Goal: Download file/media

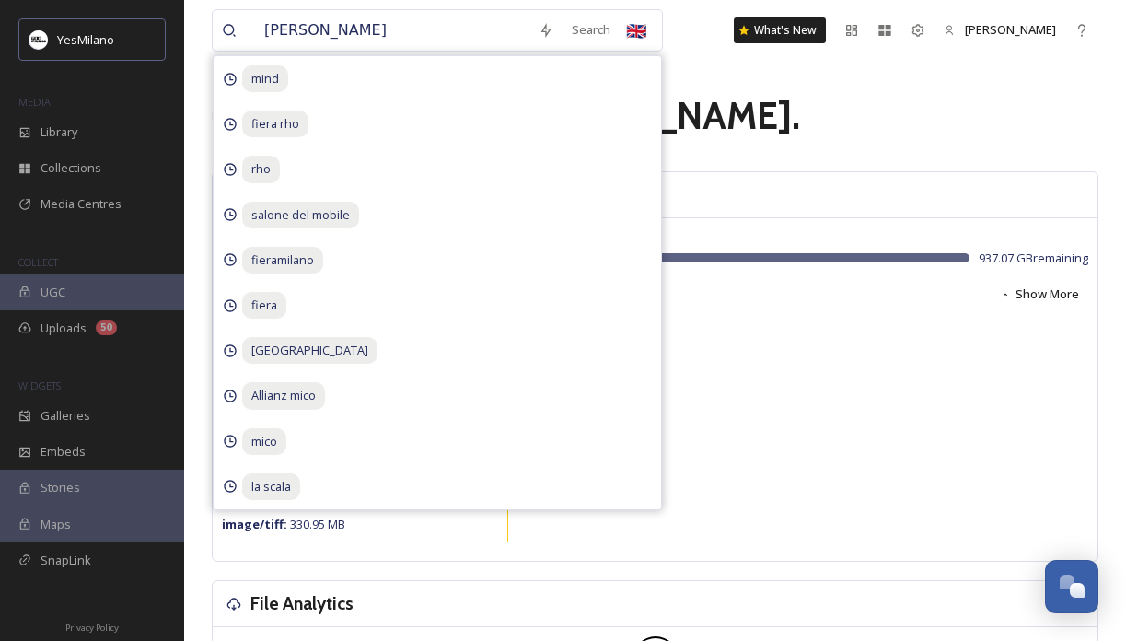
type input "[PERSON_NAME]"
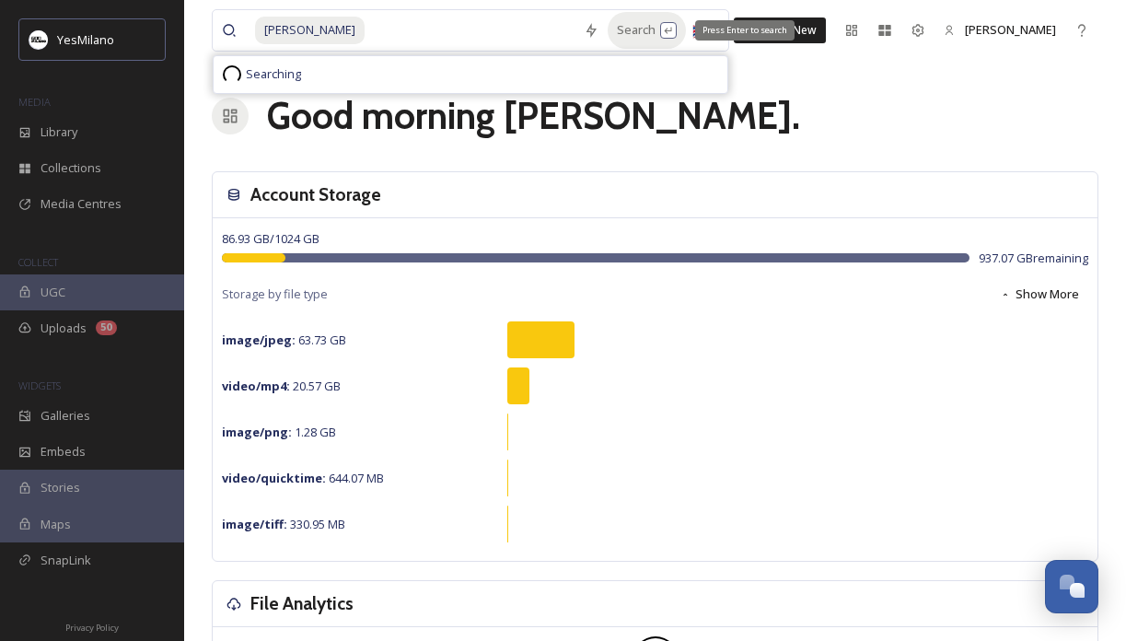
click at [619, 19] on div "Search Press Enter to search" at bounding box center [647, 30] width 78 height 36
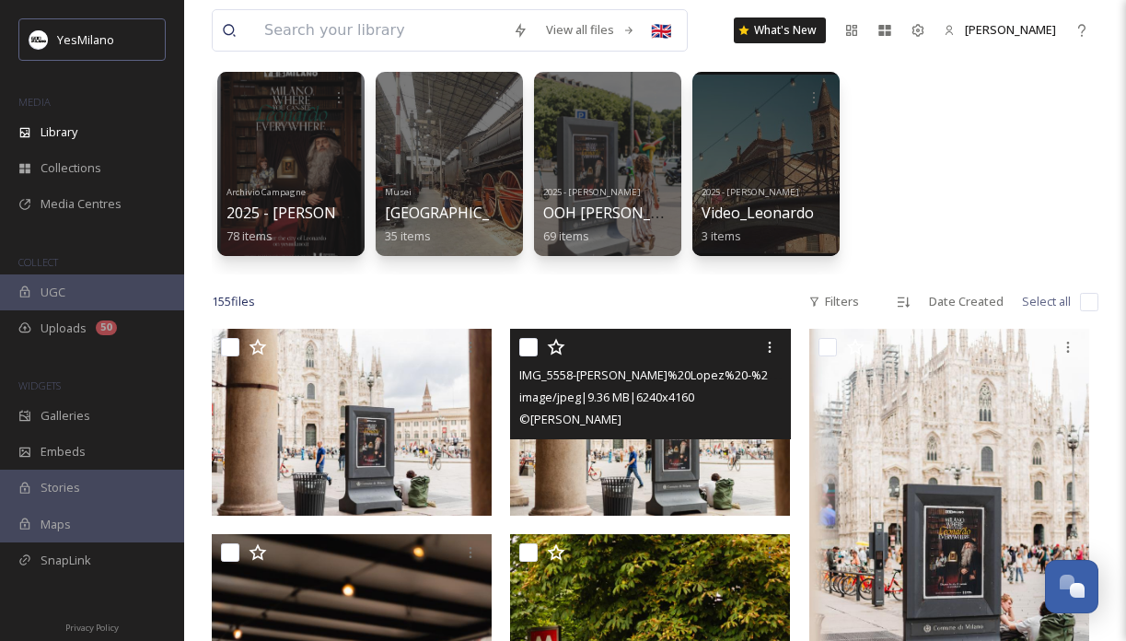
scroll to position [122, 0]
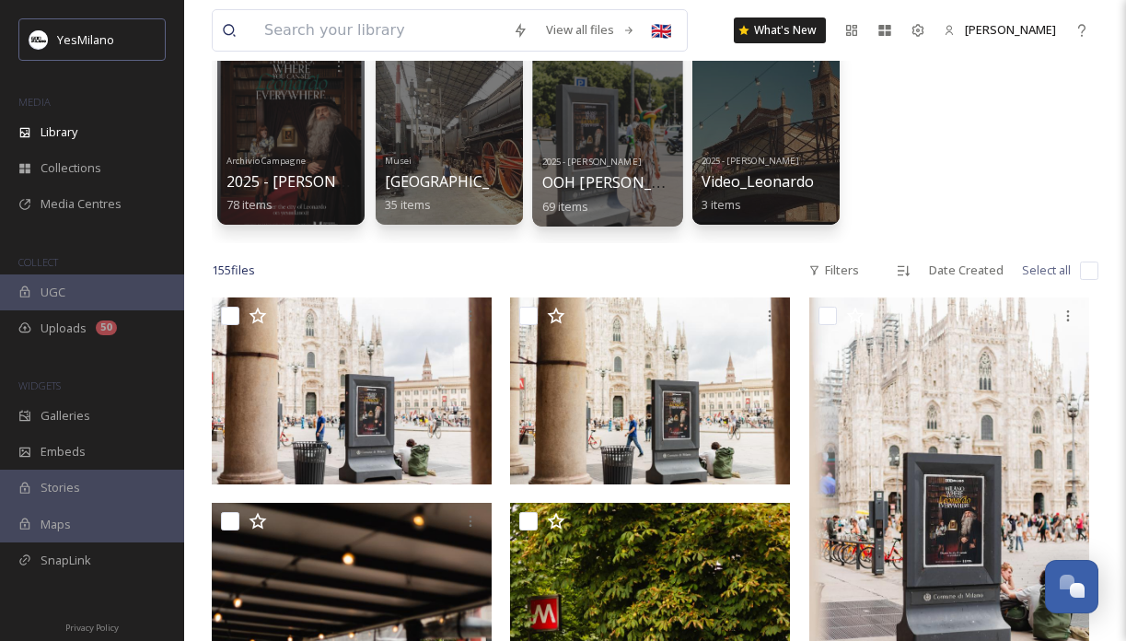
click at [624, 122] on div at bounding box center [607, 133] width 150 height 188
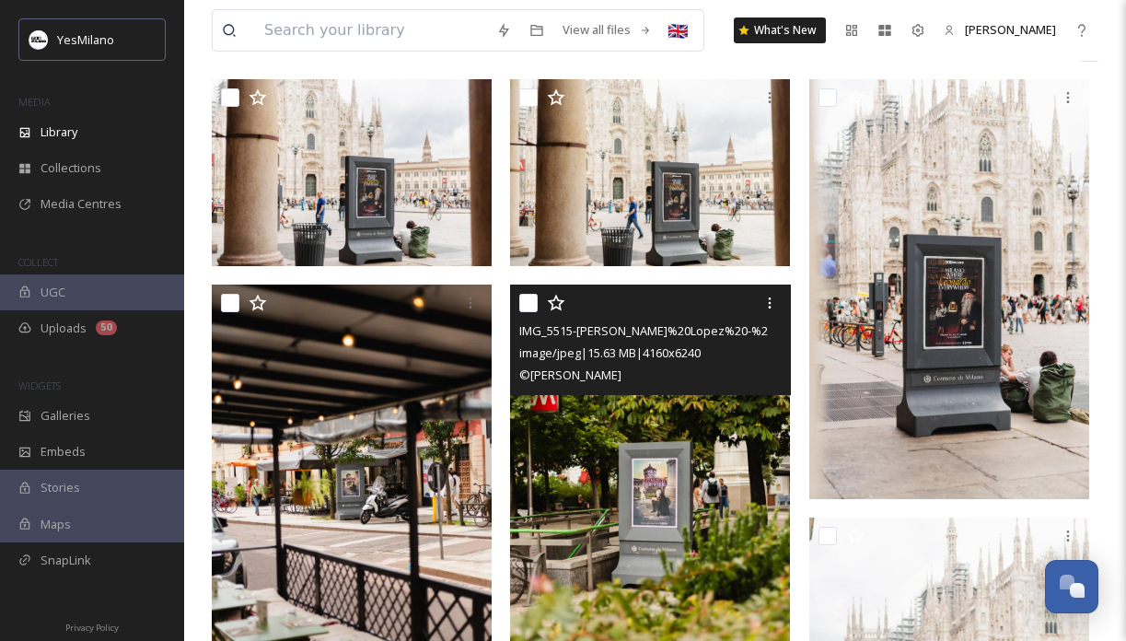
scroll to position [165, 0]
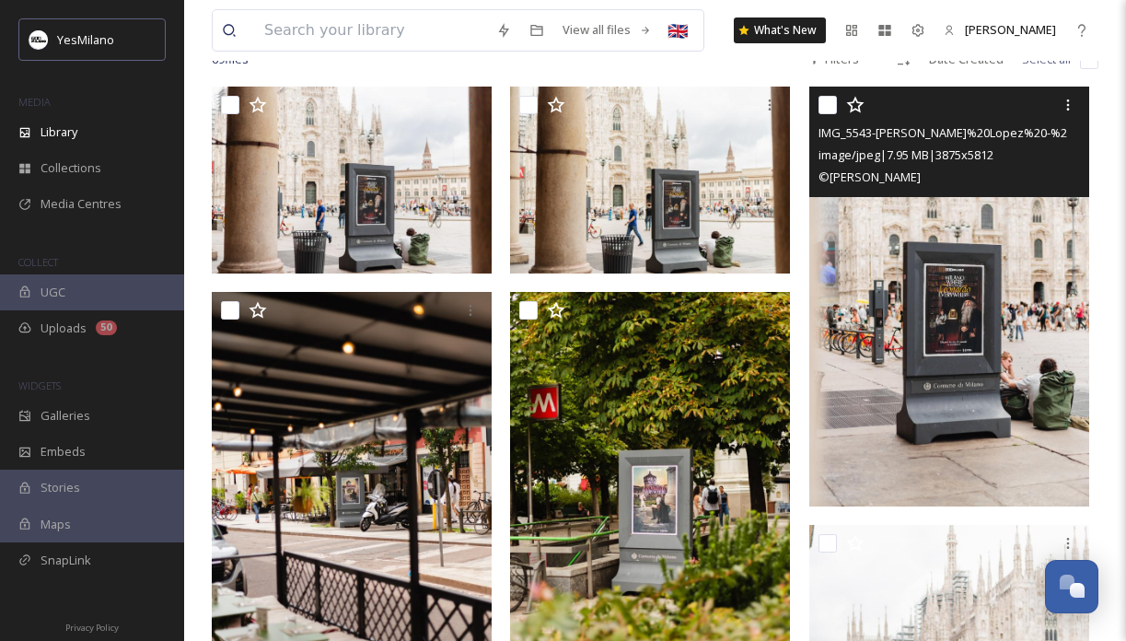
click at [932, 318] on img at bounding box center [950, 297] width 280 height 420
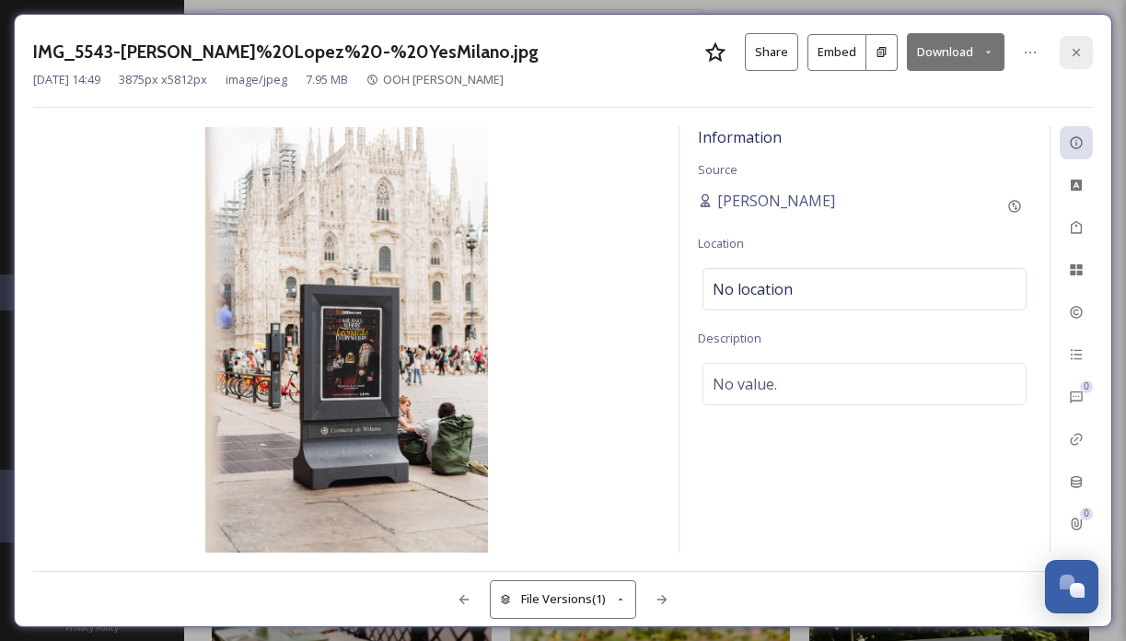
click at [1069, 52] on icon at bounding box center [1076, 52] width 15 height 15
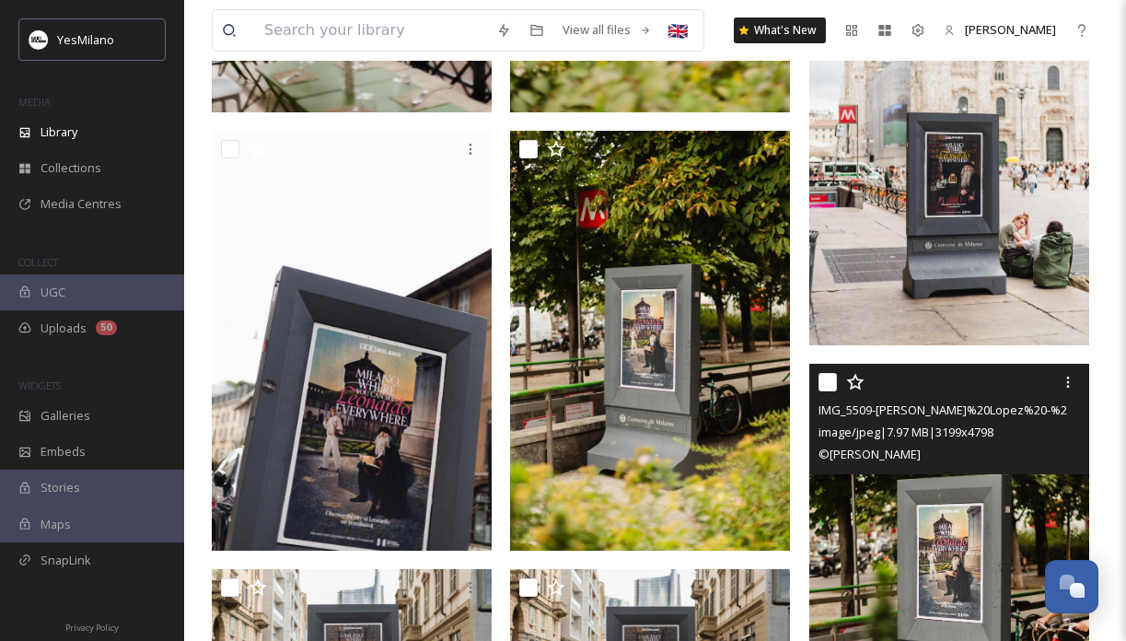
scroll to position [758, 0]
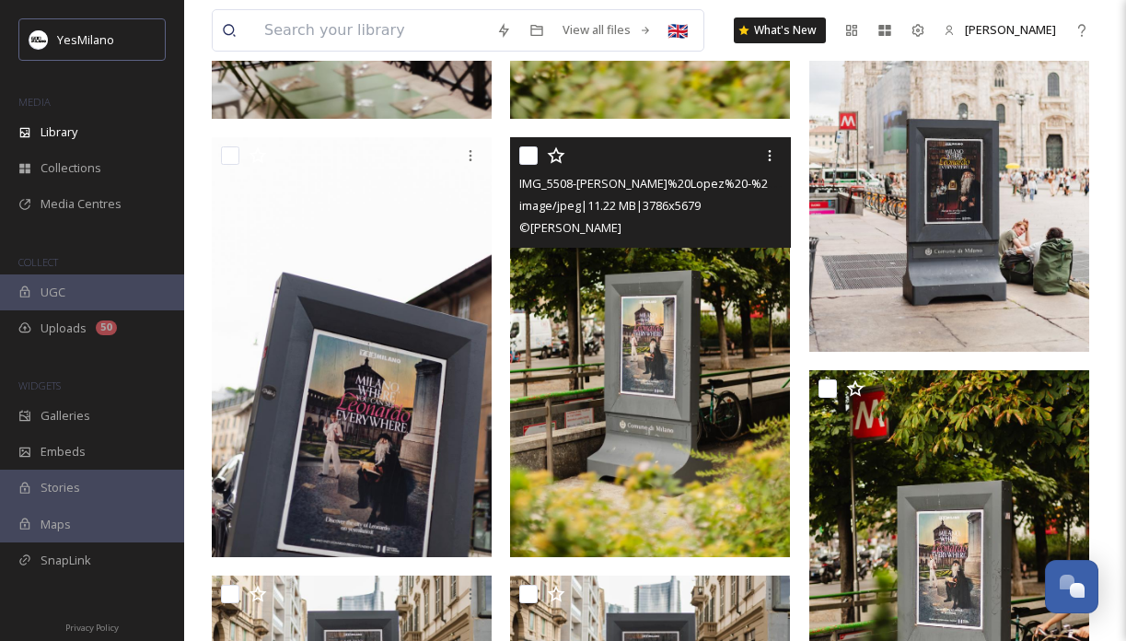
click at [729, 421] on img at bounding box center [650, 347] width 280 height 420
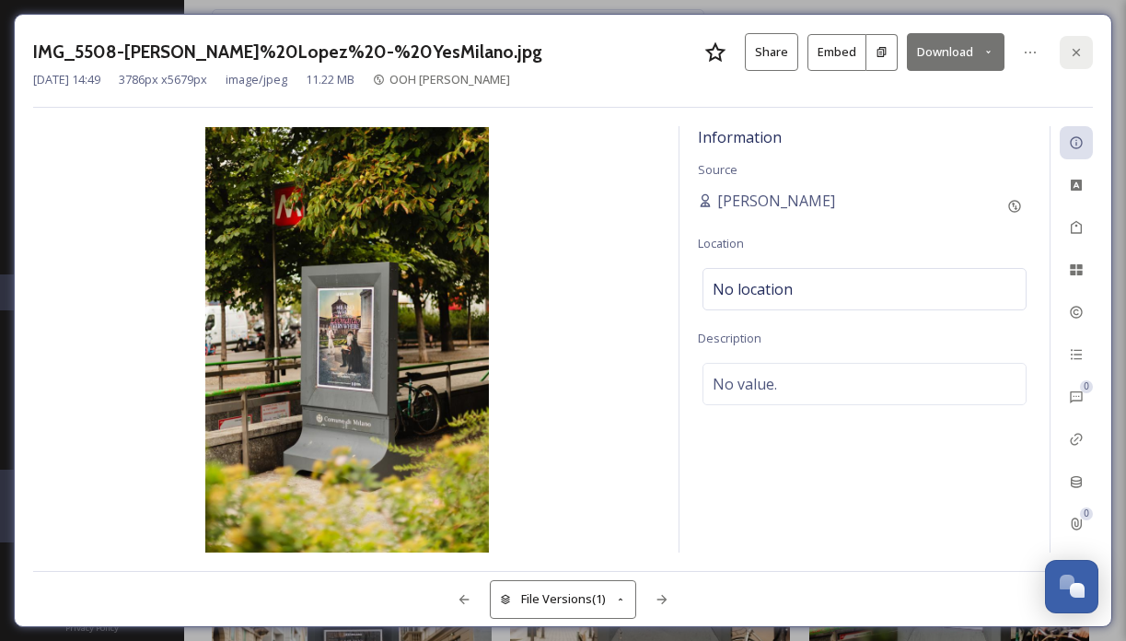
click at [1081, 60] on div at bounding box center [1076, 52] width 33 height 33
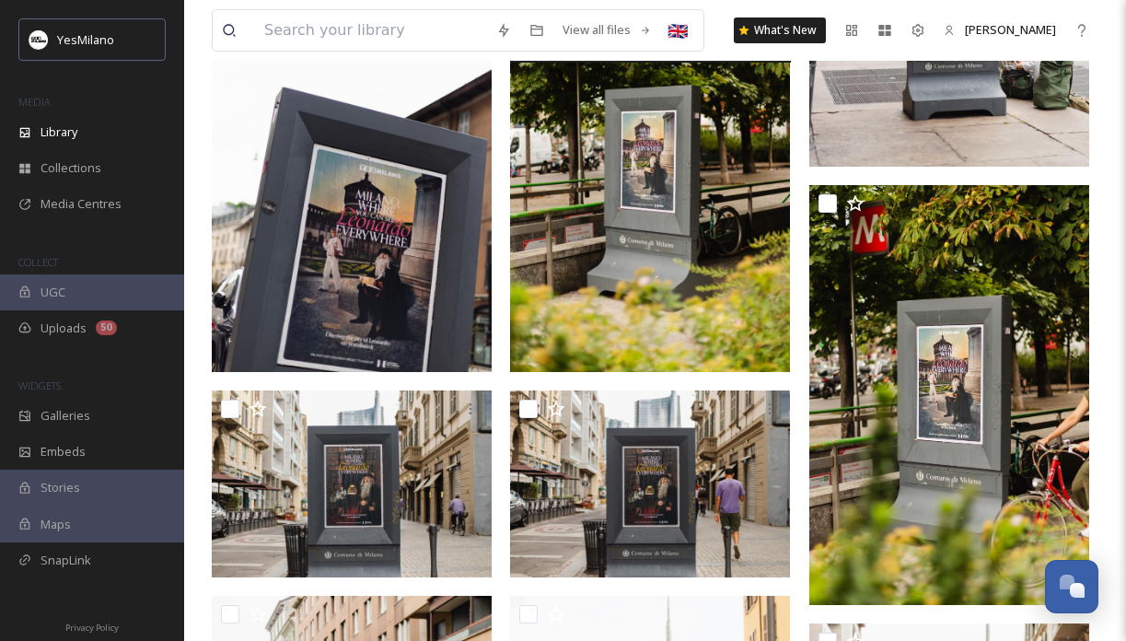
scroll to position [947, 0]
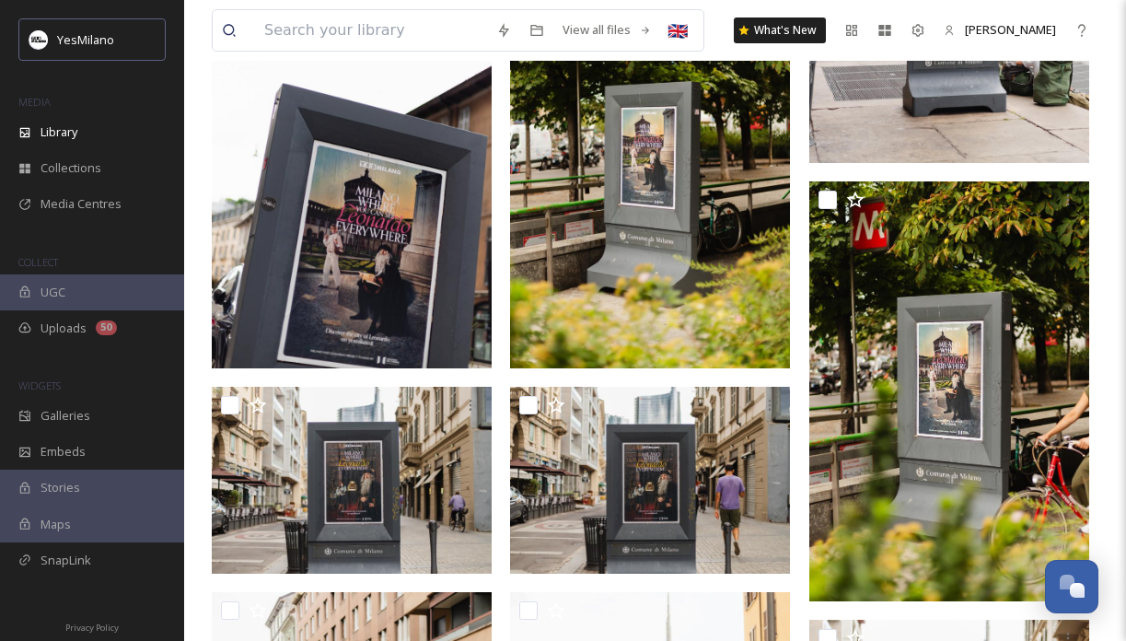
click at [316, 154] on img at bounding box center [352, 158] width 280 height 420
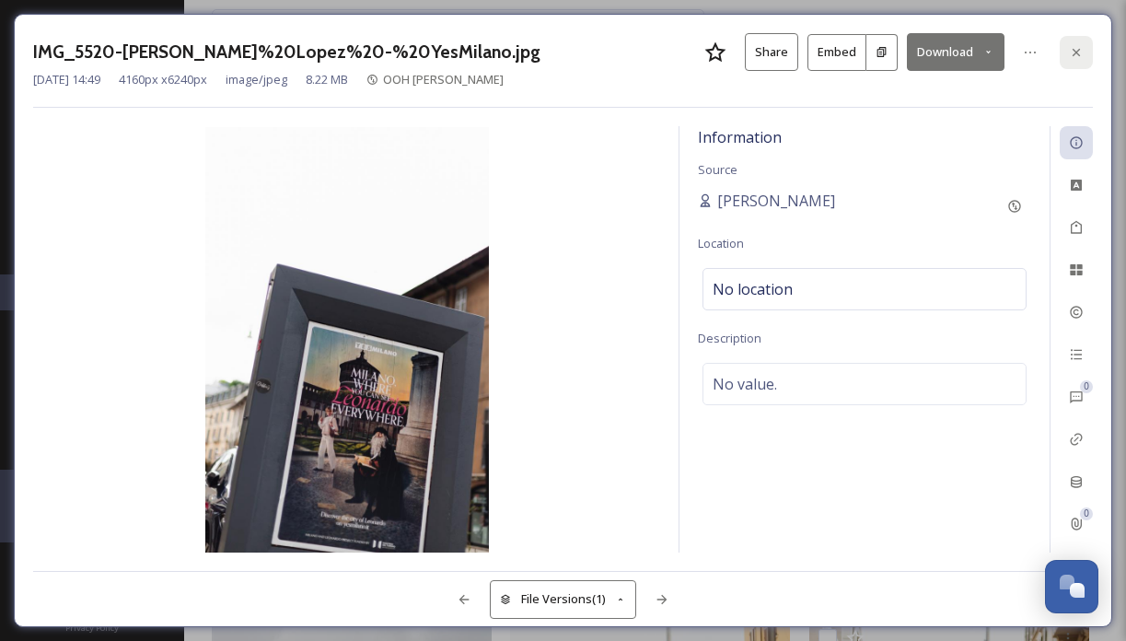
click at [1073, 40] on div at bounding box center [1076, 52] width 33 height 33
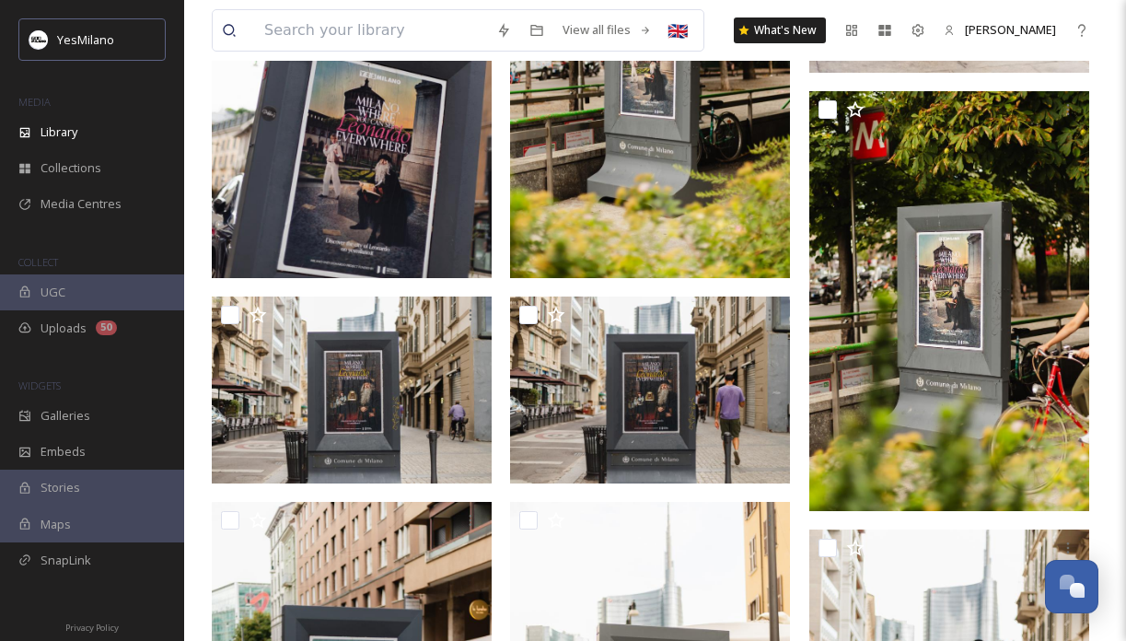
scroll to position [1051, 0]
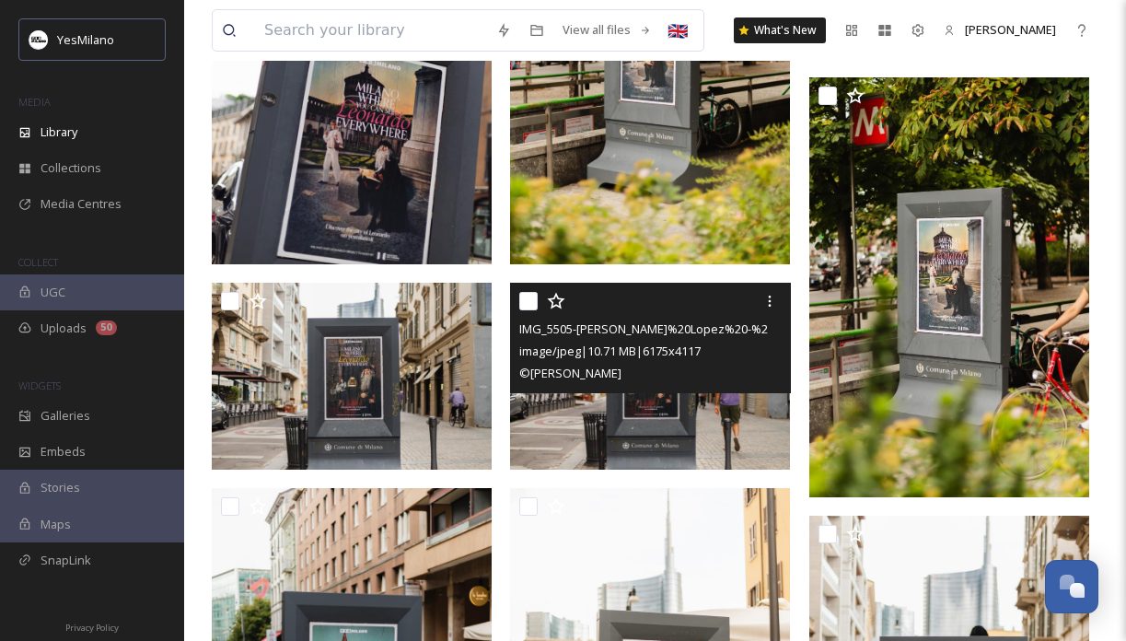
click at [742, 444] on img at bounding box center [650, 376] width 280 height 187
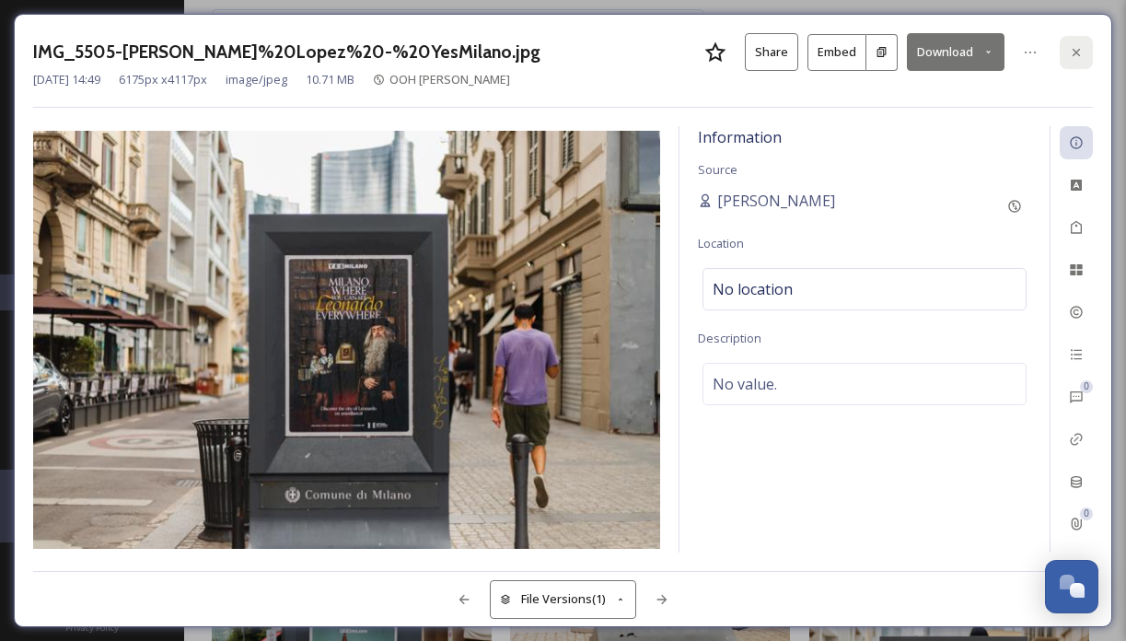
click at [1072, 55] on icon at bounding box center [1076, 52] width 15 height 15
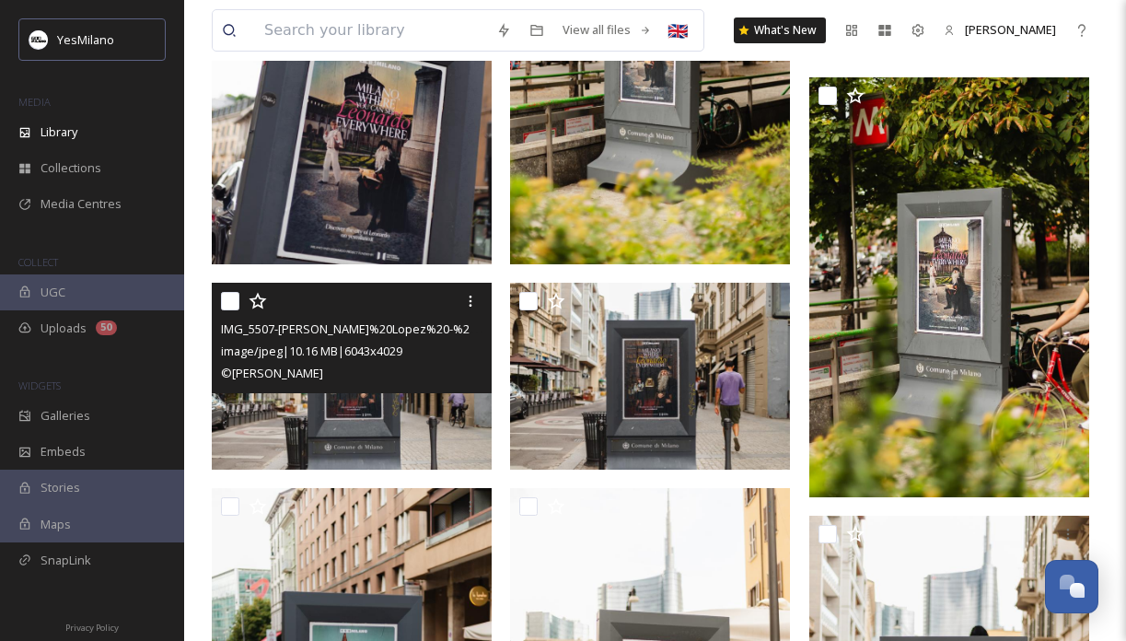
click at [392, 425] on img at bounding box center [352, 376] width 280 height 187
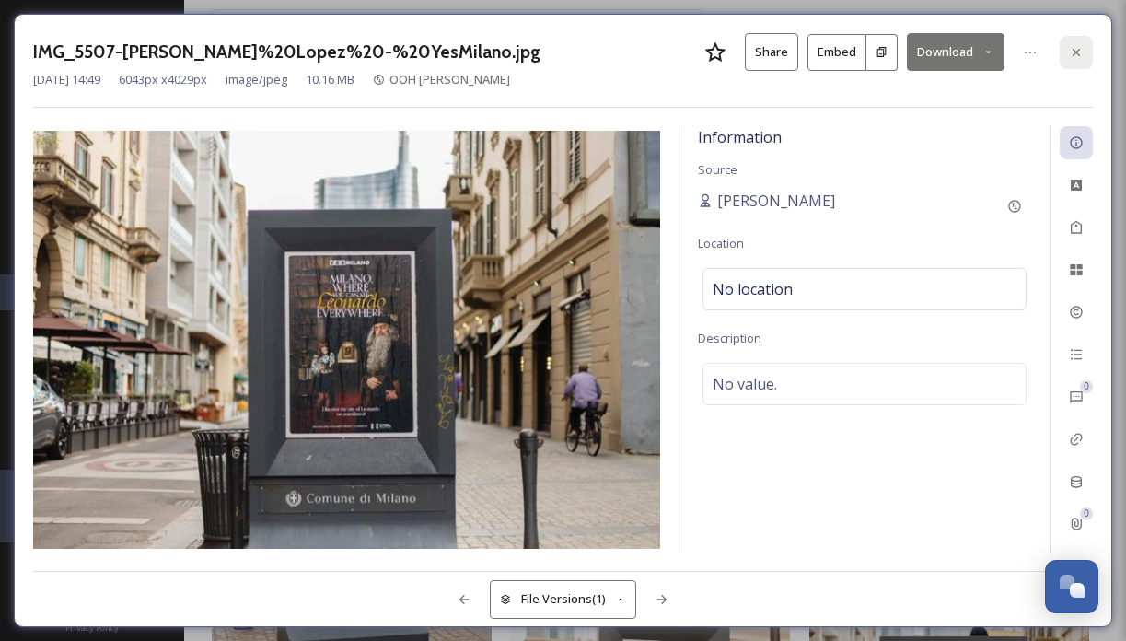
click at [1067, 58] on div at bounding box center [1076, 52] width 33 height 33
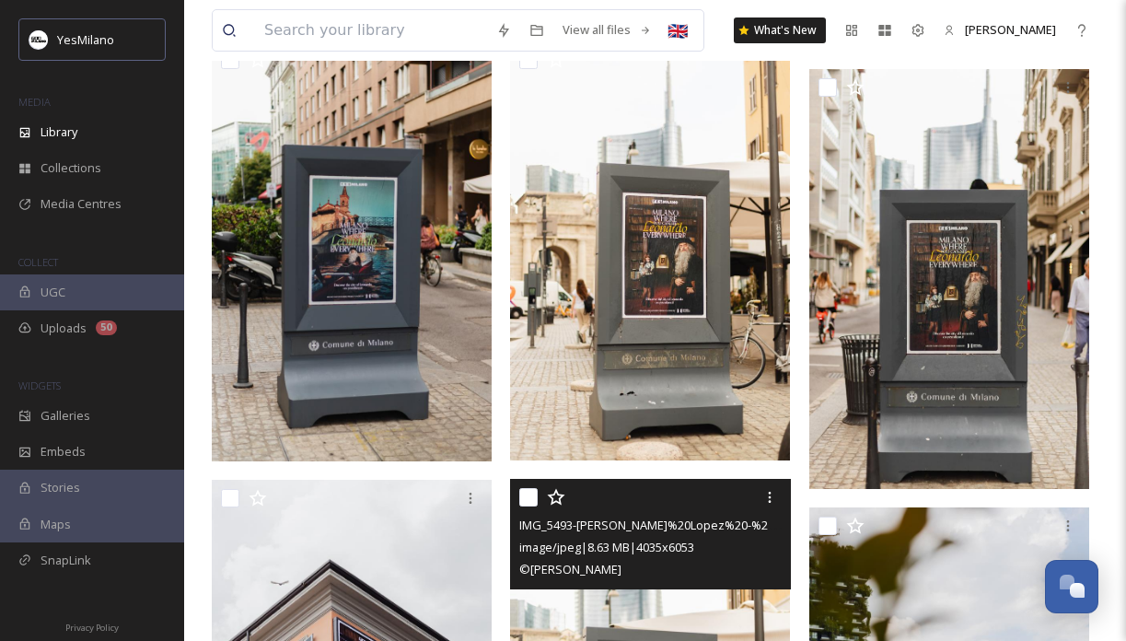
scroll to position [1489, 0]
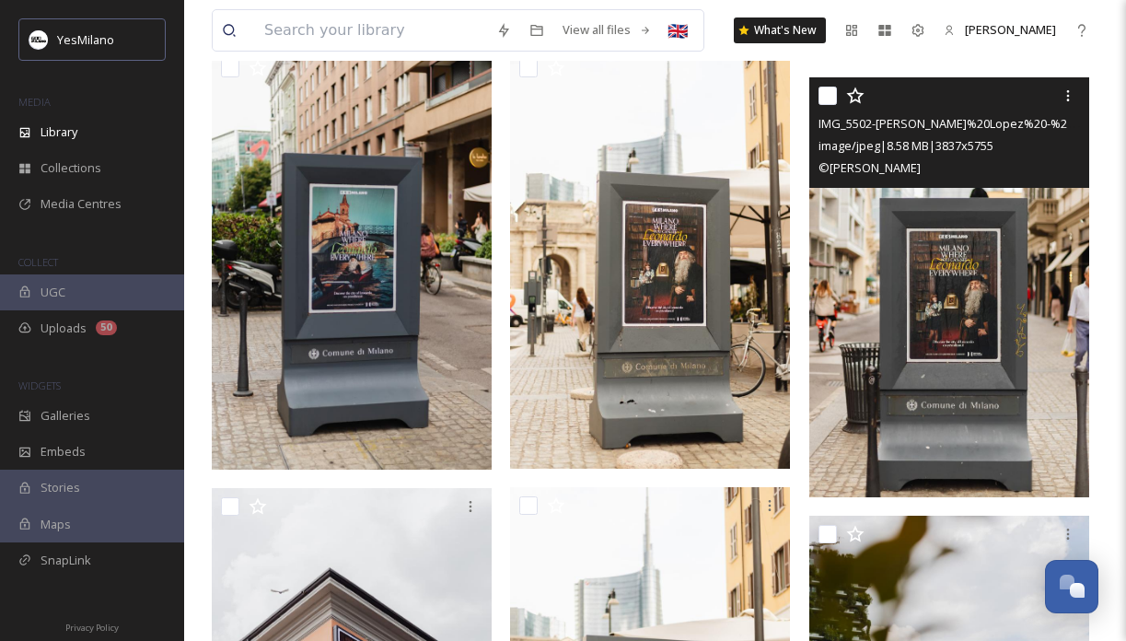
click at [953, 360] on img at bounding box center [950, 287] width 280 height 420
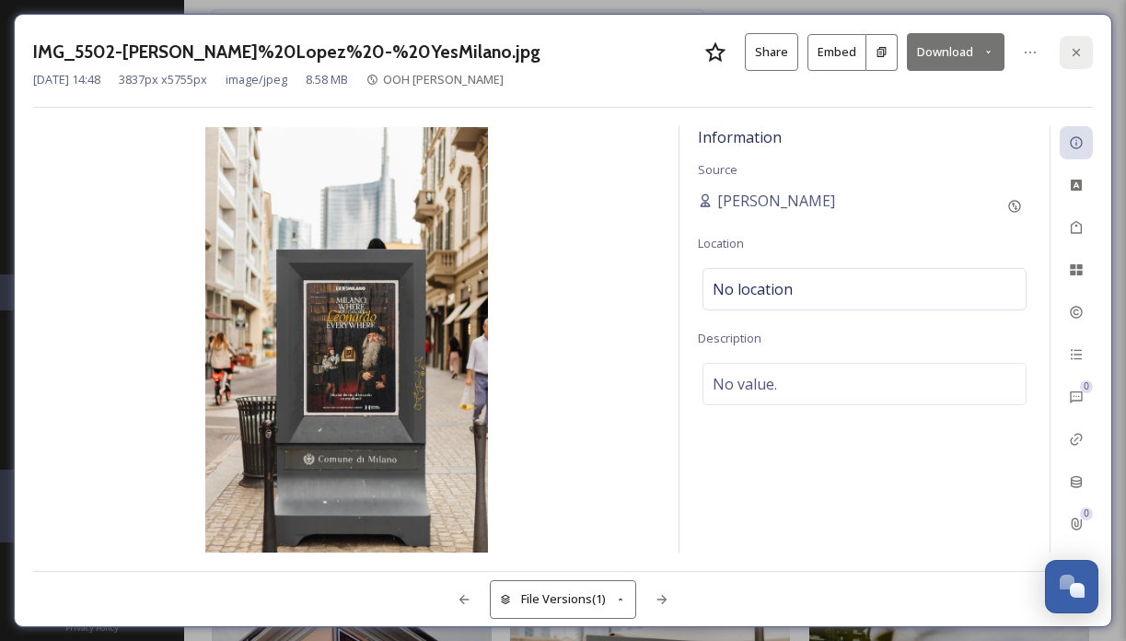
click at [1082, 64] on div at bounding box center [1076, 52] width 33 height 33
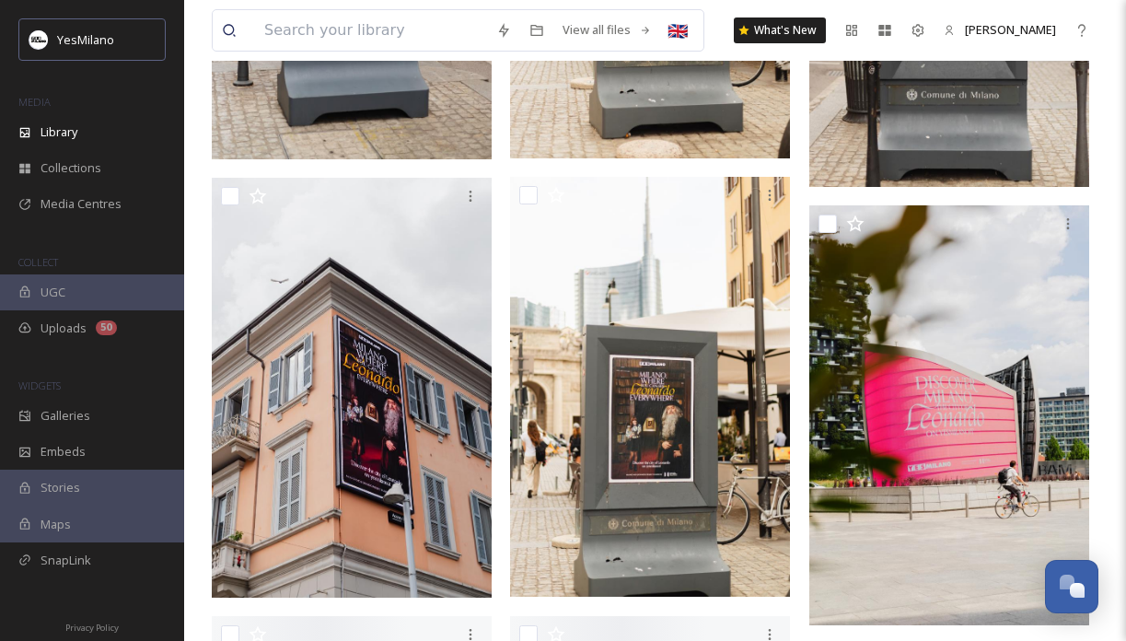
scroll to position [1826, 0]
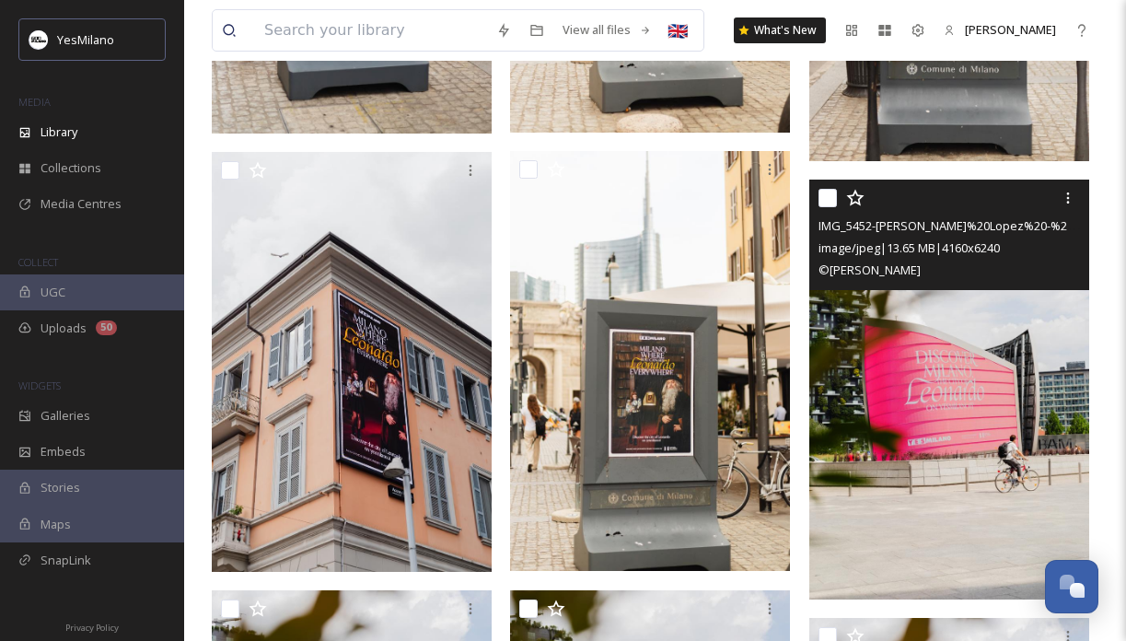
click at [871, 523] on img at bounding box center [950, 390] width 280 height 420
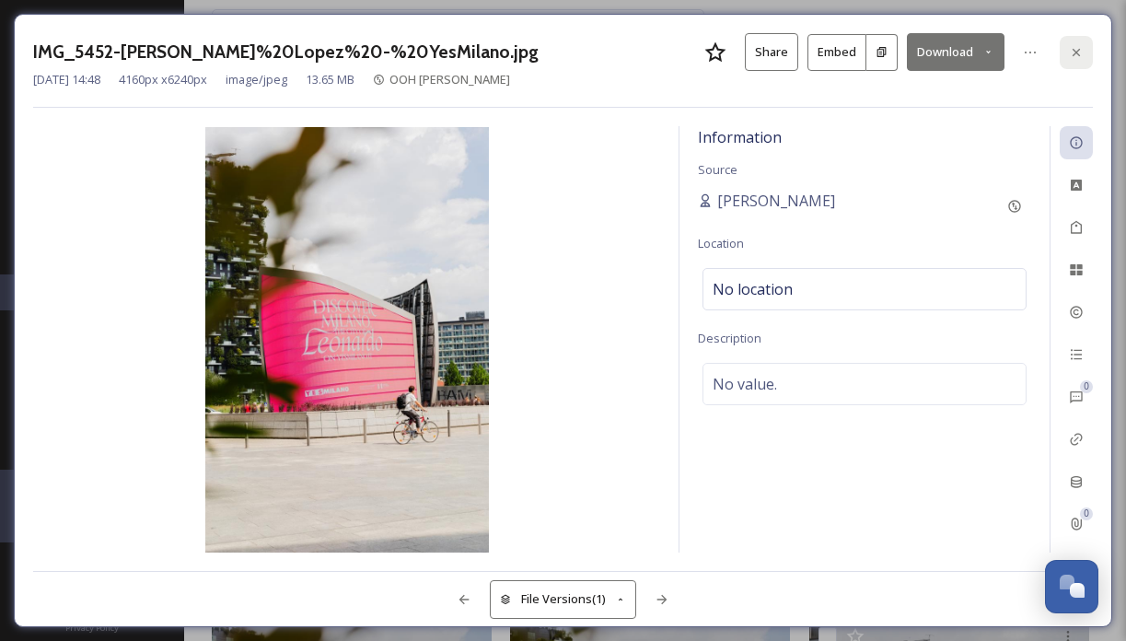
click at [1086, 60] on div at bounding box center [1076, 52] width 33 height 33
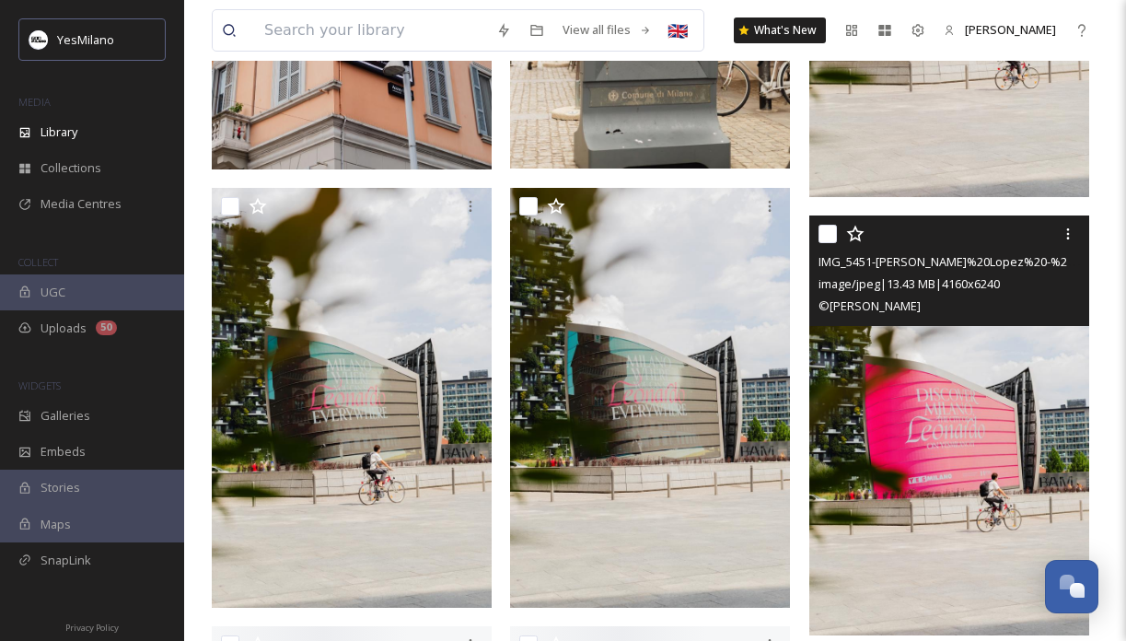
scroll to position [2299, 0]
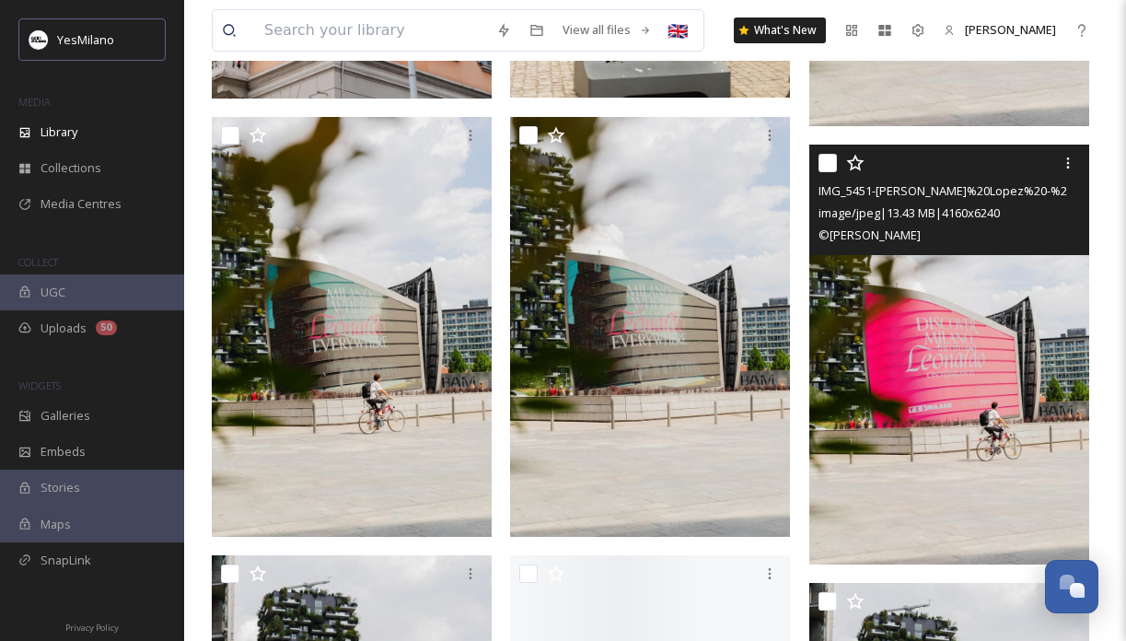
click at [842, 453] on img at bounding box center [950, 355] width 280 height 420
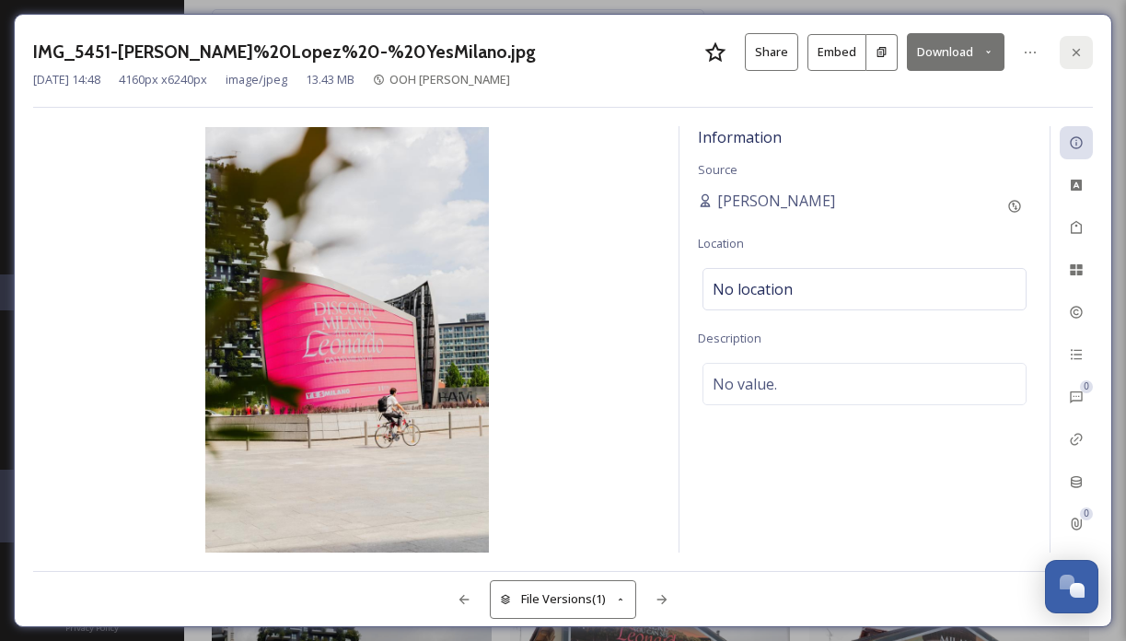
click at [1063, 51] on div at bounding box center [1076, 52] width 33 height 33
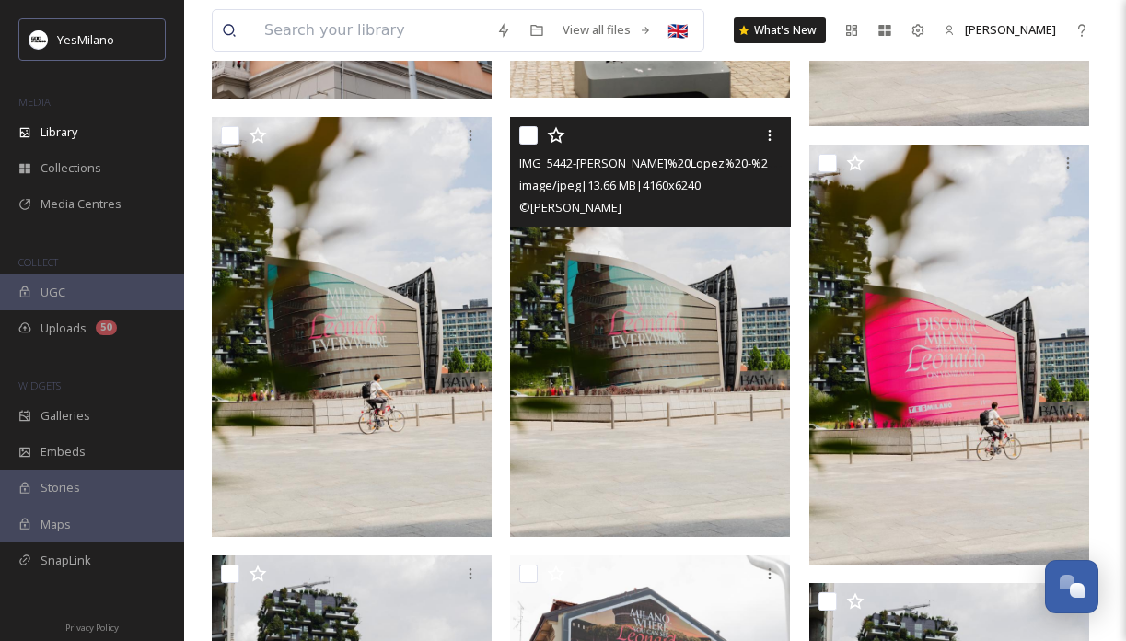
click at [634, 492] on img at bounding box center [650, 327] width 280 height 420
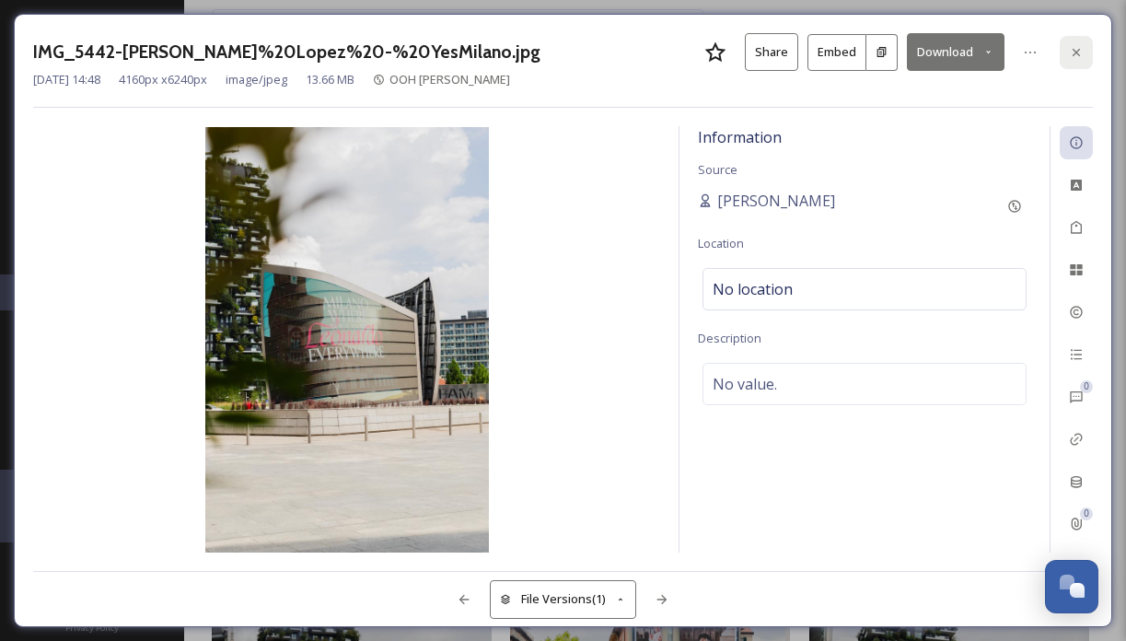
click at [1086, 60] on div at bounding box center [1076, 52] width 33 height 33
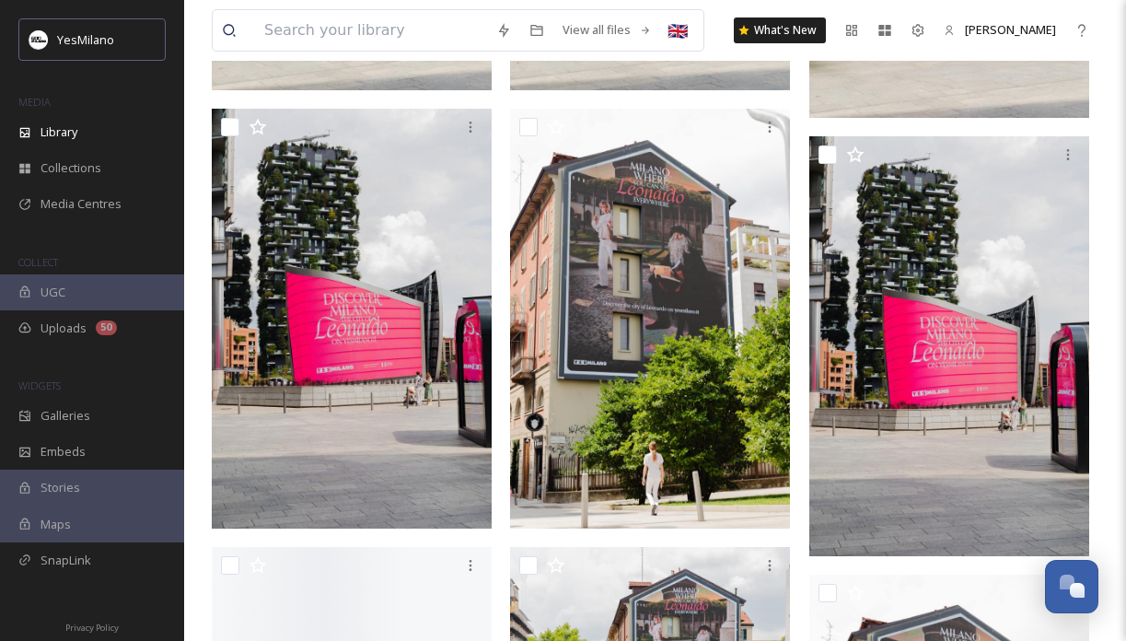
scroll to position [2780, 0]
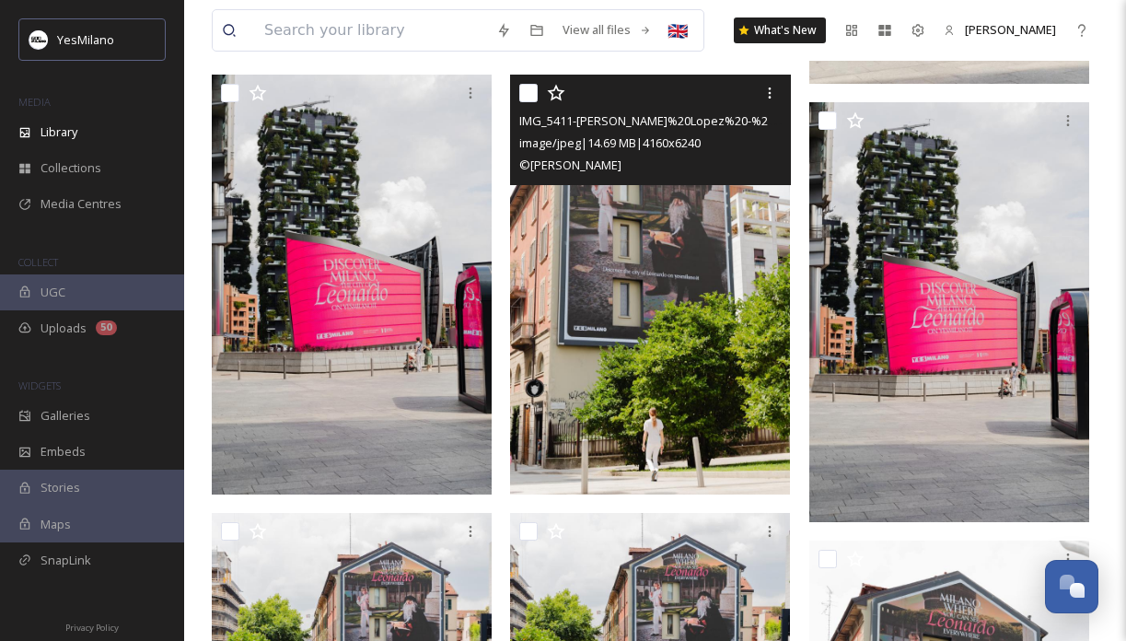
click at [715, 484] on img at bounding box center [650, 285] width 280 height 420
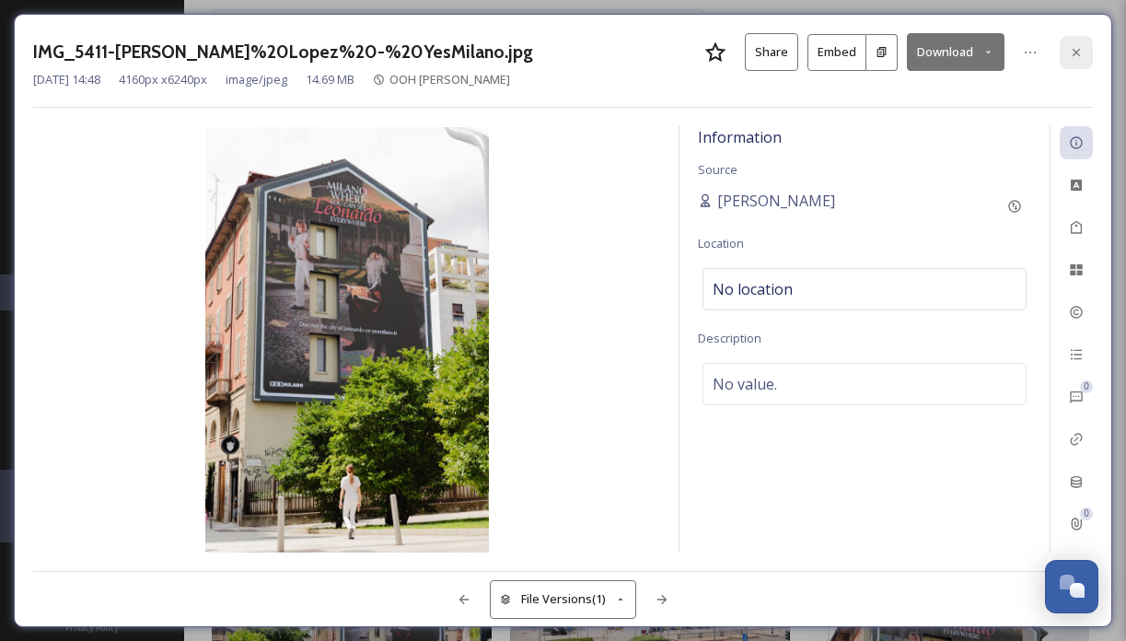
click at [1086, 56] on div at bounding box center [1076, 52] width 33 height 33
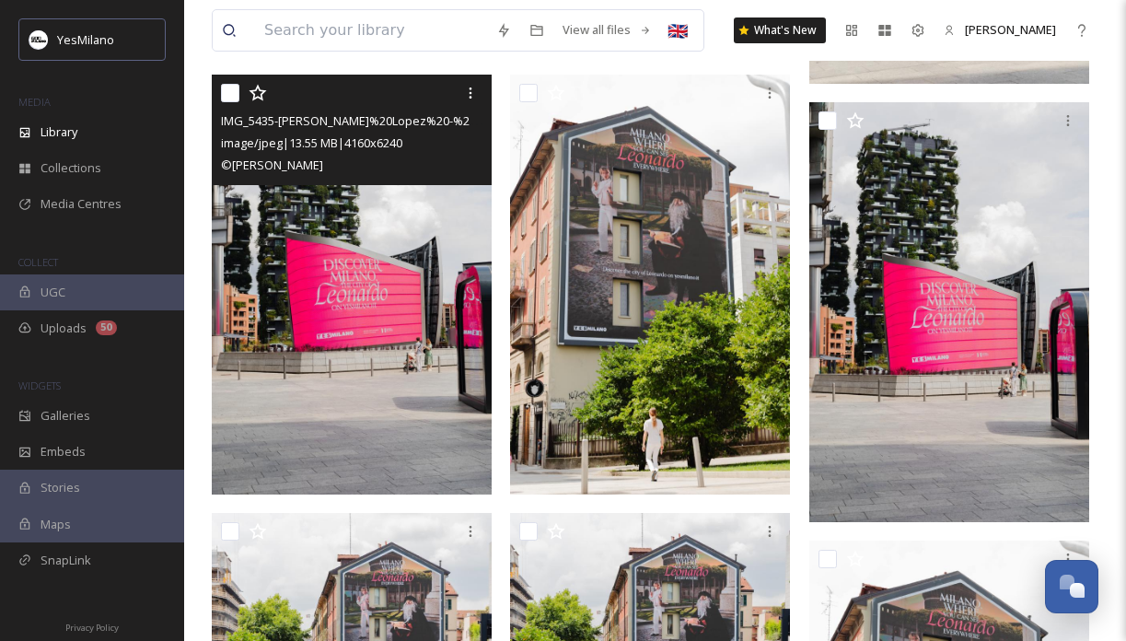
click at [394, 449] on img at bounding box center [352, 285] width 280 height 420
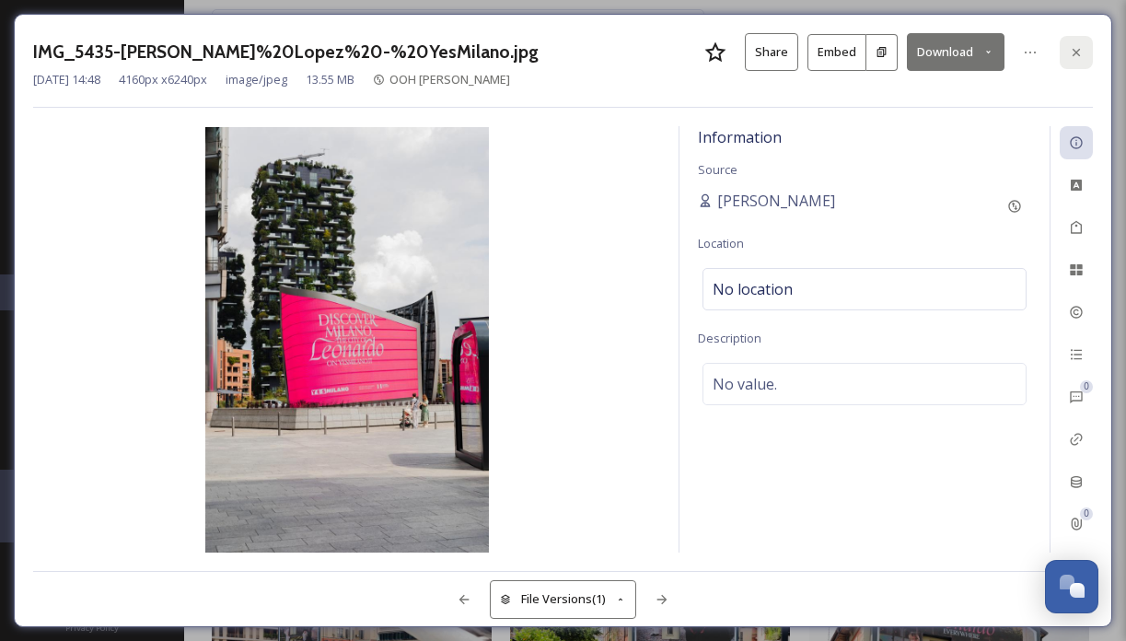
click at [1070, 53] on icon at bounding box center [1076, 52] width 15 height 15
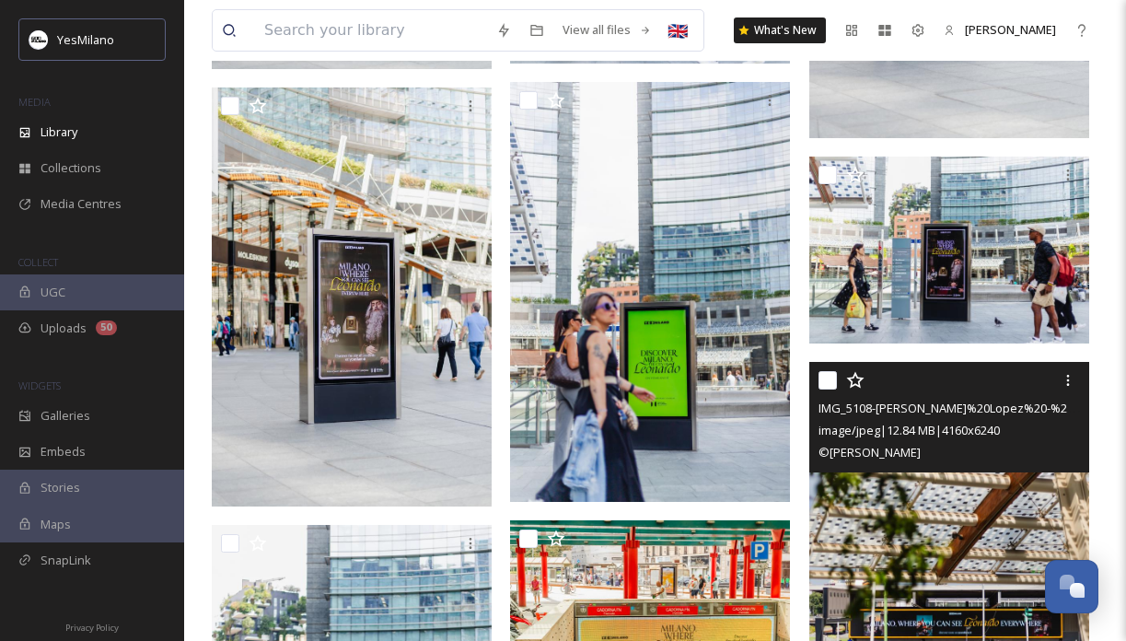
scroll to position [5302, 0]
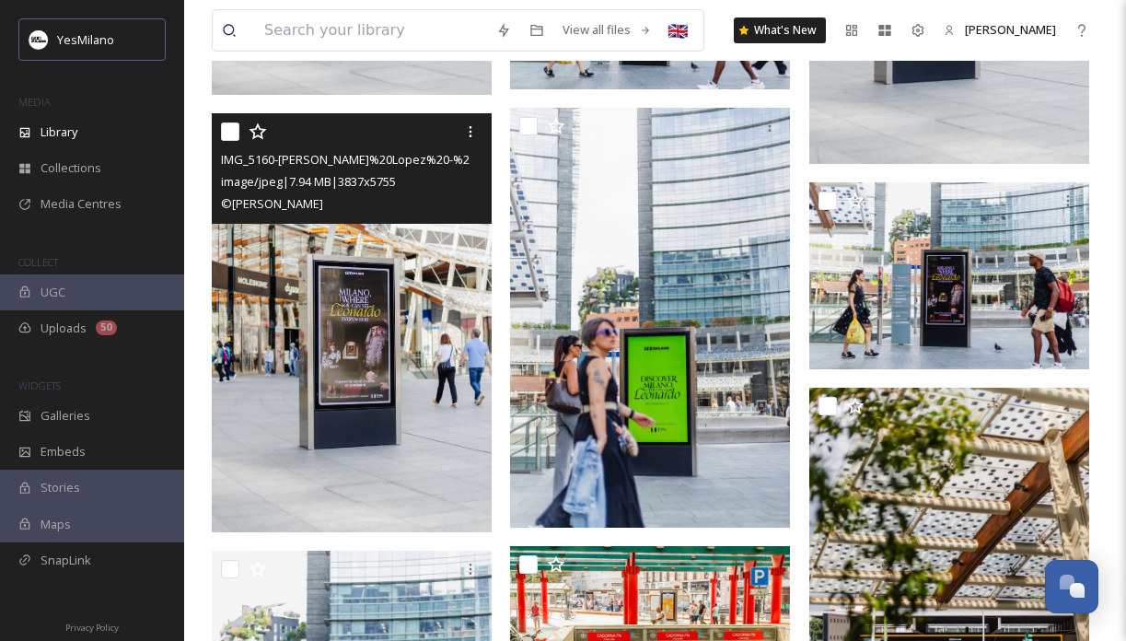
click at [411, 495] on img at bounding box center [352, 322] width 280 height 420
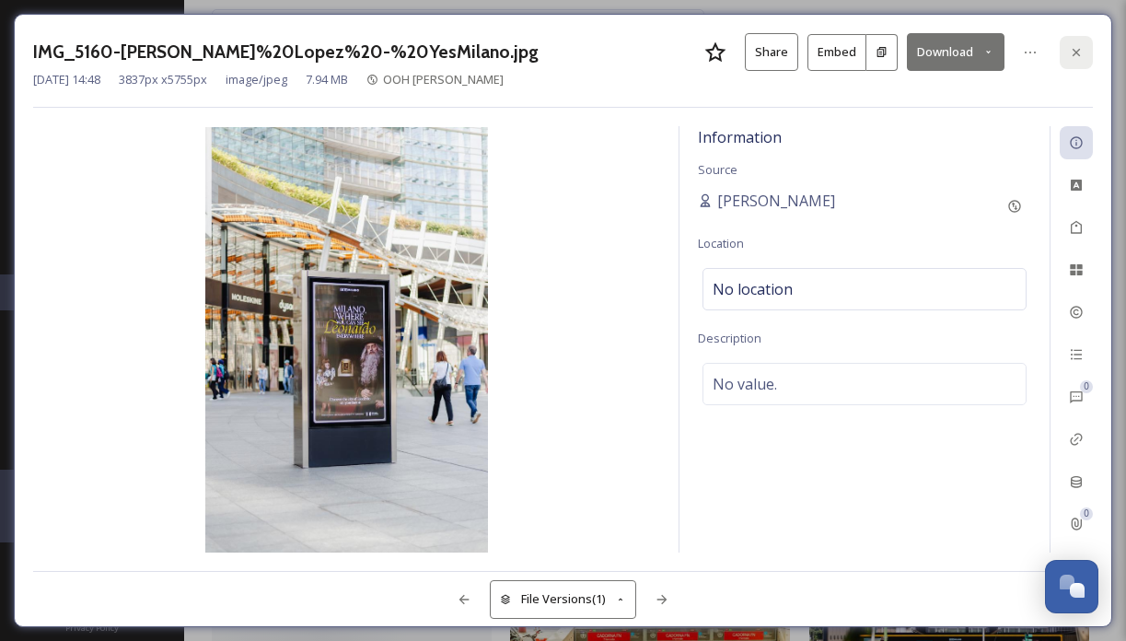
click at [1080, 46] on icon at bounding box center [1076, 52] width 15 height 15
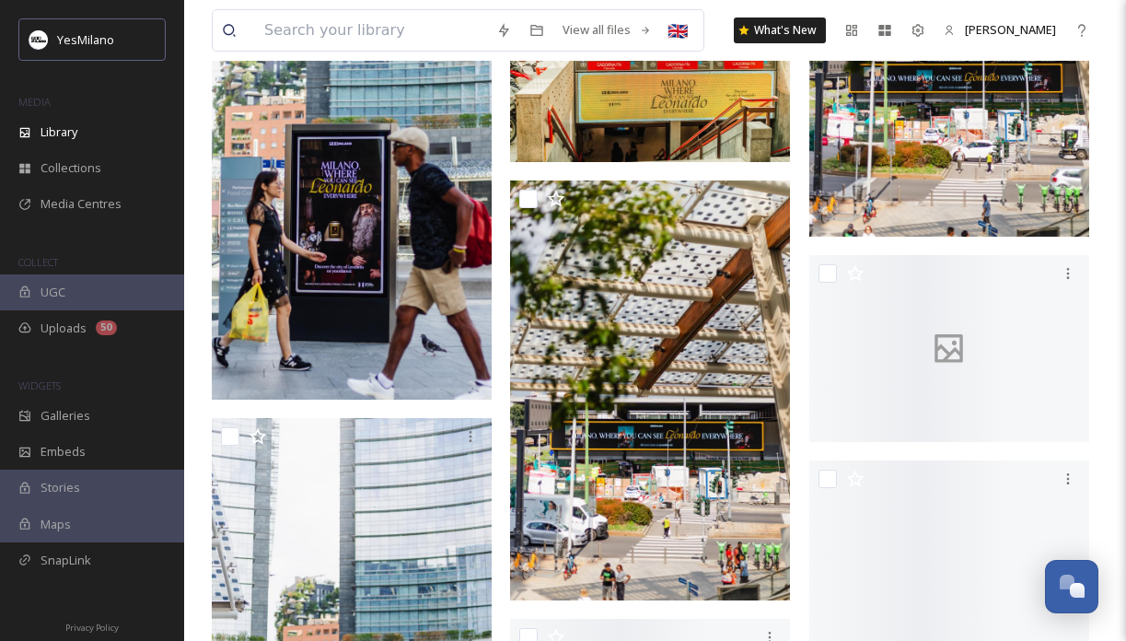
scroll to position [5709, 0]
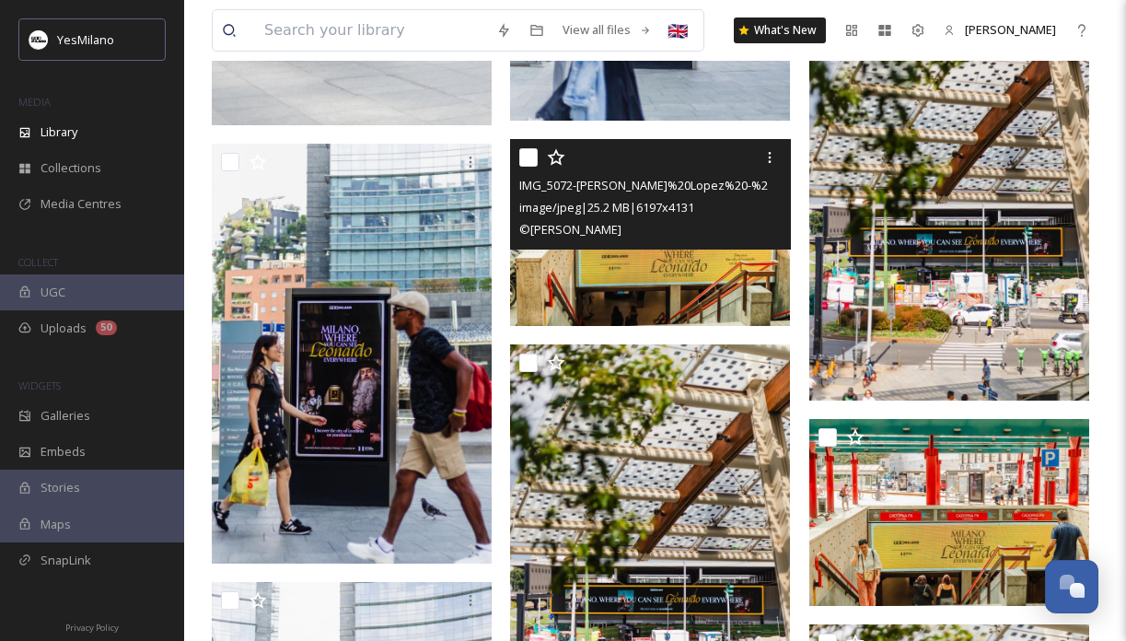
click at [666, 305] on img at bounding box center [650, 232] width 280 height 187
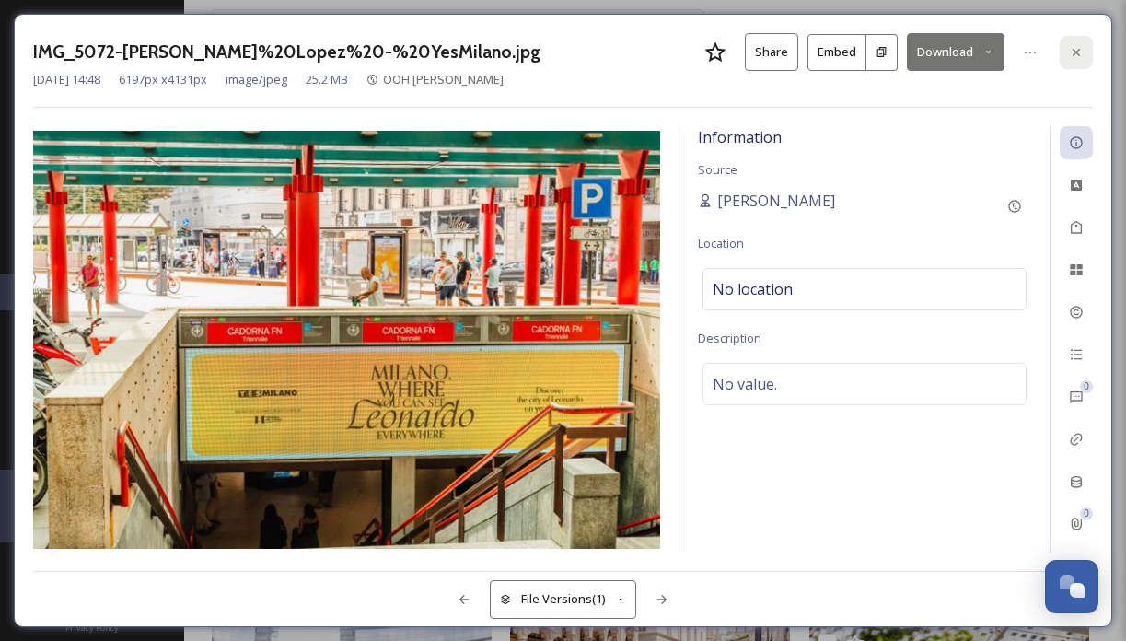
click at [1070, 46] on icon at bounding box center [1076, 52] width 15 height 15
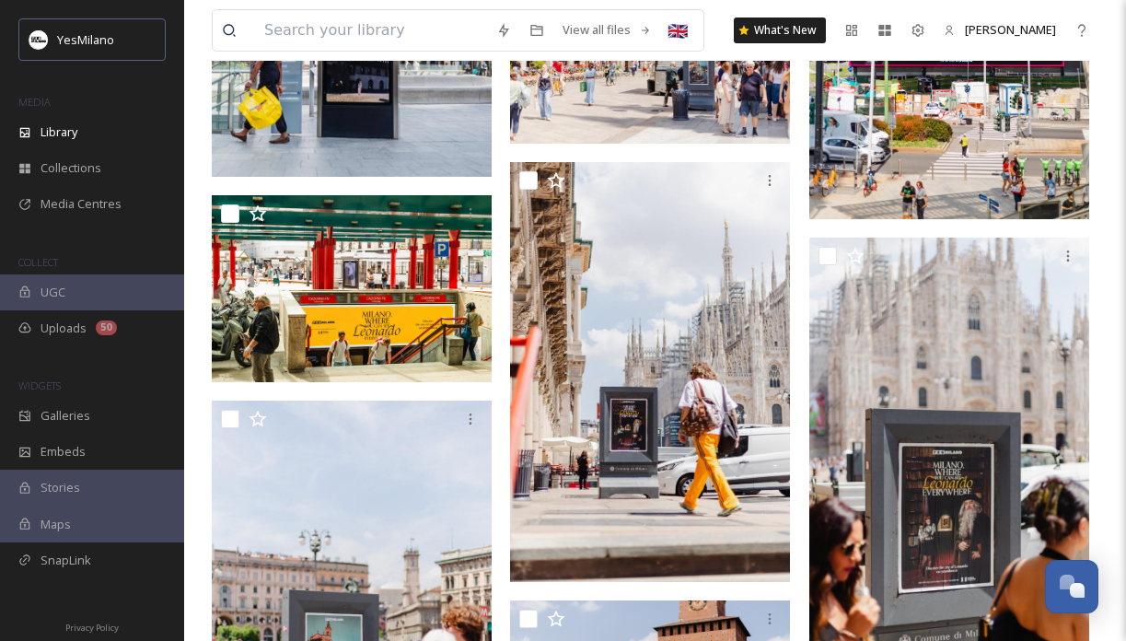
scroll to position [6535, 0]
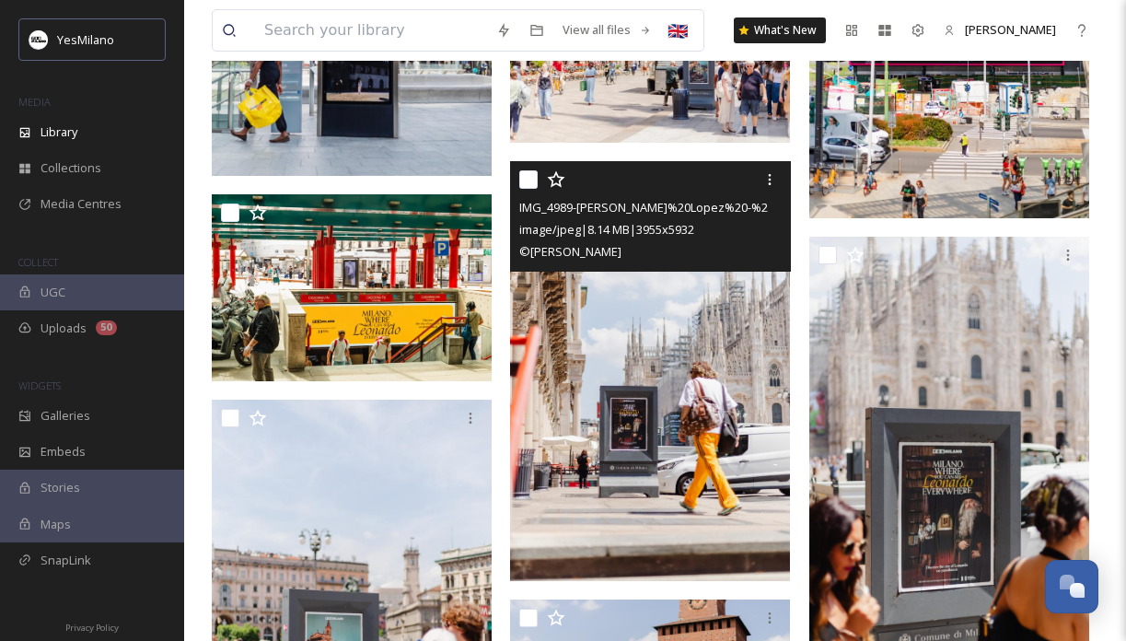
click at [731, 544] on img at bounding box center [650, 371] width 280 height 420
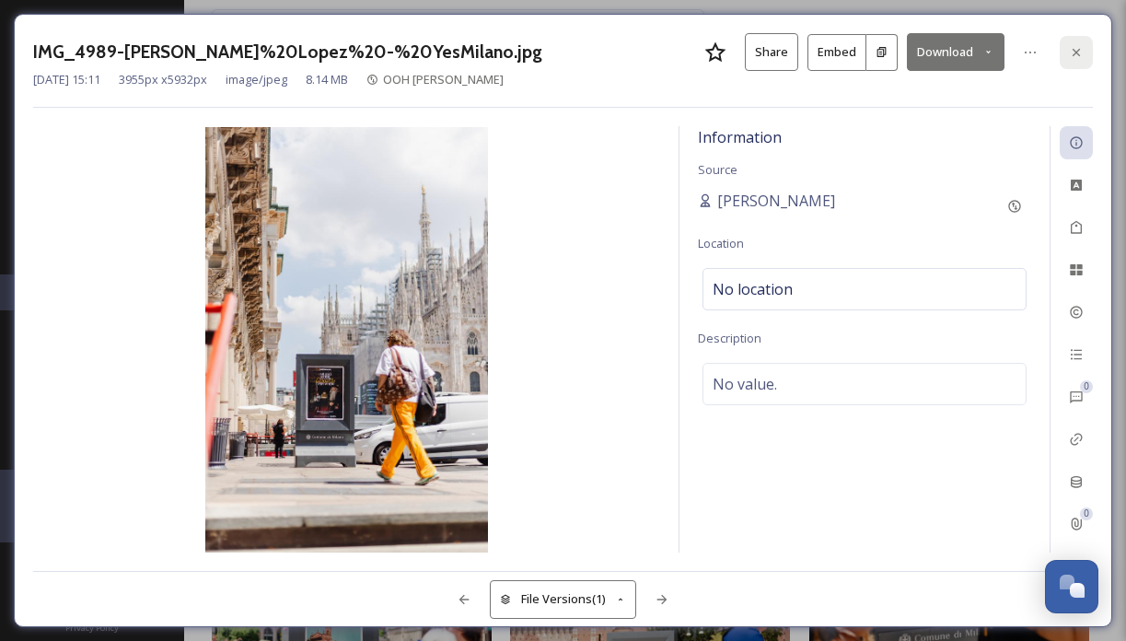
click at [1075, 53] on icon at bounding box center [1076, 51] width 7 height 7
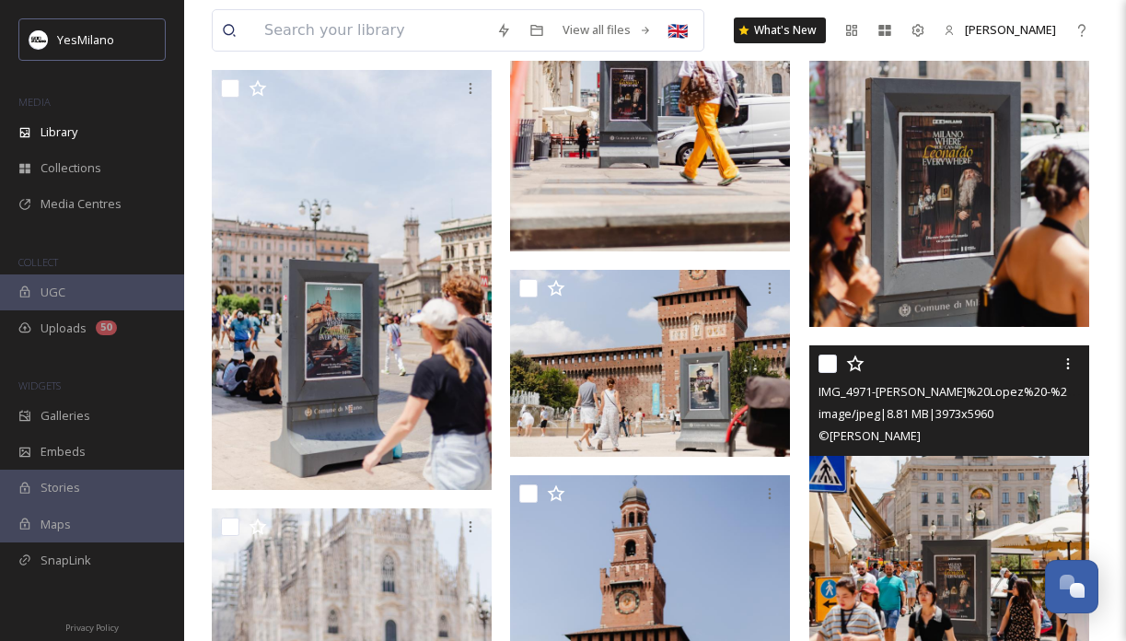
scroll to position [6914, 0]
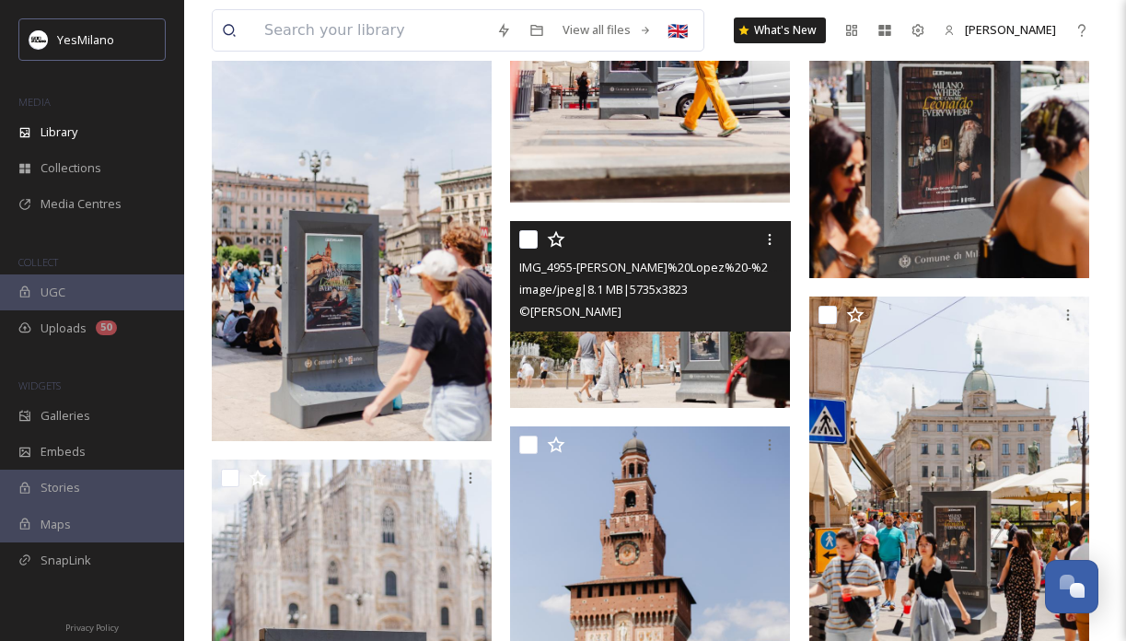
click at [656, 349] on img at bounding box center [650, 314] width 280 height 187
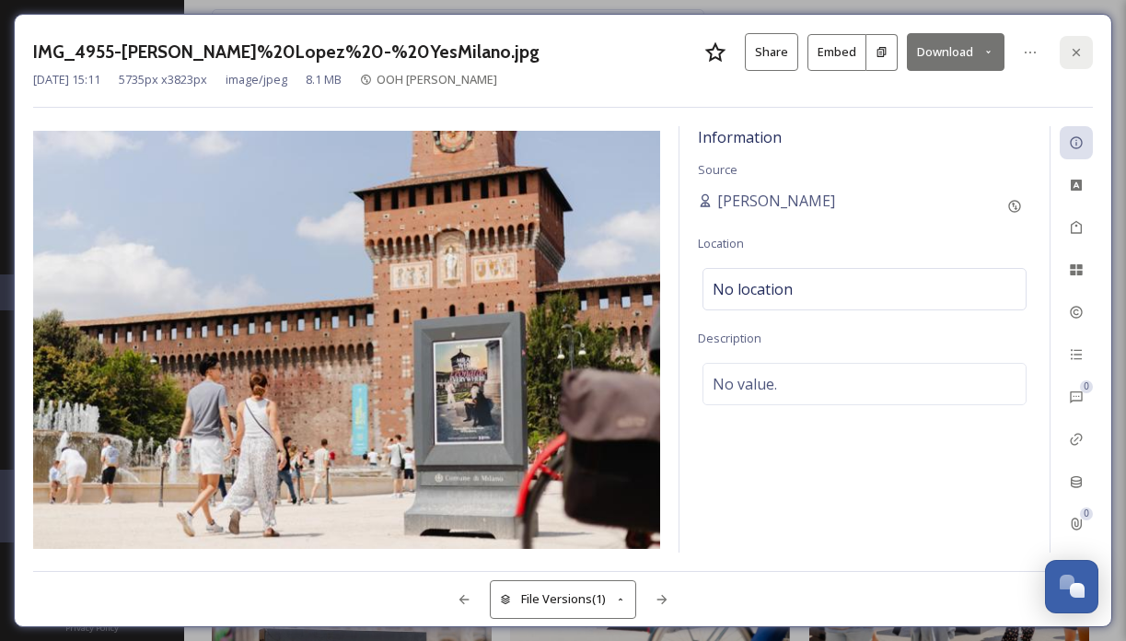
click at [1076, 41] on div at bounding box center [1076, 52] width 33 height 33
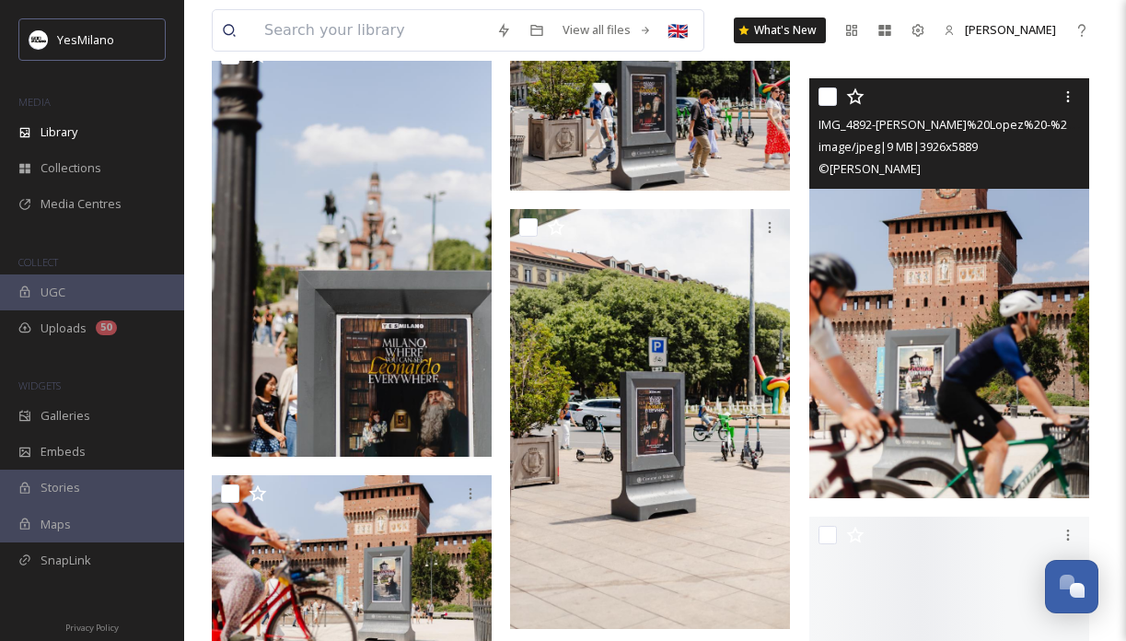
scroll to position [7776, 0]
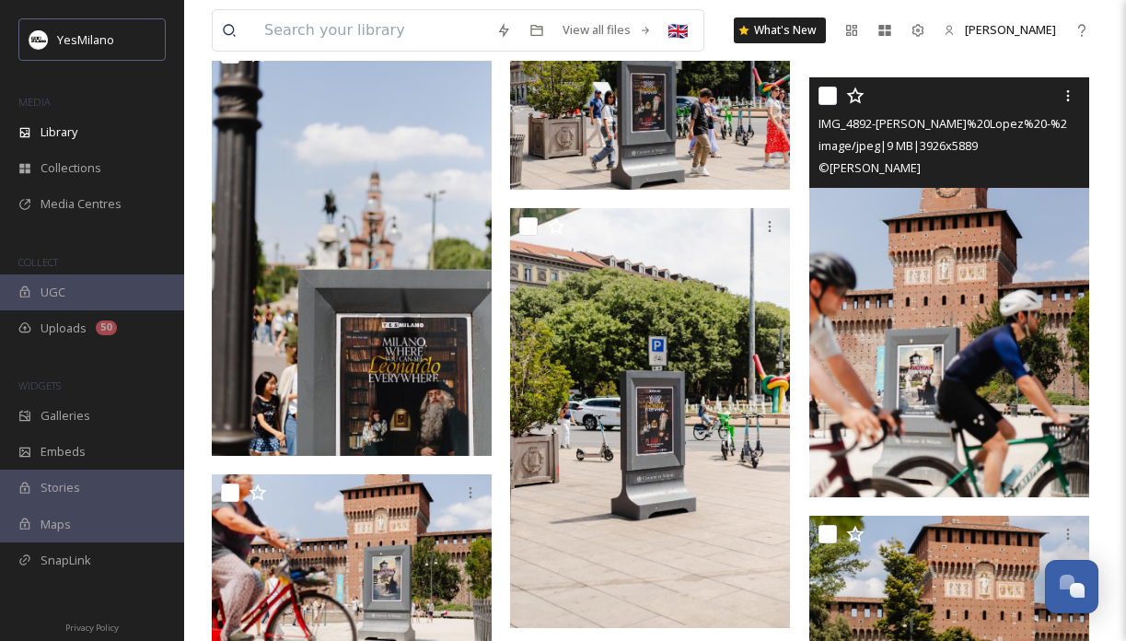
click at [921, 367] on img at bounding box center [950, 287] width 280 height 420
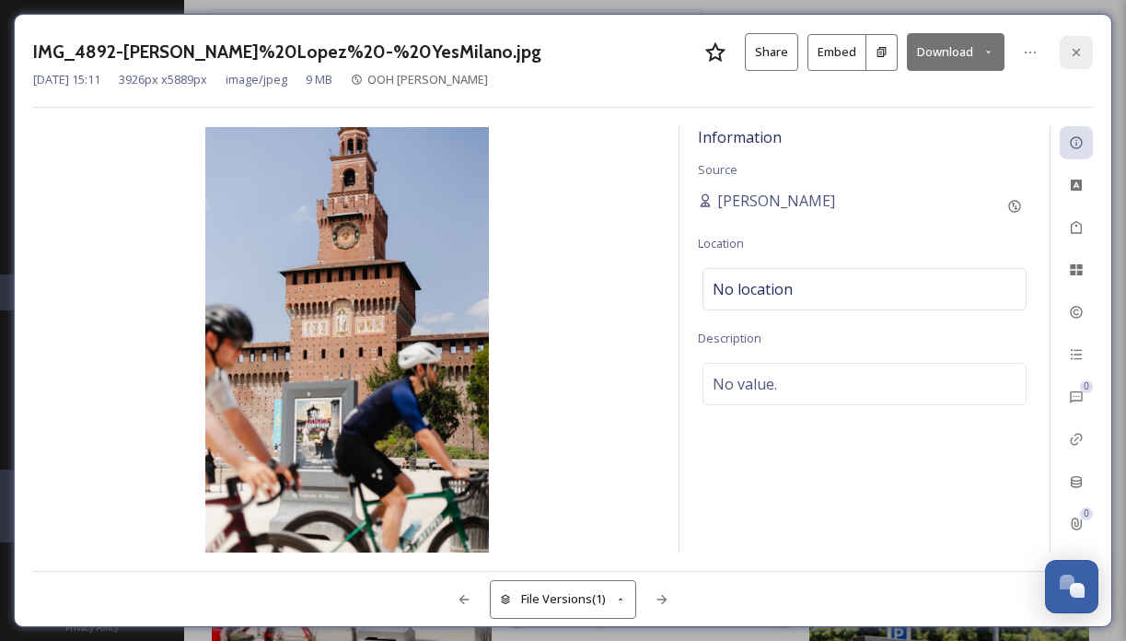
click at [1073, 64] on div at bounding box center [1076, 52] width 33 height 33
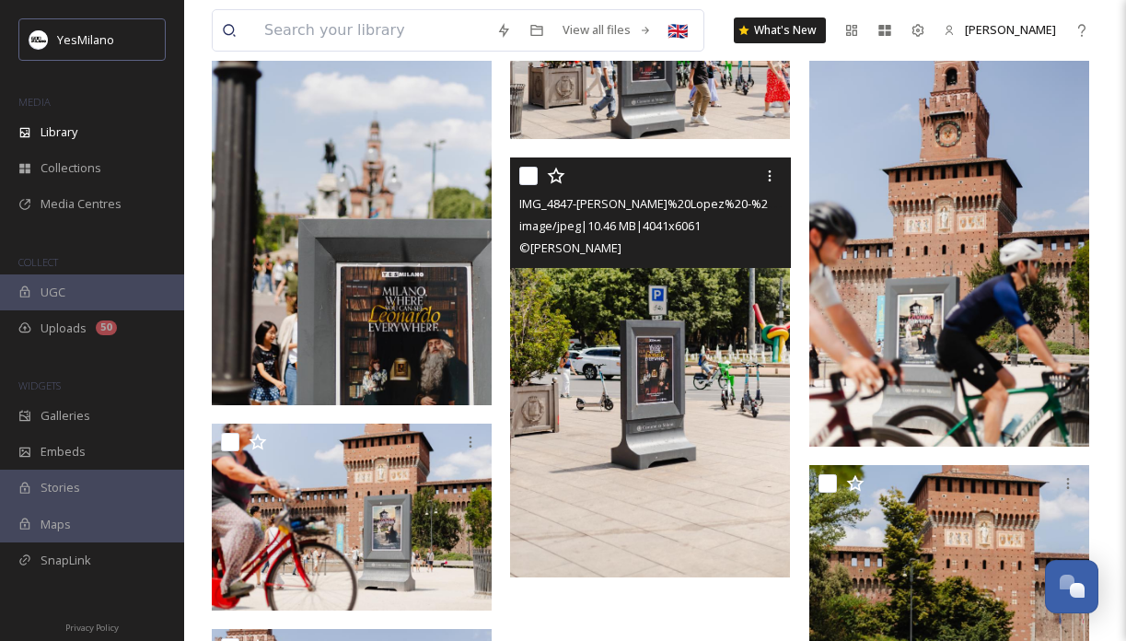
scroll to position [7833, 0]
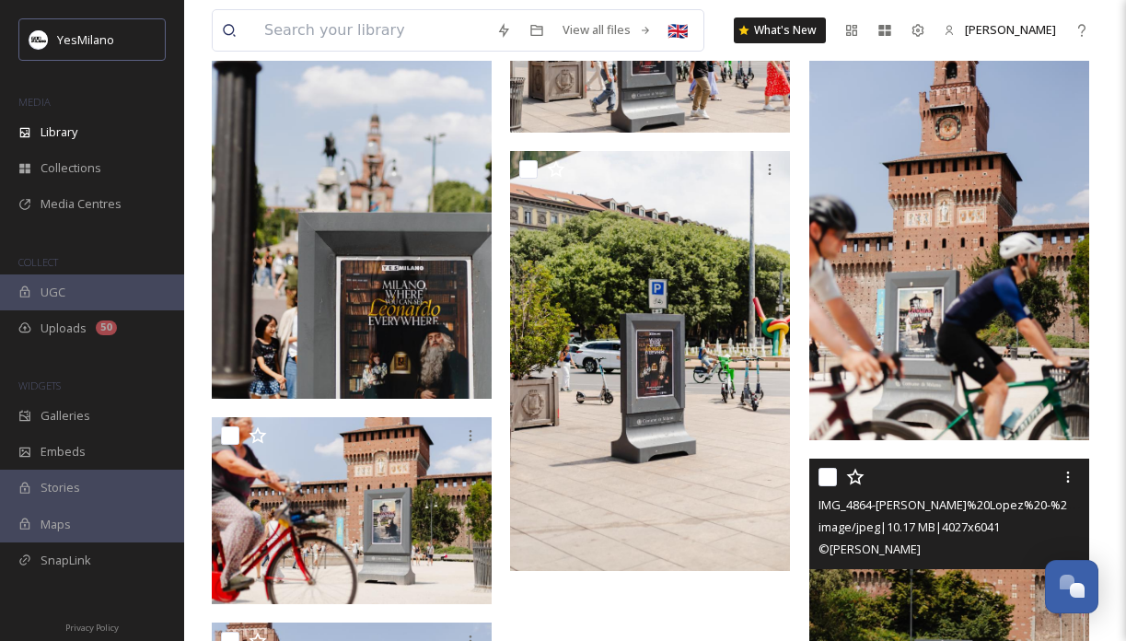
click at [735, 562] on img at bounding box center [650, 361] width 280 height 420
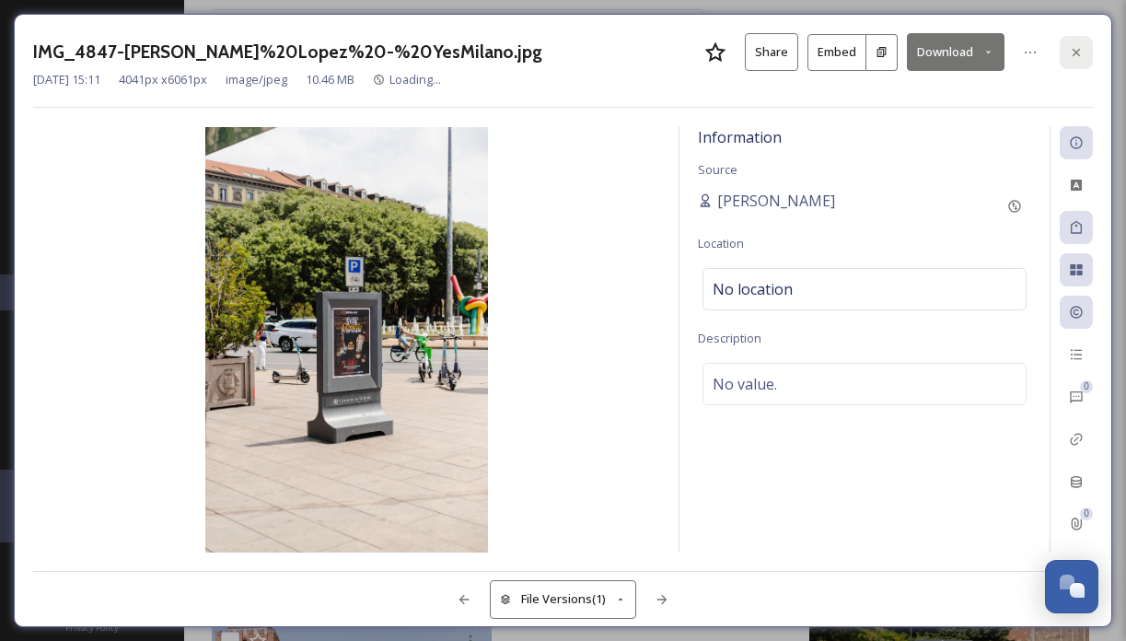
click at [1071, 43] on div at bounding box center [1076, 52] width 33 height 33
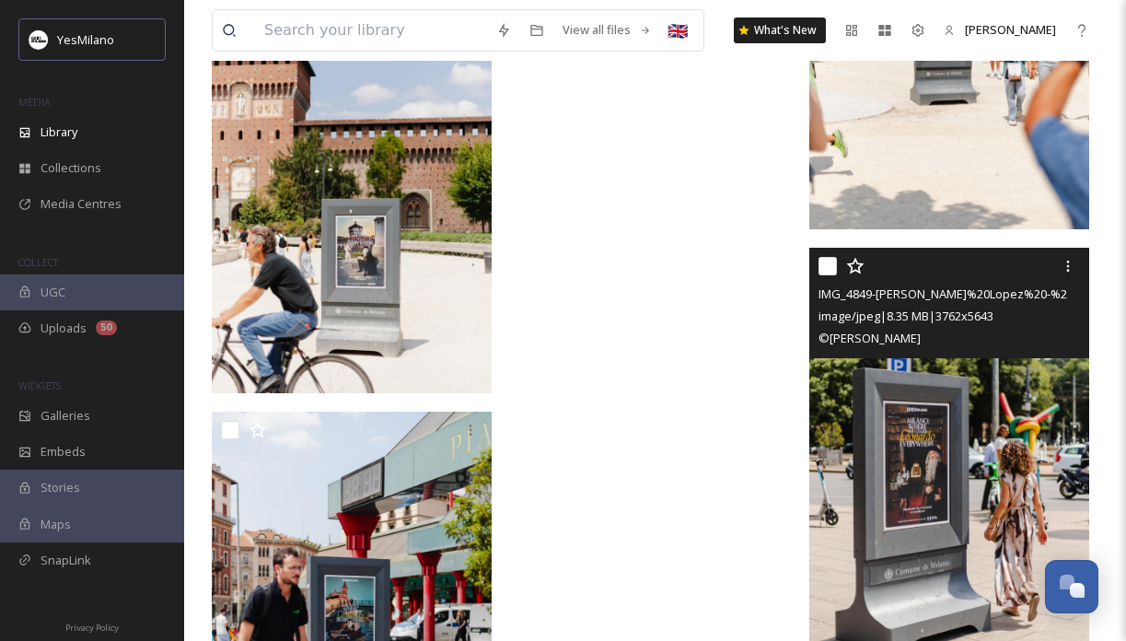
scroll to position [8633, 0]
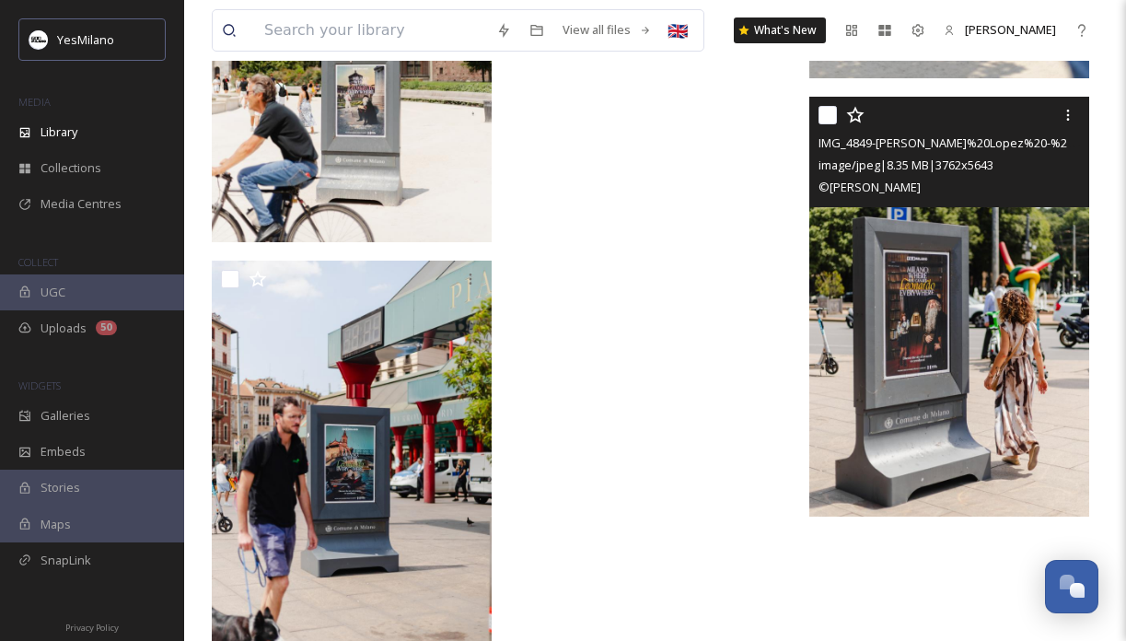
click at [935, 484] on img at bounding box center [950, 307] width 280 height 420
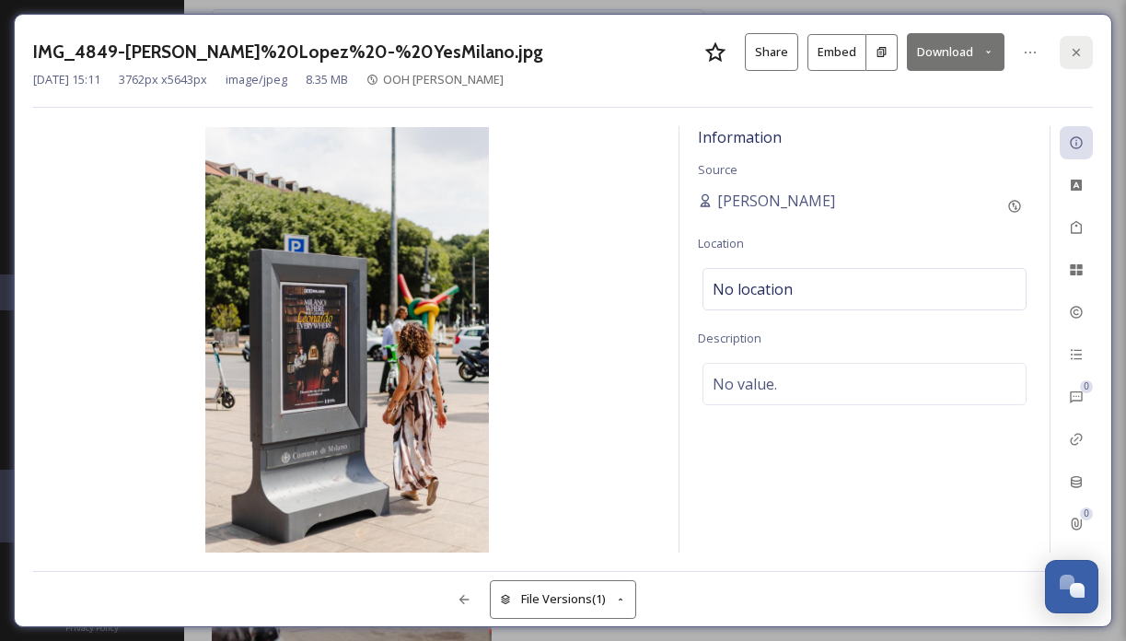
click at [1077, 41] on div at bounding box center [1076, 52] width 33 height 33
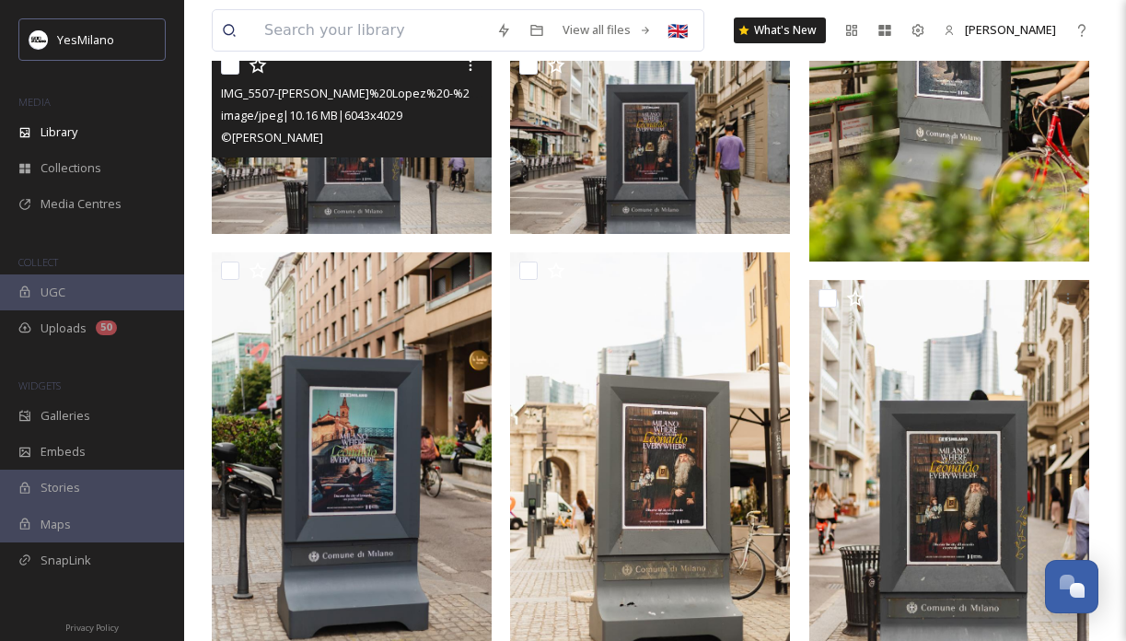
scroll to position [1386, 0]
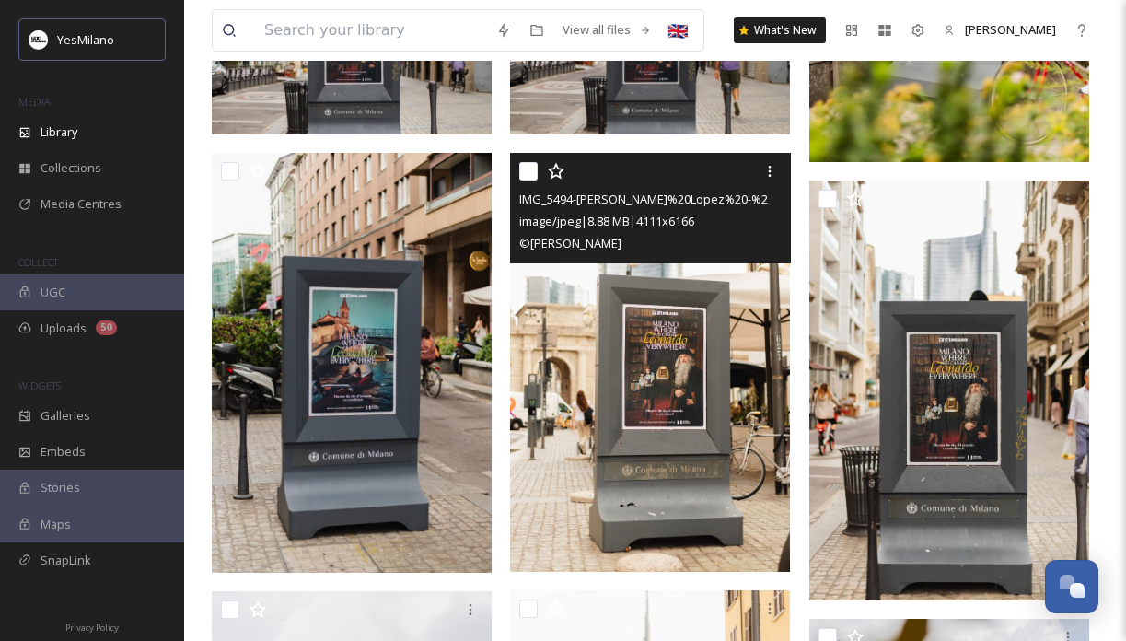
click at [761, 566] on img at bounding box center [650, 362] width 280 height 420
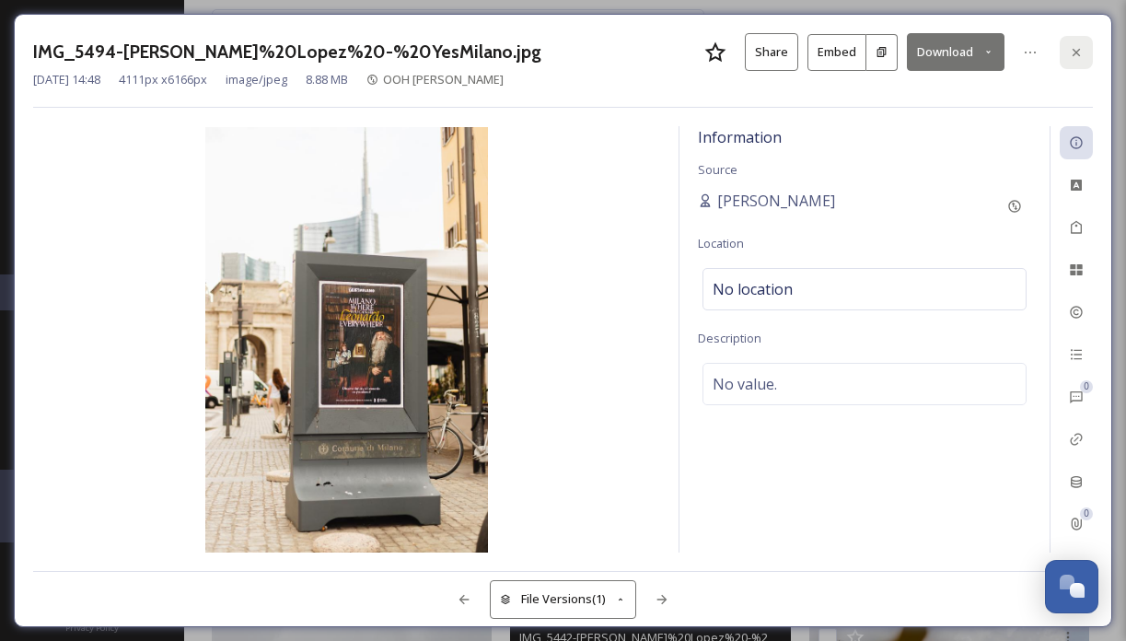
click at [1076, 54] on icon at bounding box center [1076, 52] width 15 height 15
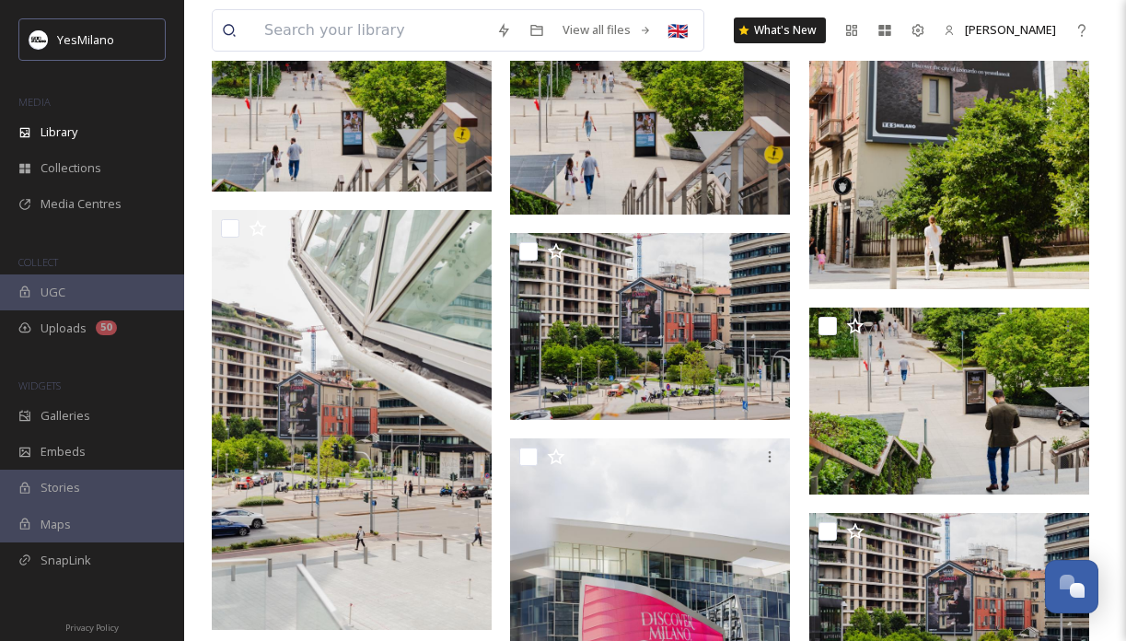
scroll to position [3472, 0]
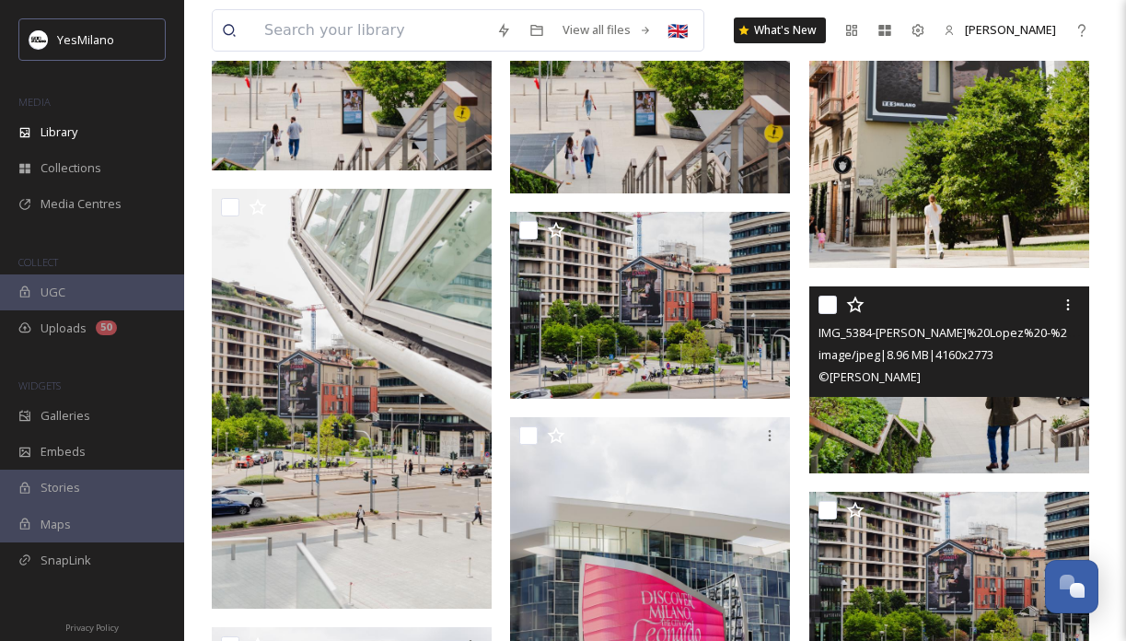
click at [880, 438] on img at bounding box center [950, 379] width 280 height 187
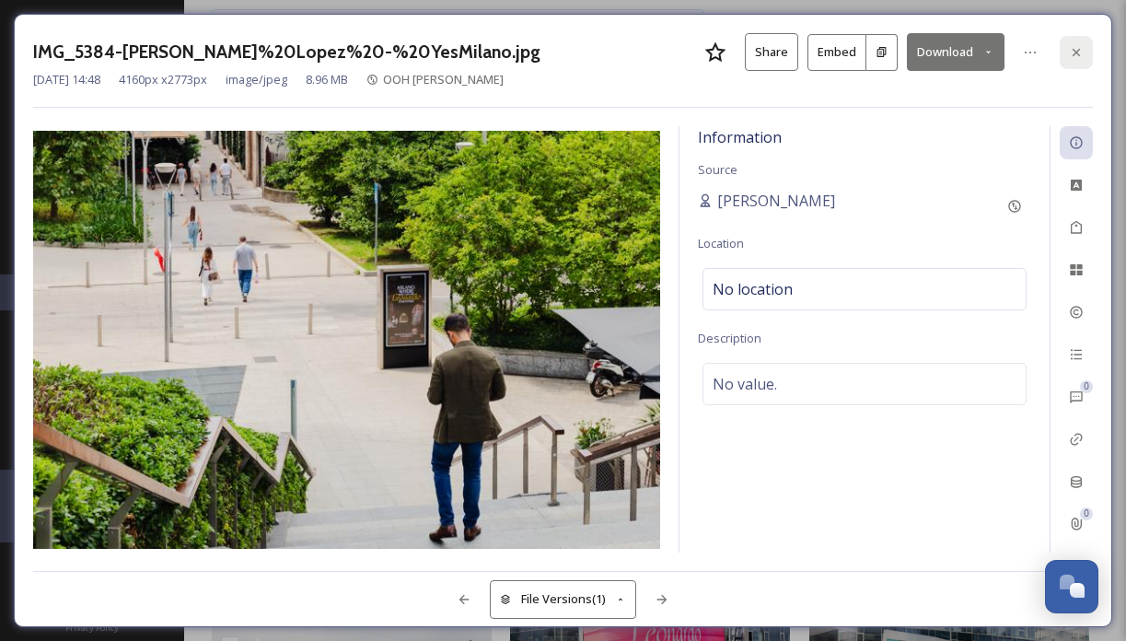
click at [1067, 43] on div at bounding box center [1076, 52] width 33 height 33
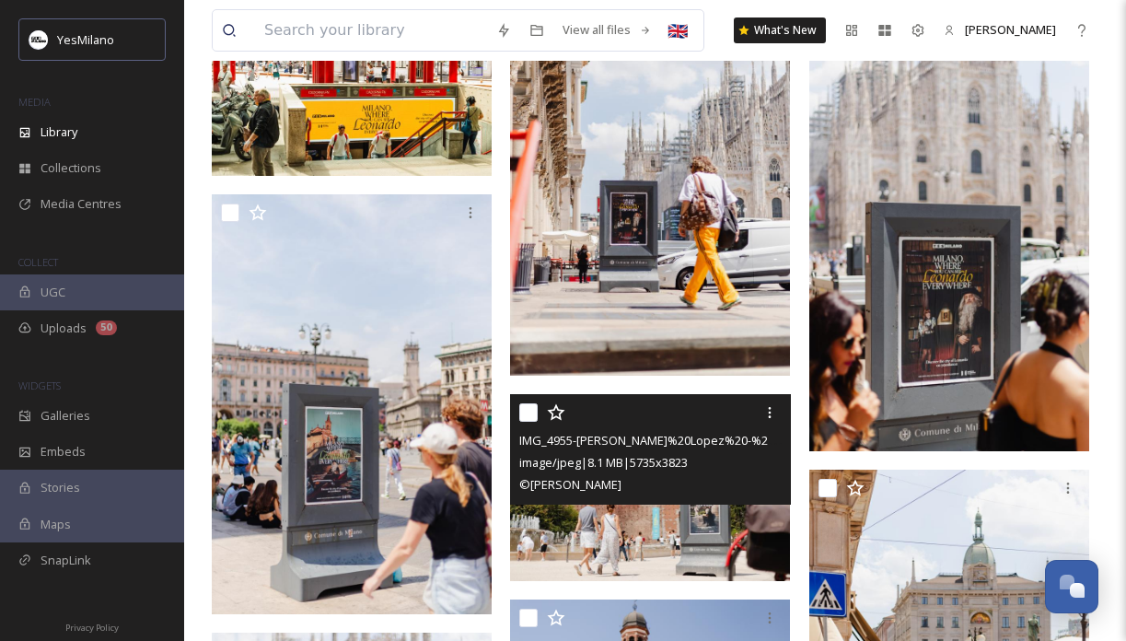
scroll to position [6624, 0]
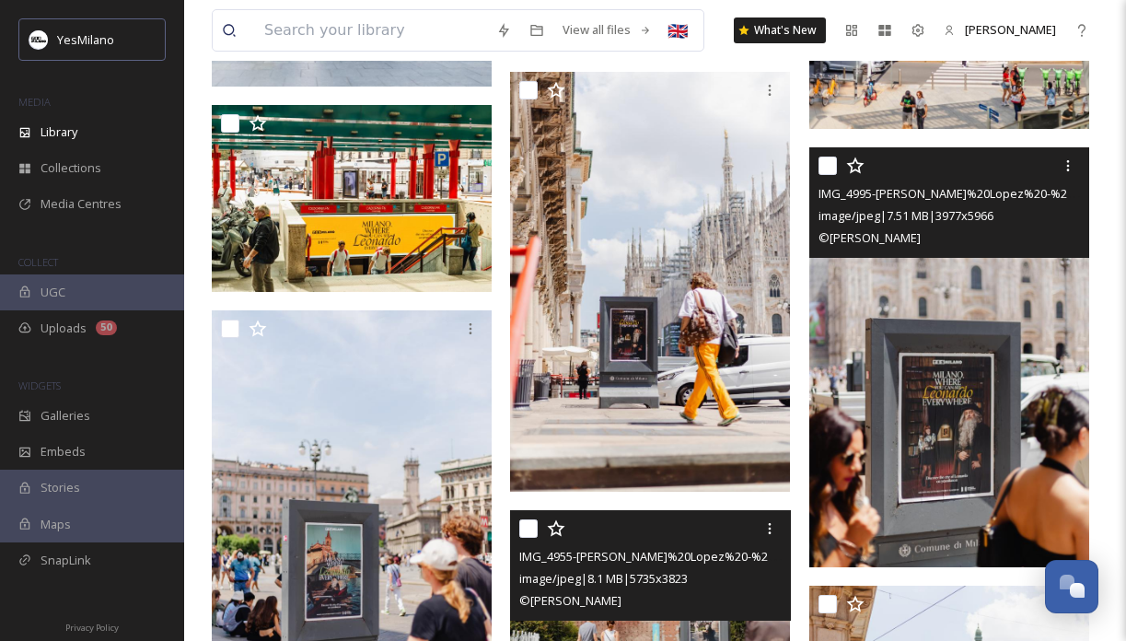
click at [931, 449] on img at bounding box center [950, 357] width 280 height 420
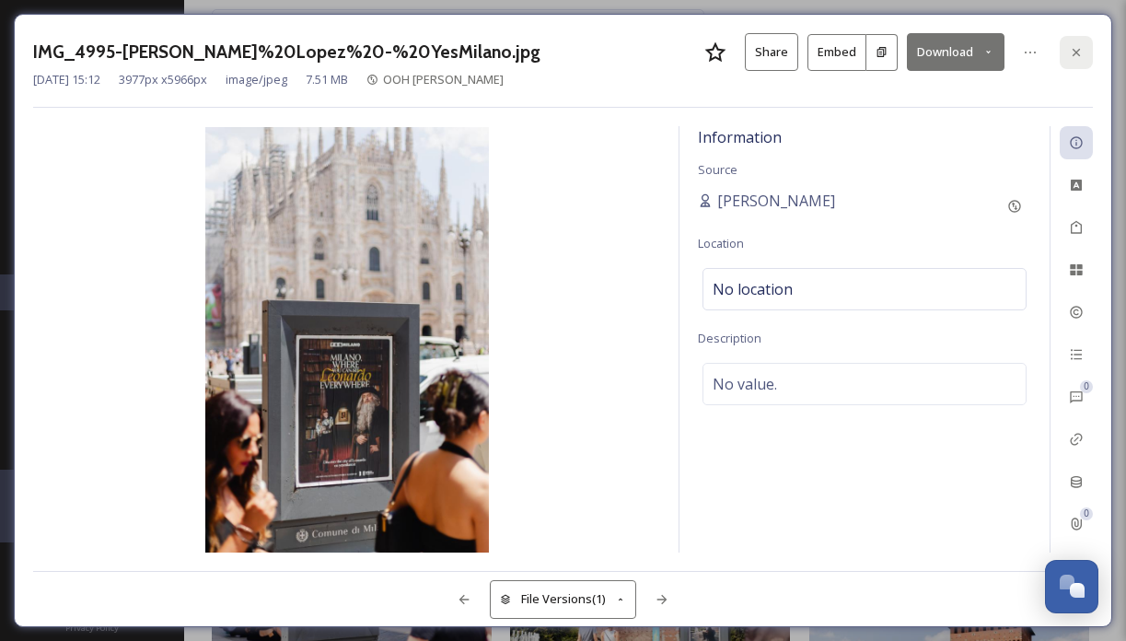
click at [1083, 49] on icon at bounding box center [1076, 52] width 15 height 15
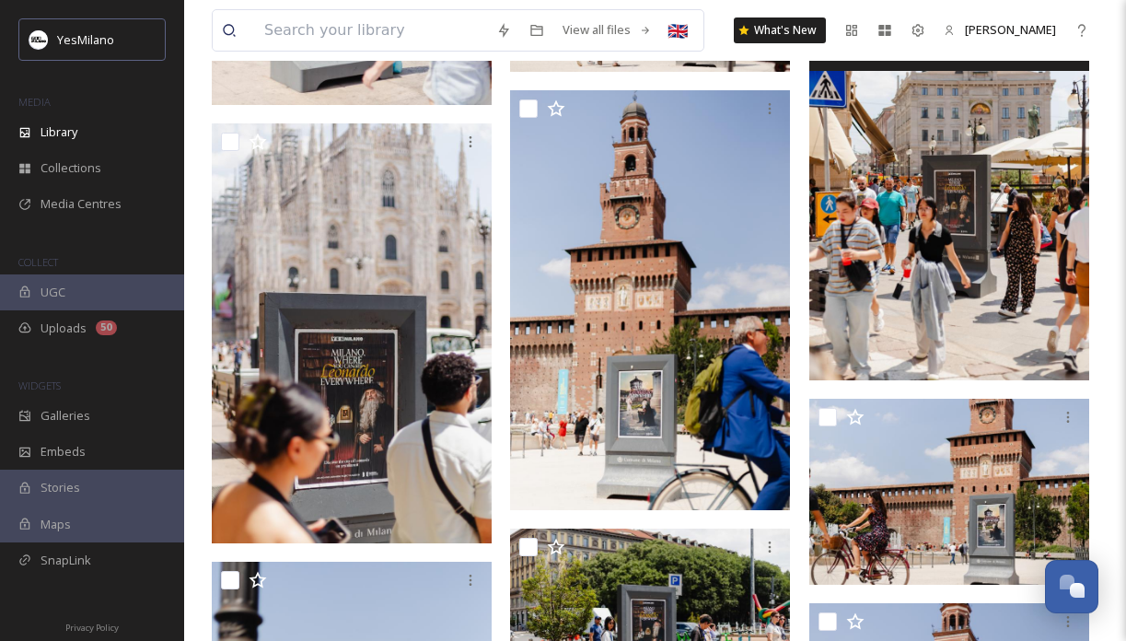
scroll to position [7259, 0]
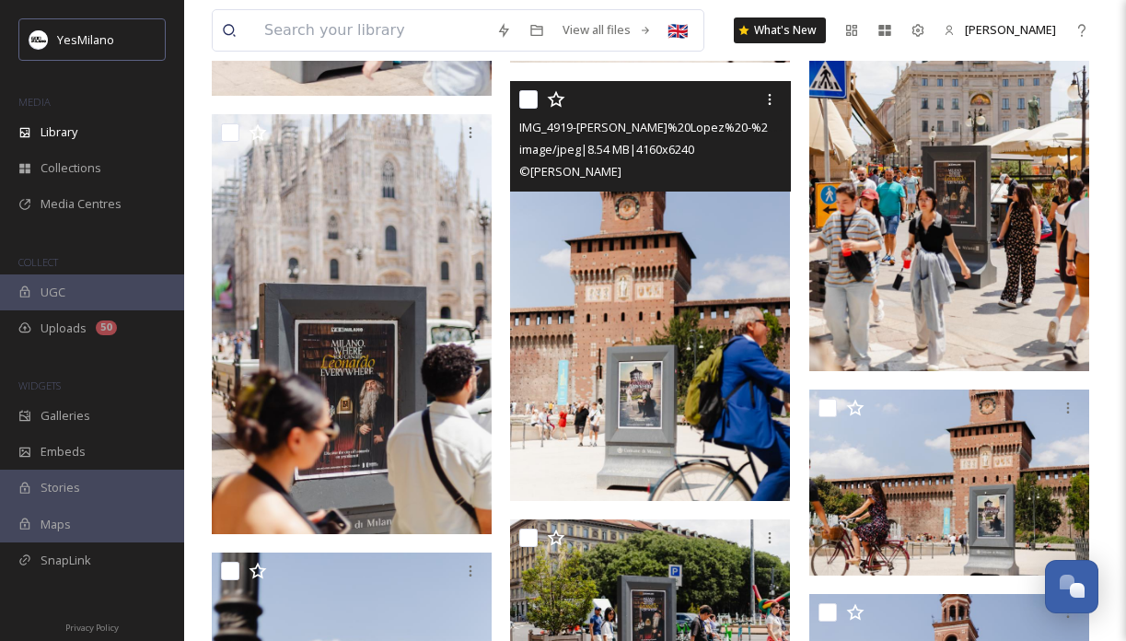
click at [718, 458] on img at bounding box center [650, 291] width 280 height 420
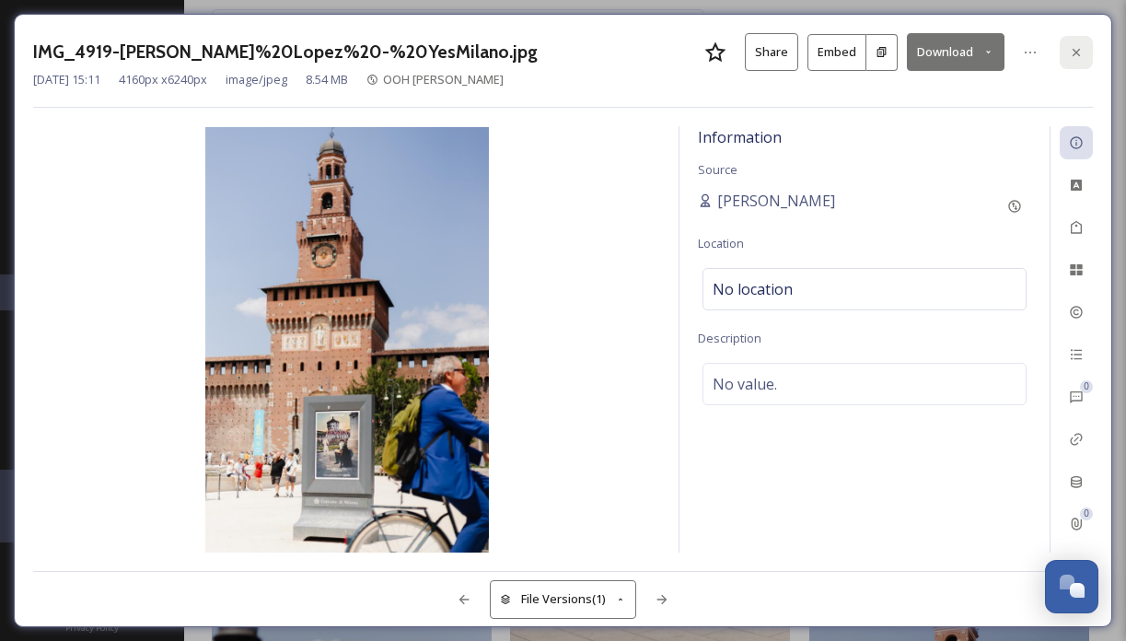
click at [1074, 37] on div at bounding box center [1076, 52] width 33 height 33
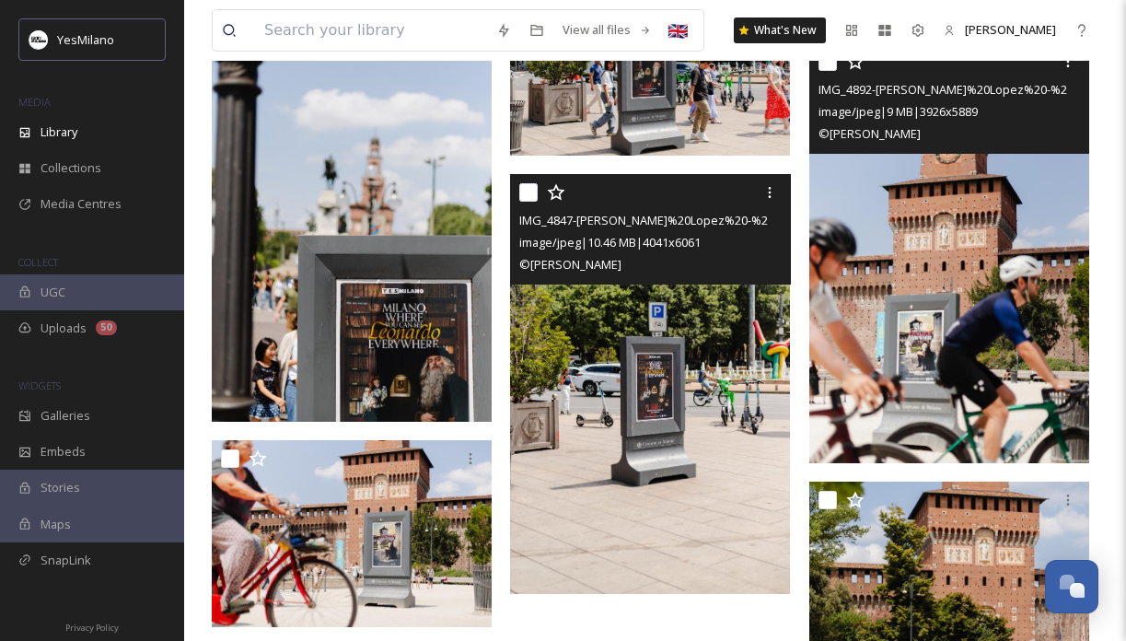
scroll to position [7862, 0]
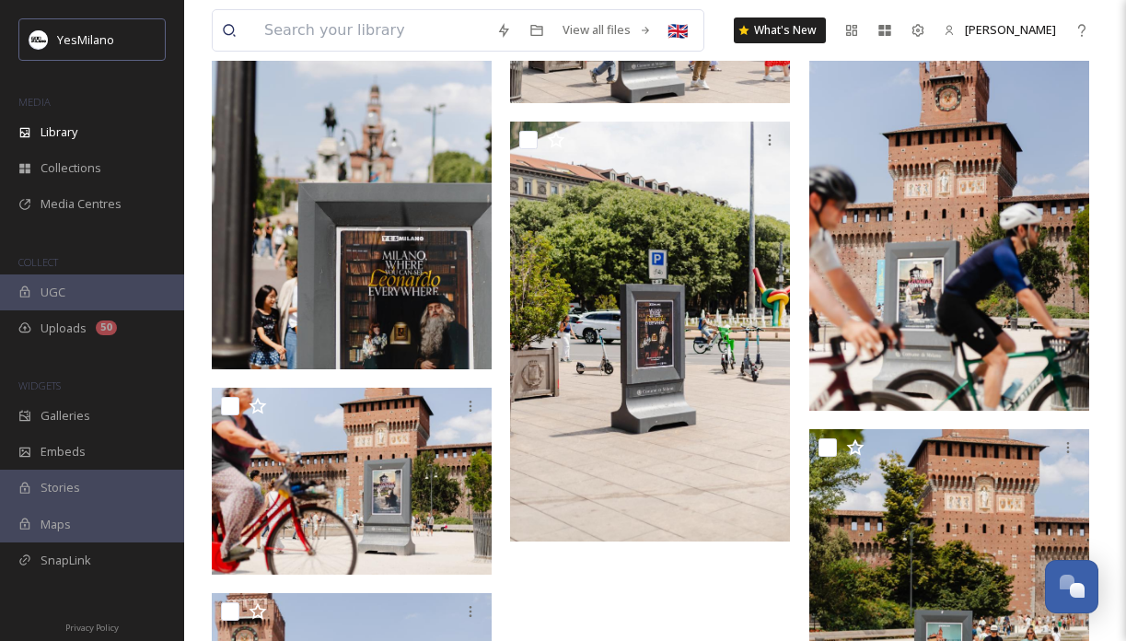
click at [333, 344] on img at bounding box center [352, 159] width 280 height 420
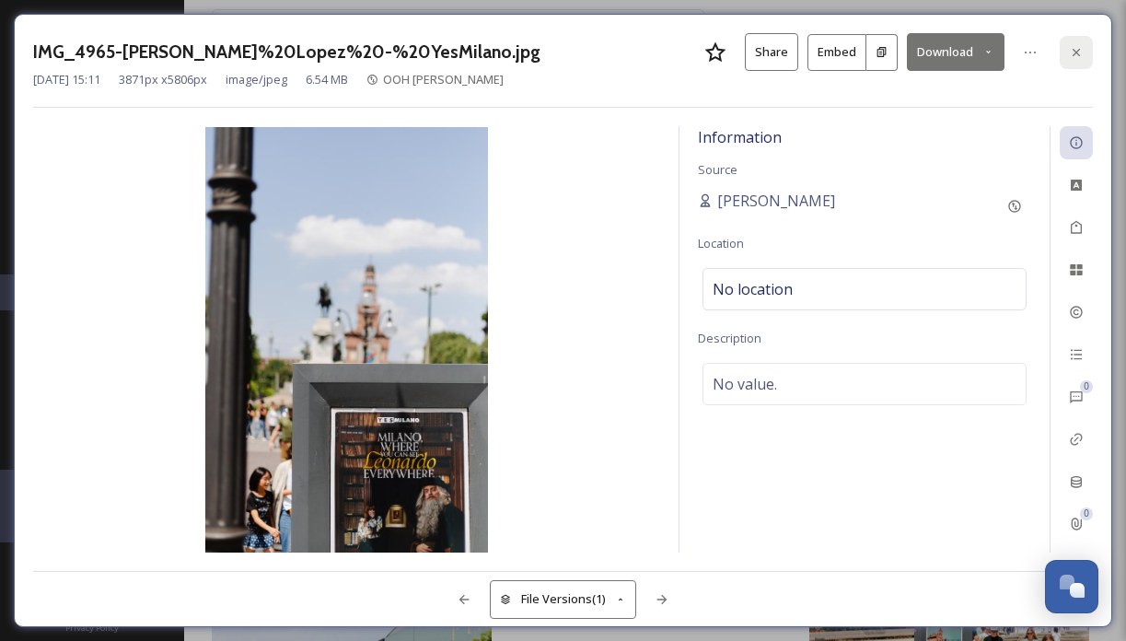
click at [1066, 48] on div at bounding box center [1076, 52] width 33 height 33
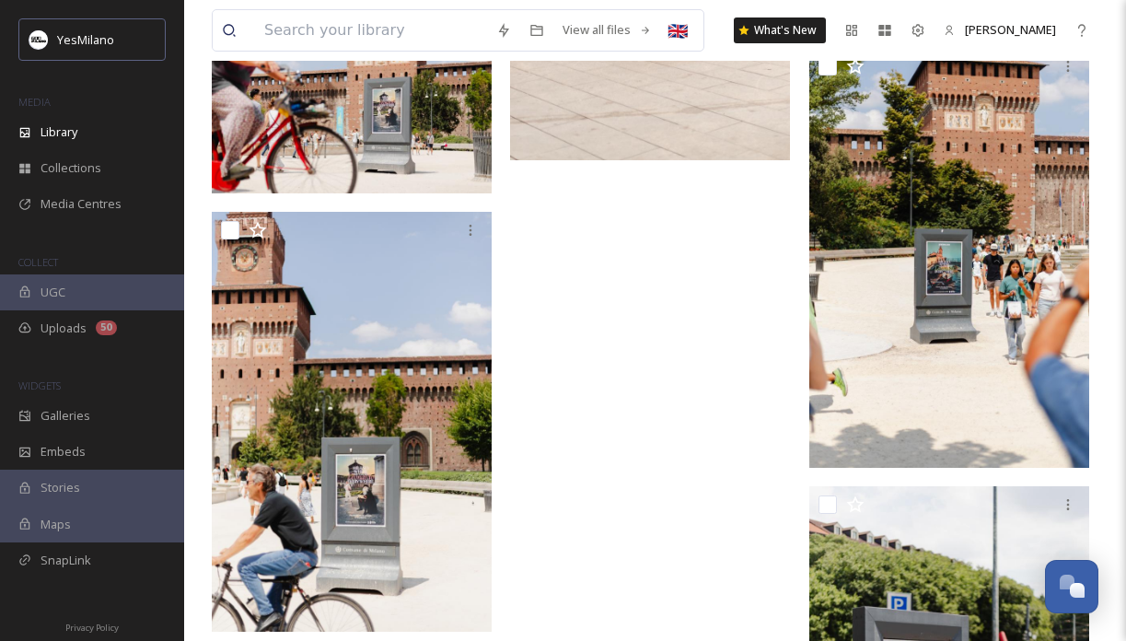
scroll to position [8242, 0]
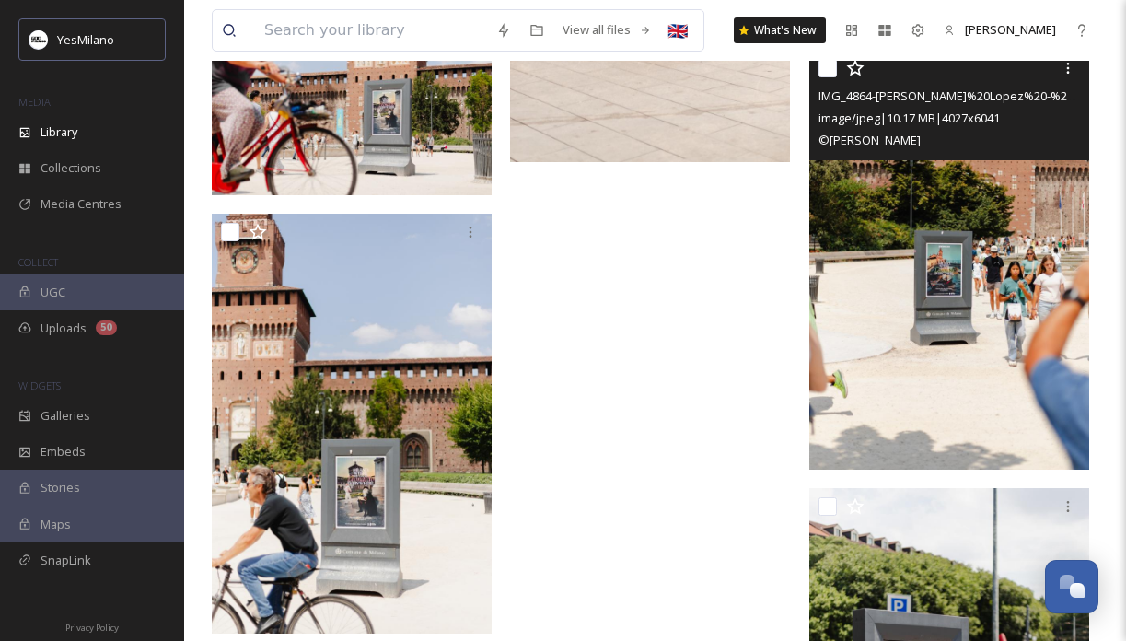
click at [857, 337] on img at bounding box center [950, 260] width 280 height 420
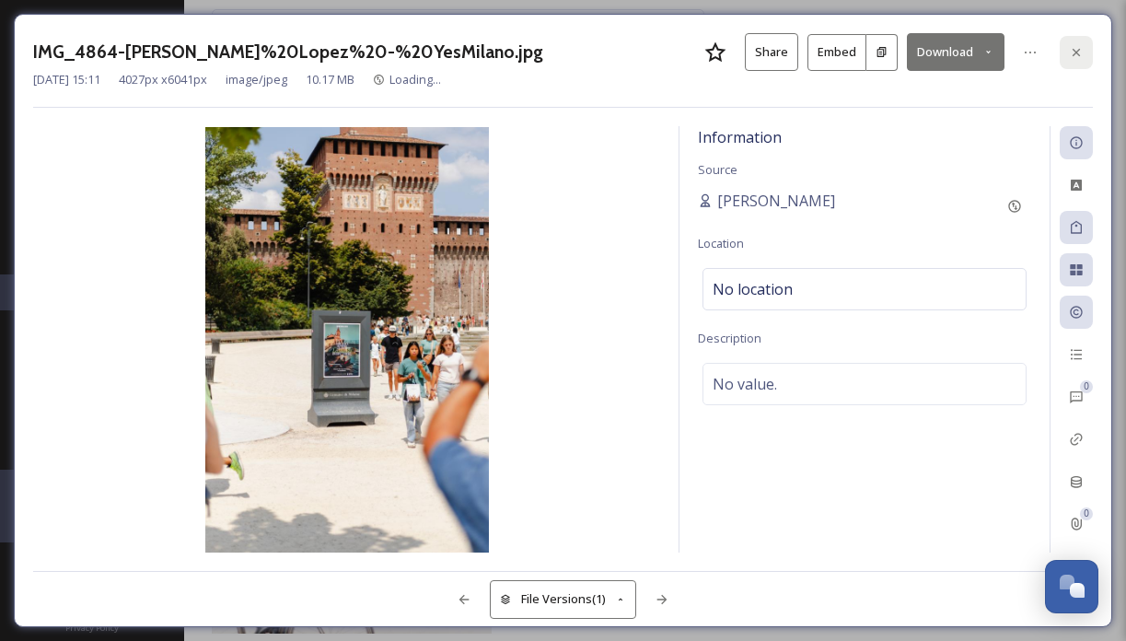
click at [1067, 56] on div at bounding box center [1076, 52] width 33 height 33
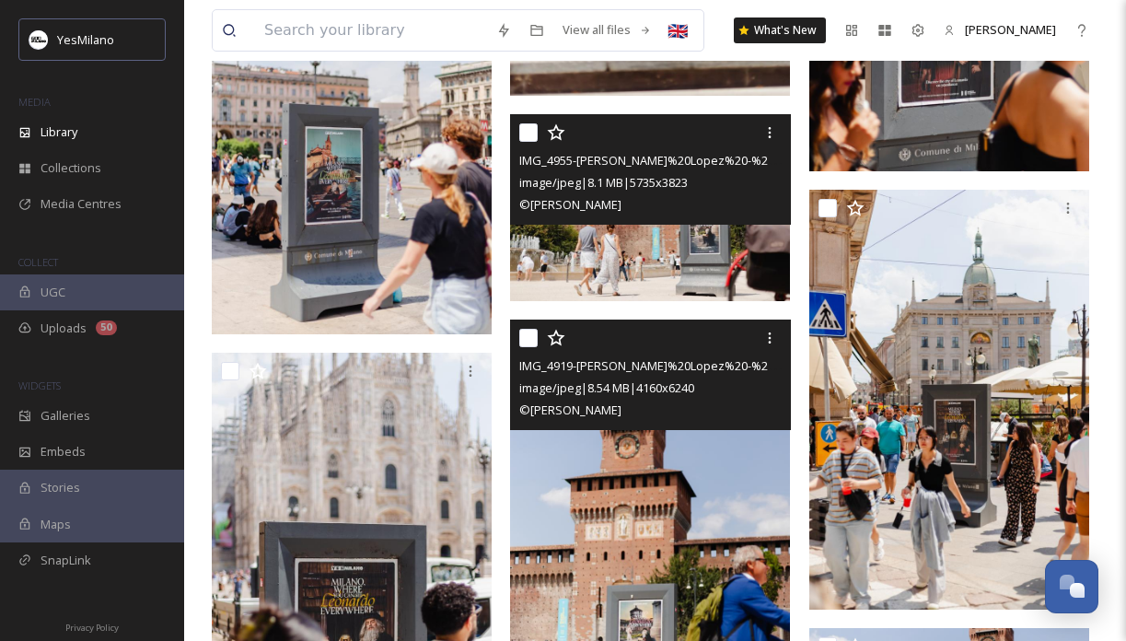
scroll to position [6982, 0]
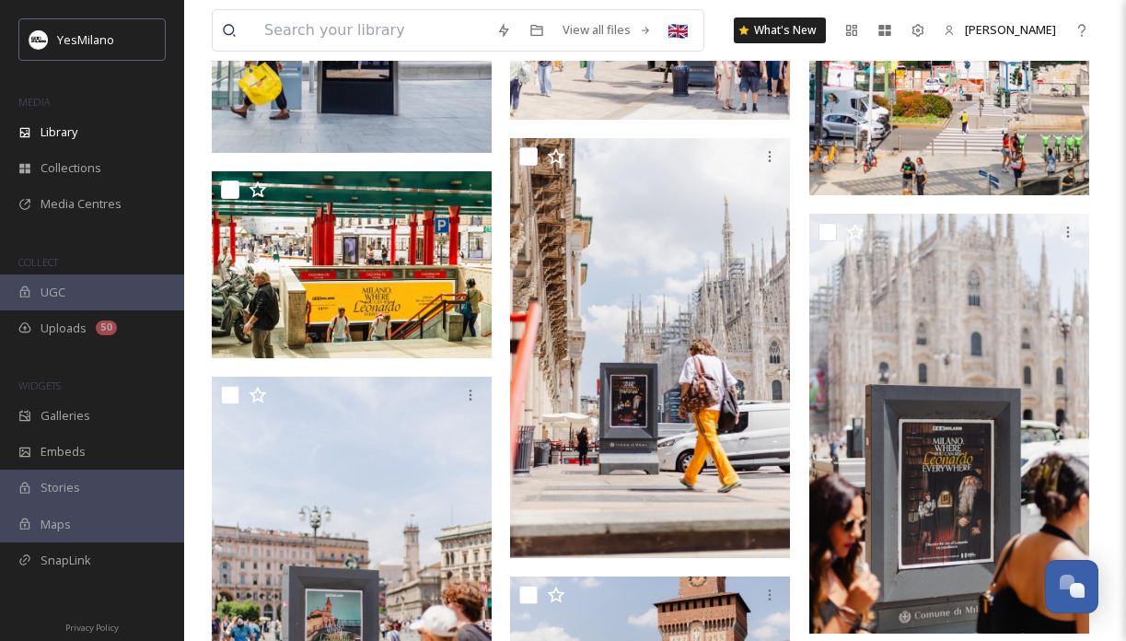
scroll to position [6551, 0]
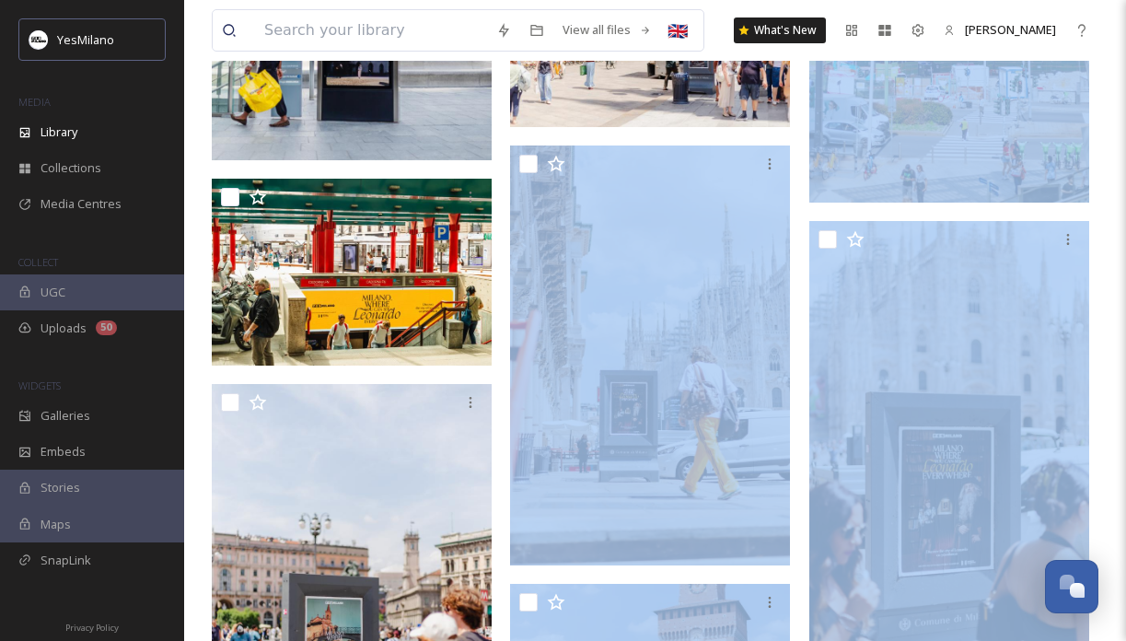
drag, startPoint x: 804, startPoint y: 213, endPoint x: 1101, endPoint y: 353, distance: 328.0
drag, startPoint x: 803, startPoint y: 214, endPoint x: 1109, endPoint y: 338, distance: 330.1
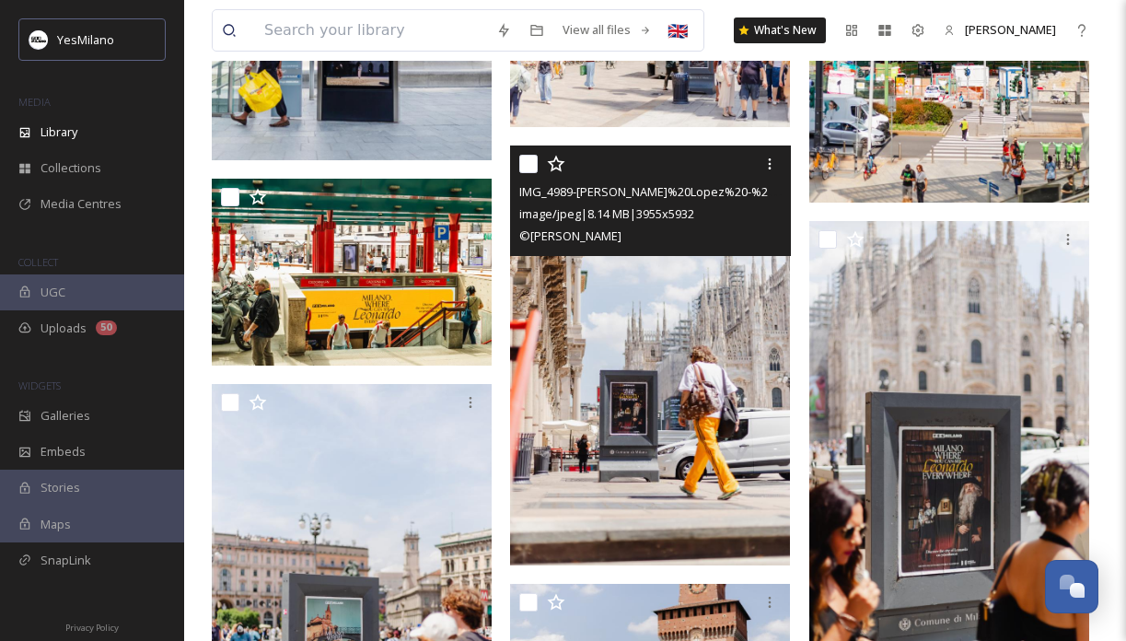
click at [743, 446] on img at bounding box center [650, 356] width 280 height 420
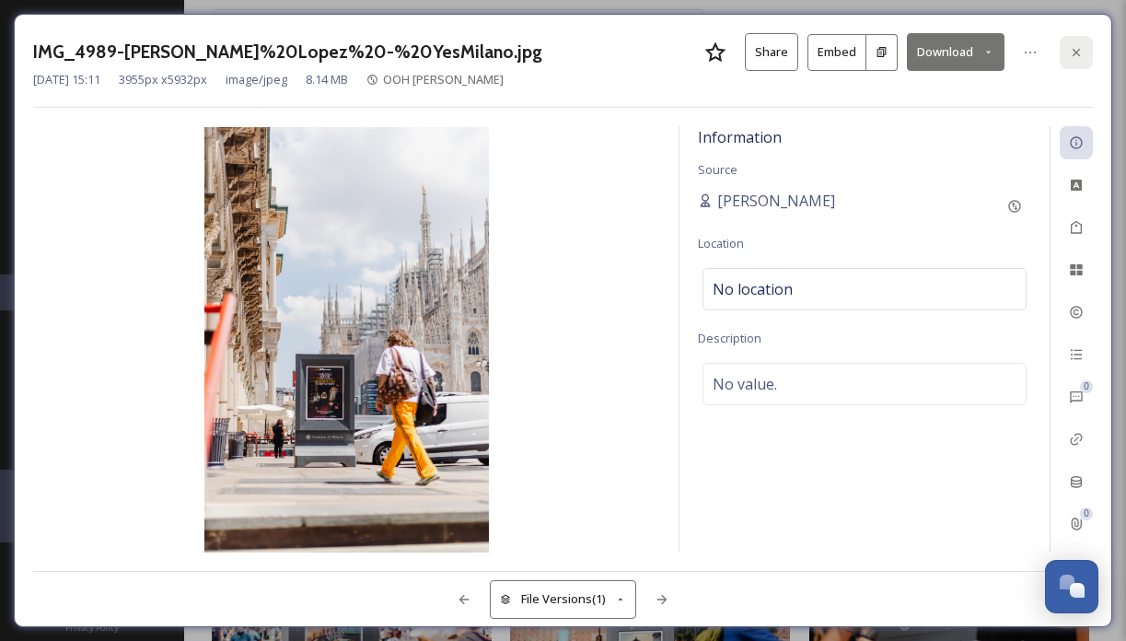
click at [1086, 49] on div at bounding box center [1076, 52] width 33 height 33
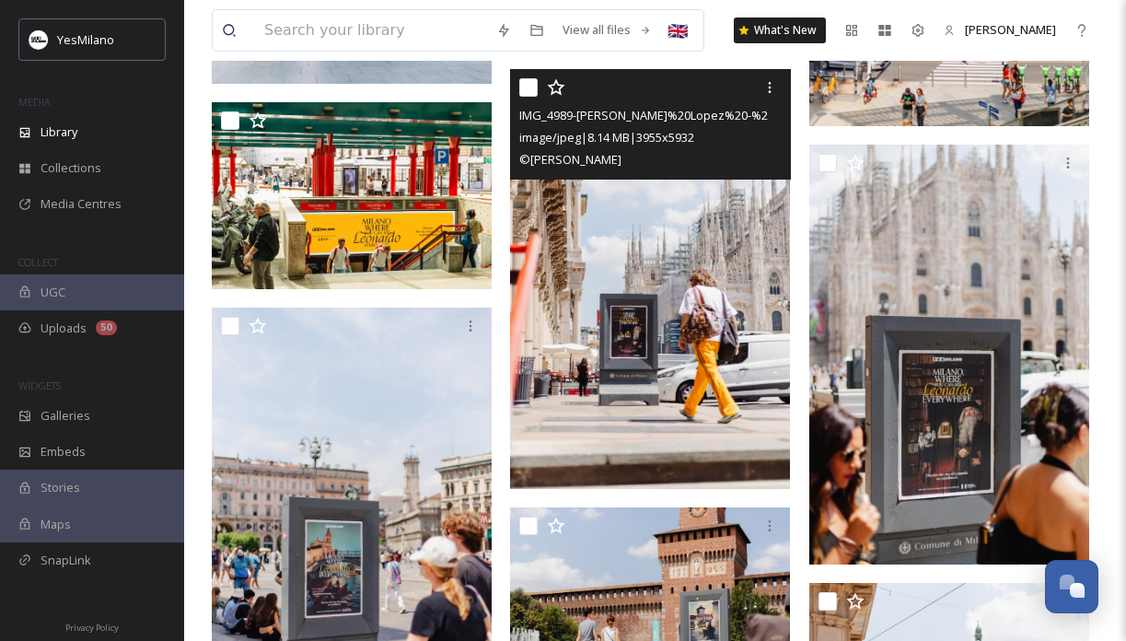
scroll to position [6683, 0]
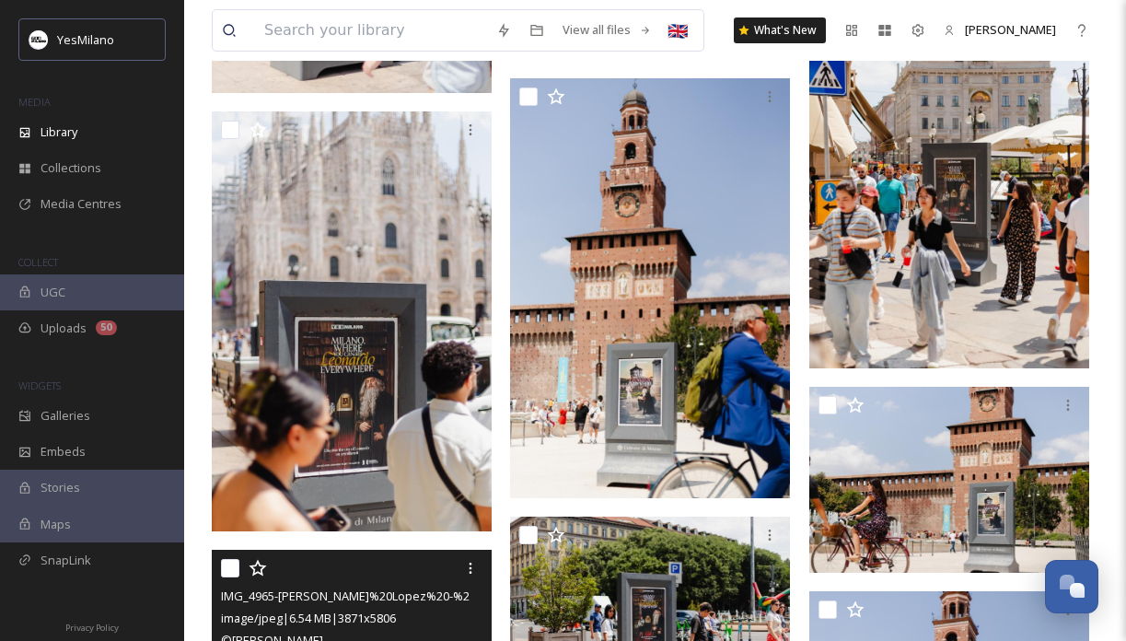
scroll to position [7260, 0]
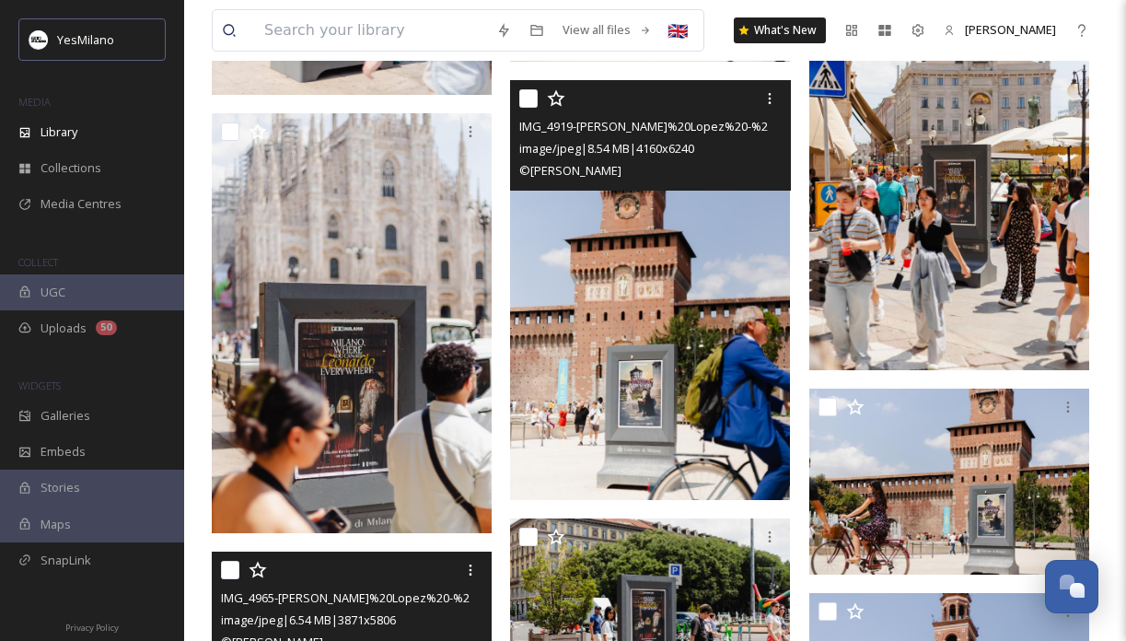
click at [741, 428] on img at bounding box center [650, 290] width 280 height 420
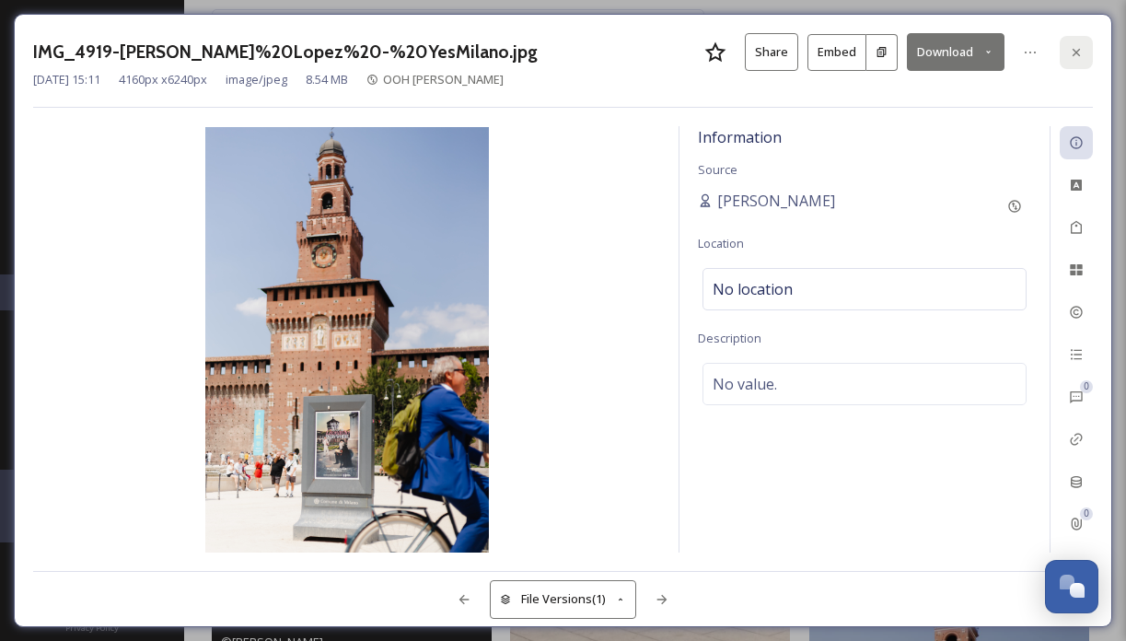
click at [1084, 58] on div at bounding box center [1076, 52] width 33 height 33
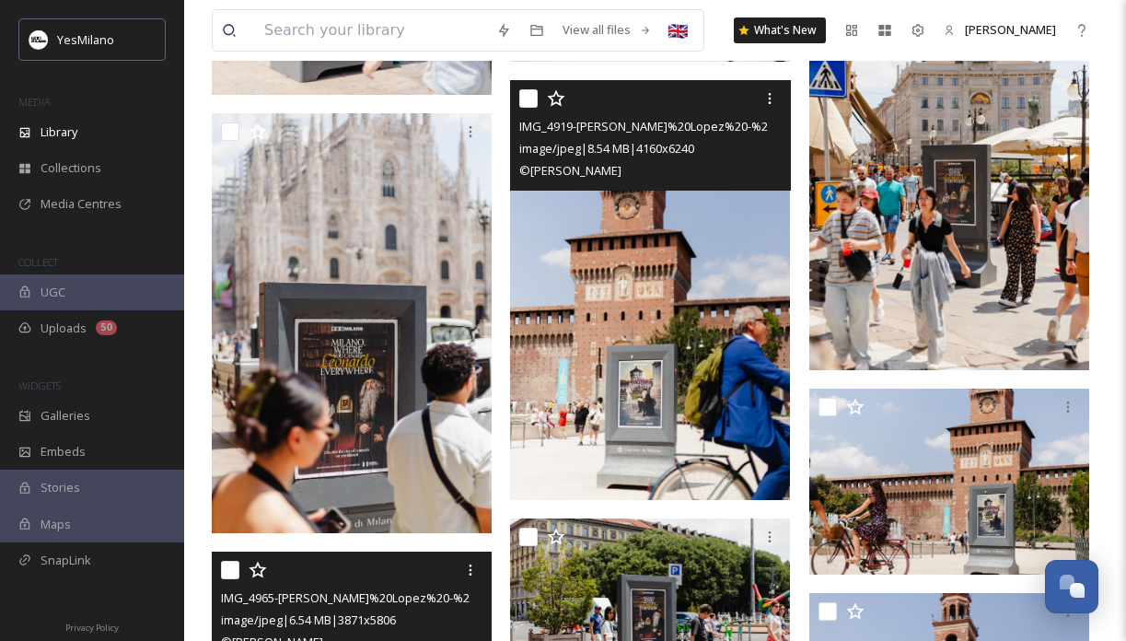
scroll to position [7292, 0]
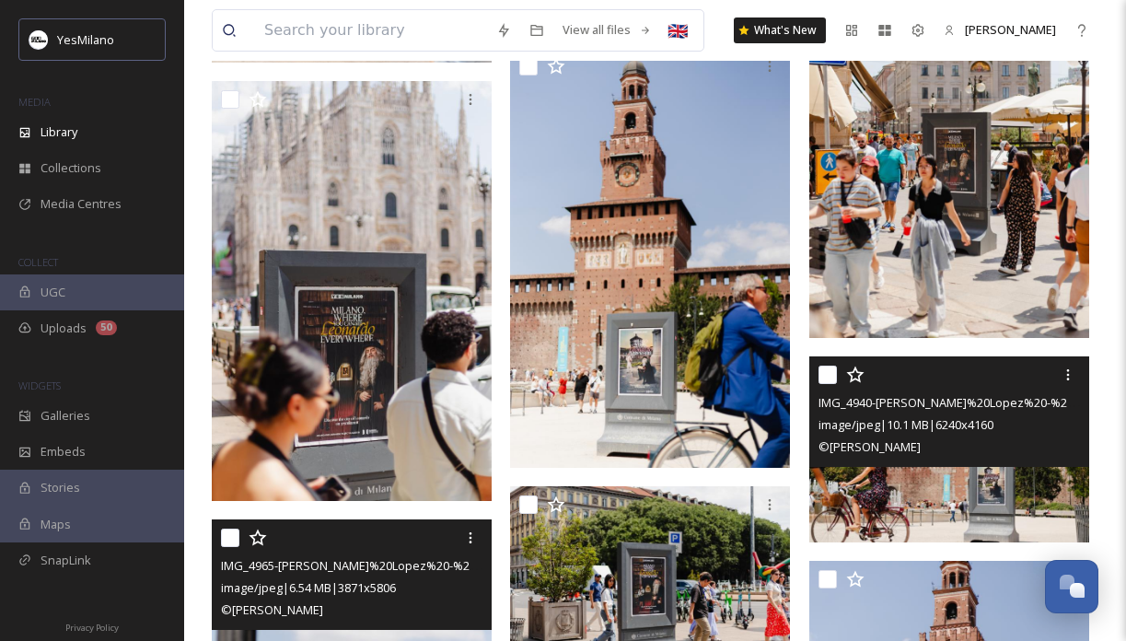
click at [832, 499] on img at bounding box center [950, 449] width 280 height 187
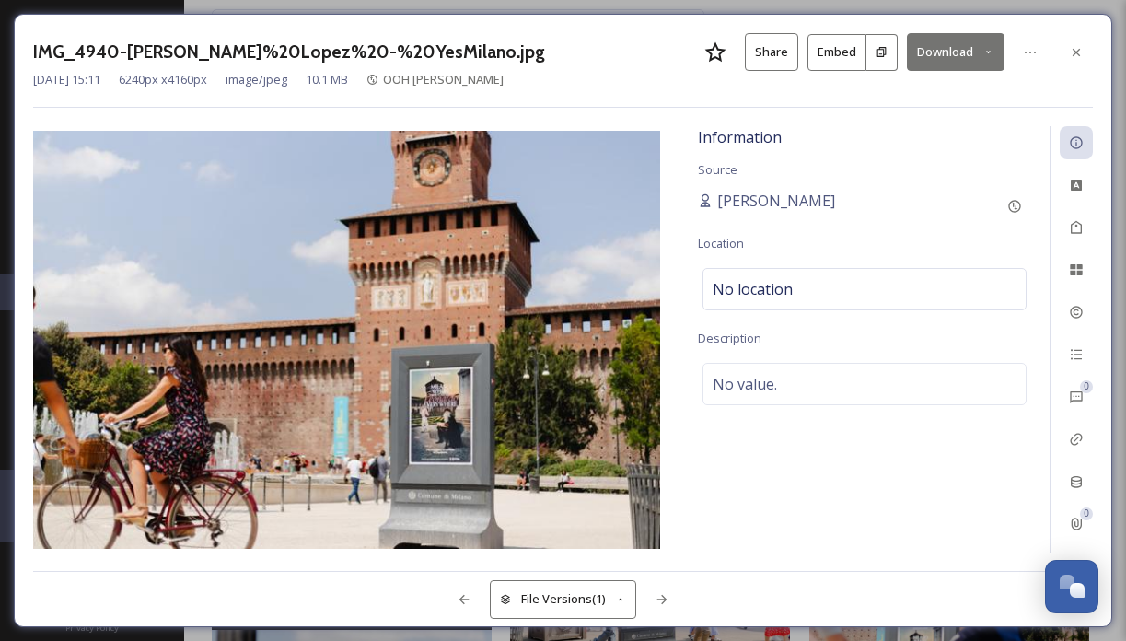
click at [947, 50] on button "Download" at bounding box center [956, 52] width 98 height 38
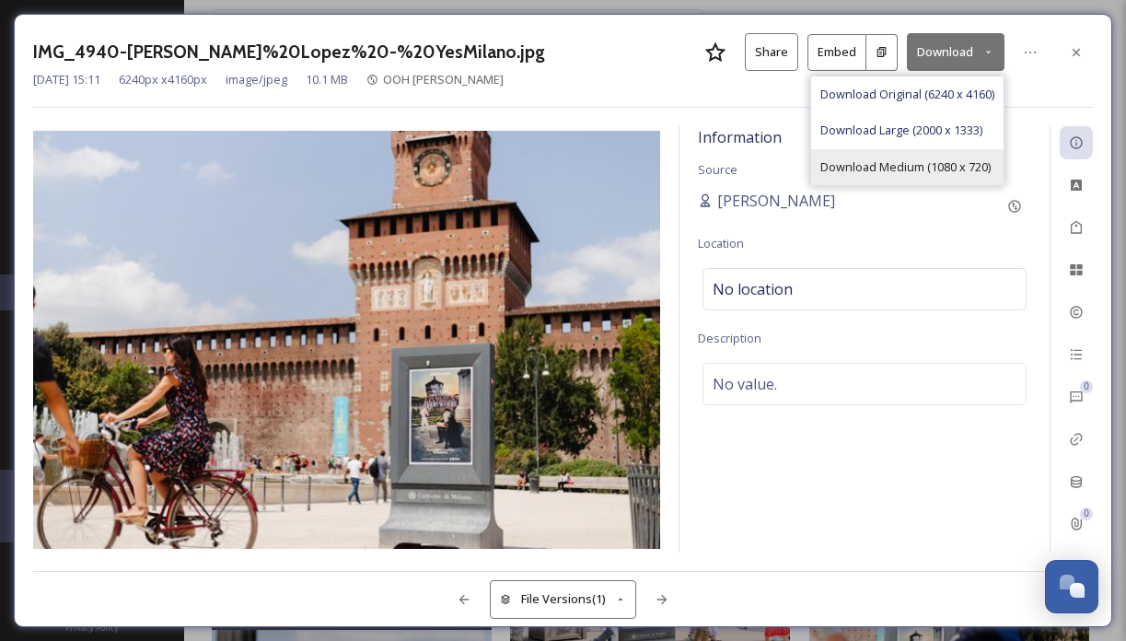
click at [980, 161] on span "Download Medium (1080 x 720)" at bounding box center [906, 167] width 170 height 18
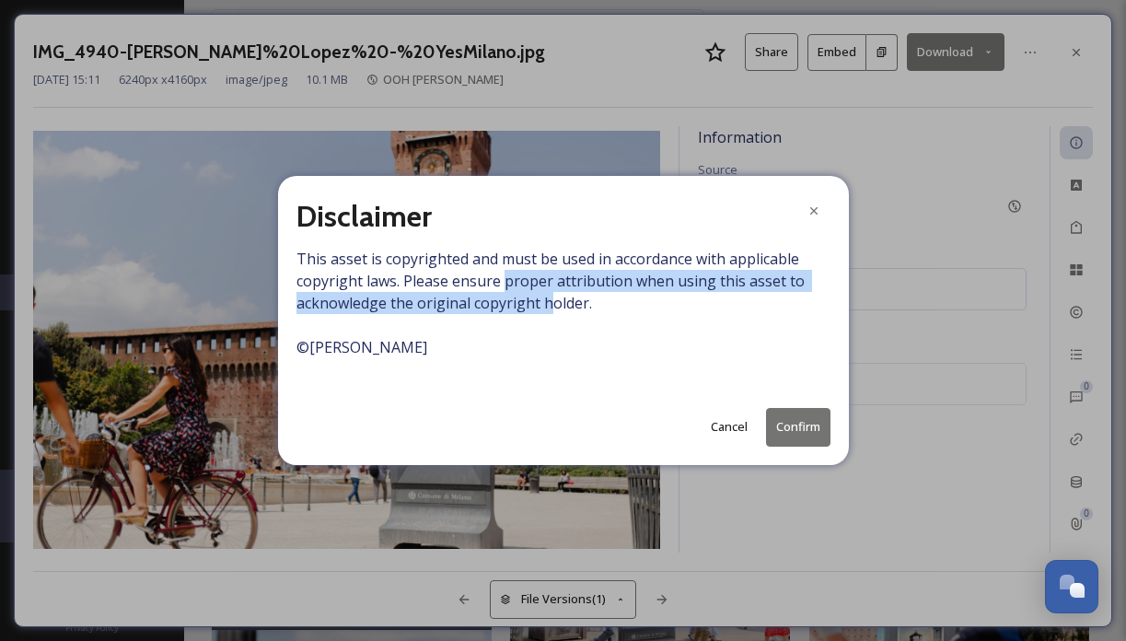
drag, startPoint x: 547, startPoint y: 293, endPoint x: 501, endPoint y: 275, distance: 49.3
click at [501, 275] on span "This asset is copyrighted and must be used in accordance with applicable copyri…" at bounding box center [564, 314] width 534 height 133
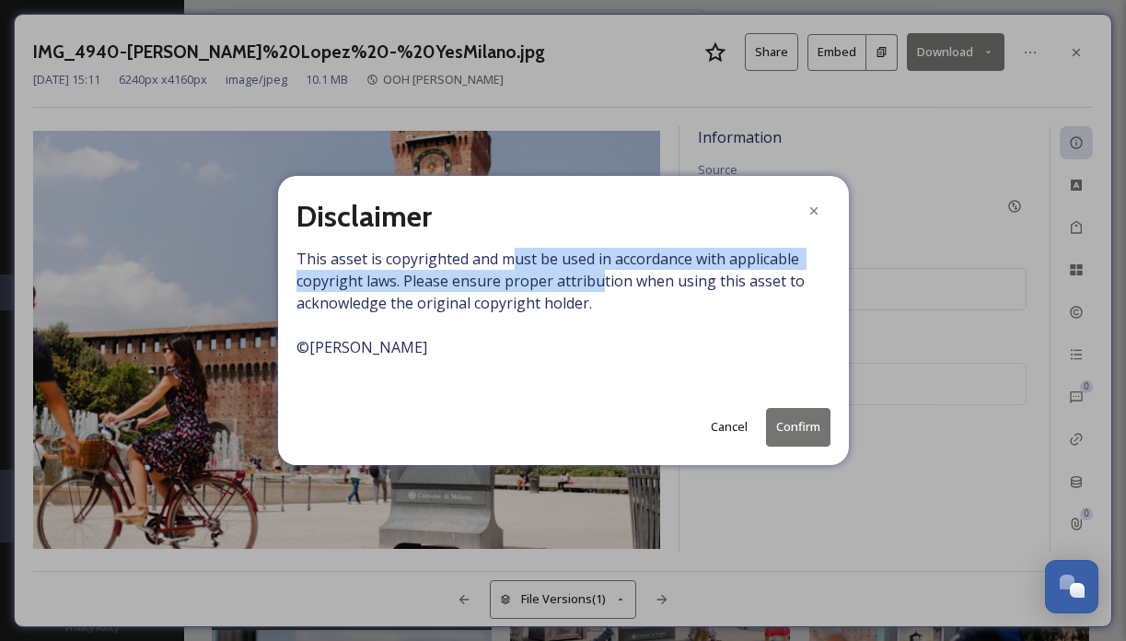
drag, startPoint x: 505, startPoint y: 259, endPoint x: 596, endPoint y: 279, distance: 93.4
click at [596, 279] on span "This asset is copyrighted and must be used in accordance with applicable copyri…" at bounding box center [564, 314] width 534 height 133
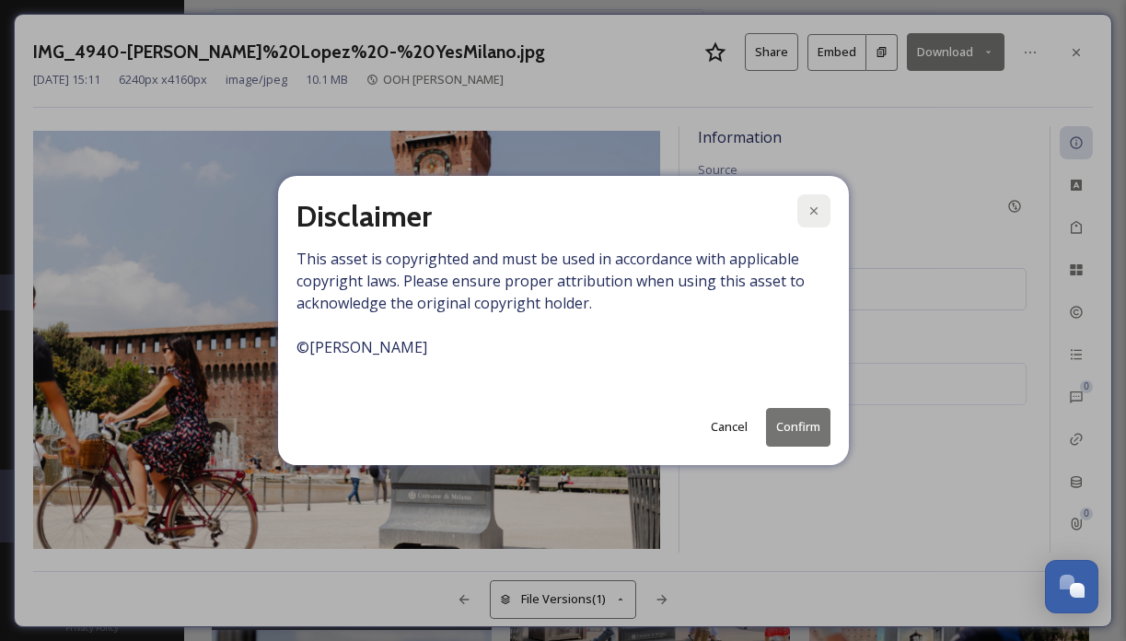
click at [821, 210] on div at bounding box center [814, 210] width 33 height 33
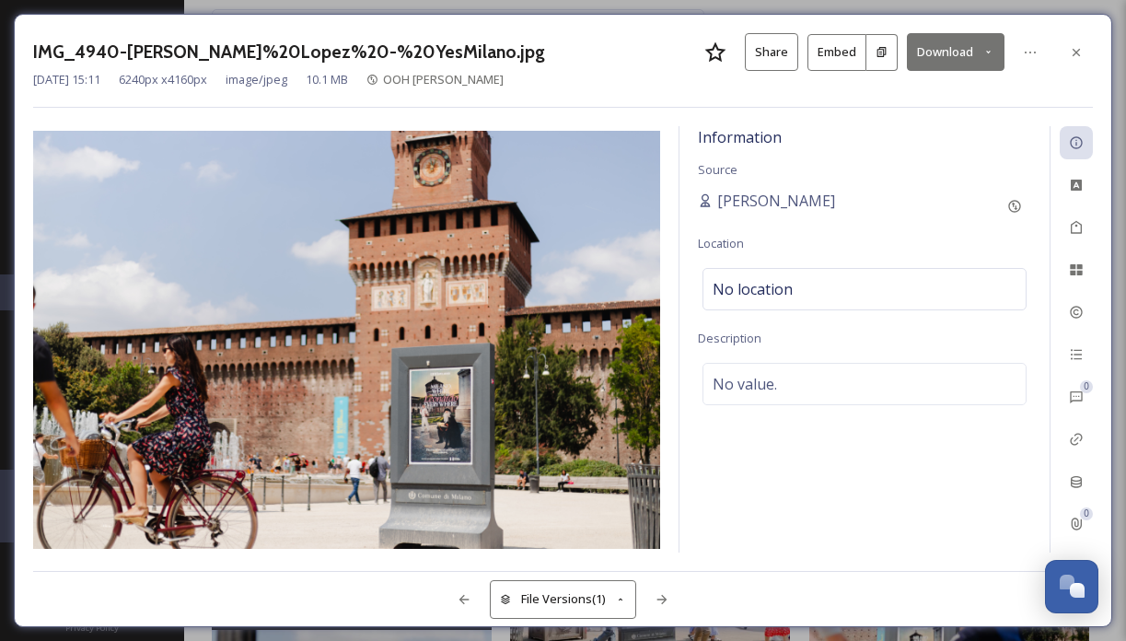
click at [937, 56] on button "Download" at bounding box center [956, 52] width 98 height 38
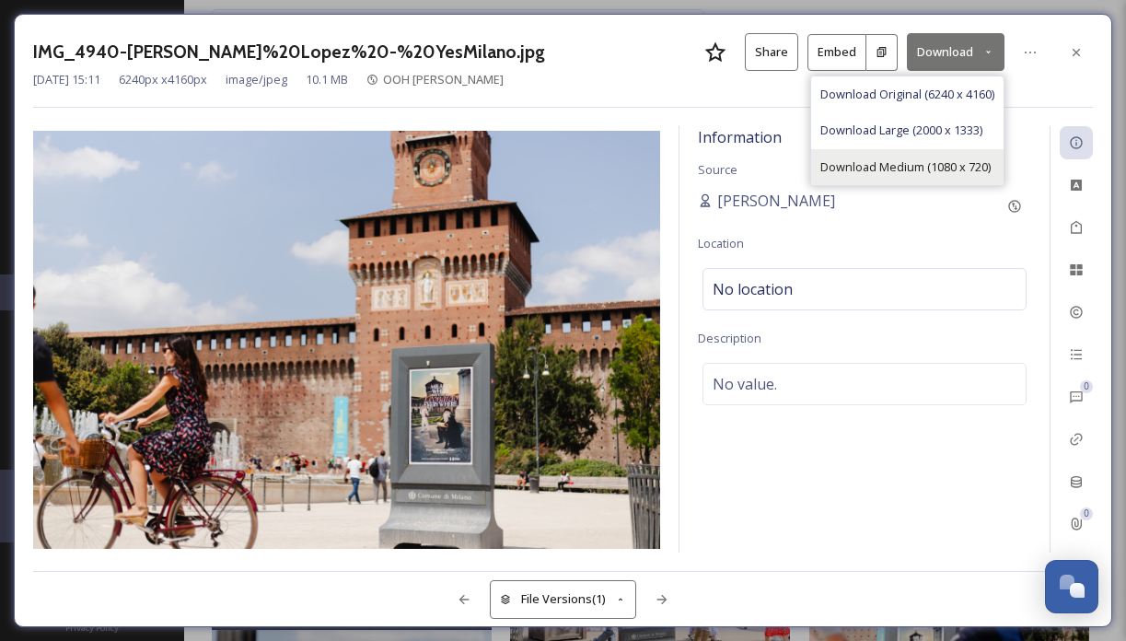
click at [947, 162] on span "Download Medium (1080 x 720)" at bounding box center [906, 167] width 170 height 18
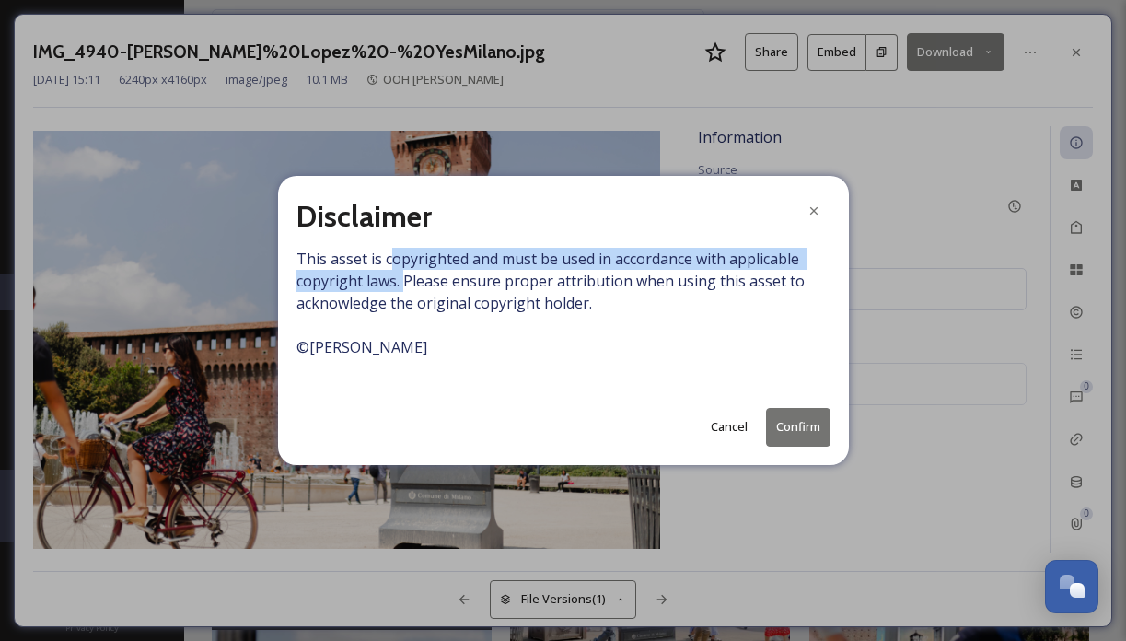
drag, startPoint x: 389, startPoint y: 267, endPoint x: 403, endPoint y: 278, distance: 18.4
click at [403, 278] on span "This asset is copyrighted and must be used in accordance with applicable copyri…" at bounding box center [564, 314] width 534 height 133
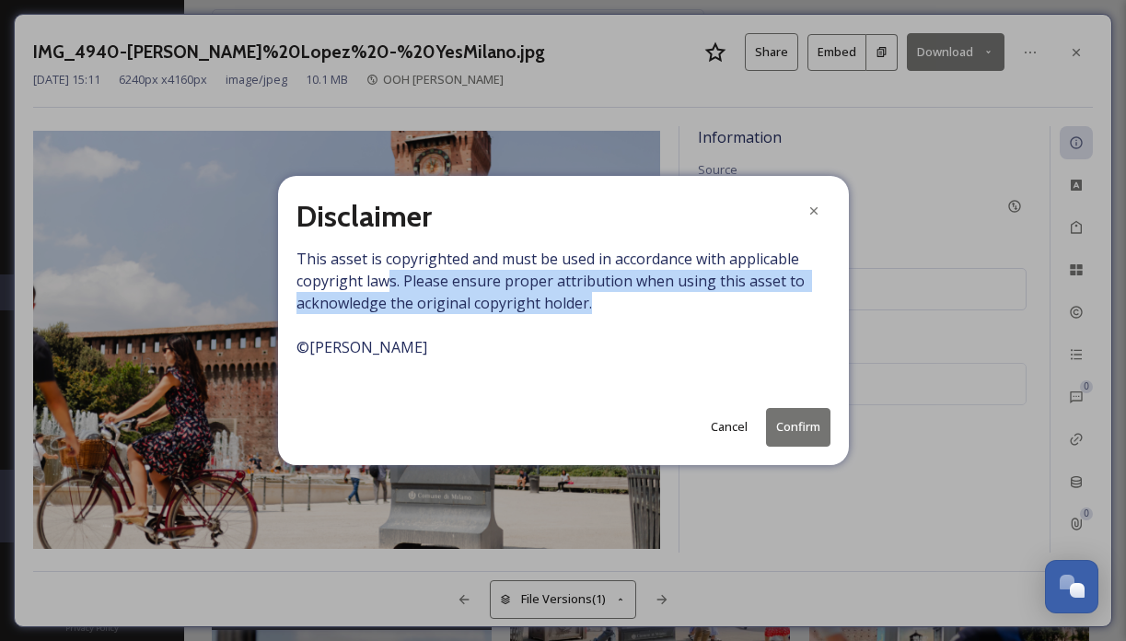
drag, startPoint x: 391, startPoint y: 277, endPoint x: 599, endPoint y: 298, distance: 209.1
click at [599, 298] on span "This asset is copyrighted and must be used in accordance with applicable copyri…" at bounding box center [564, 314] width 534 height 133
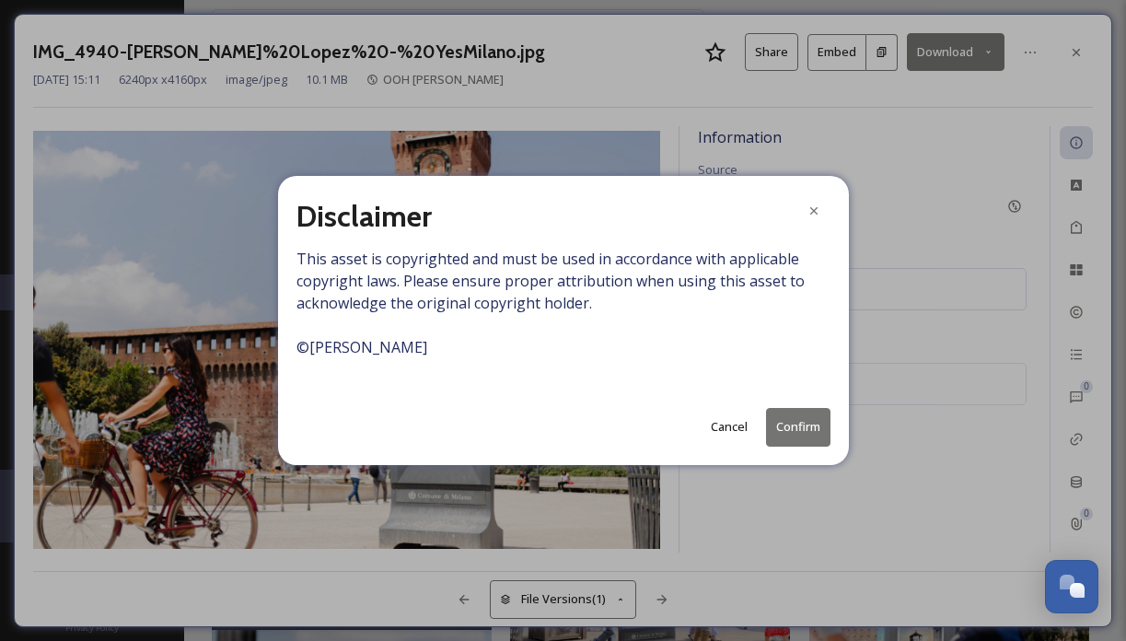
click at [795, 426] on button "Confirm" at bounding box center [798, 427] width 64 height 38
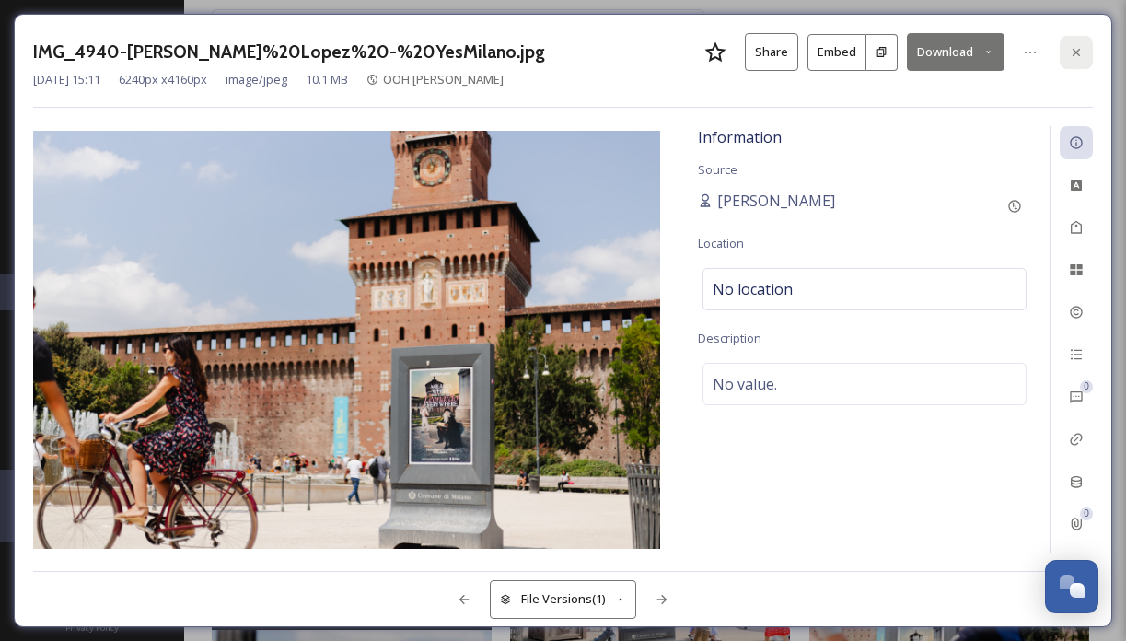
click at [1076, 54] on icon at bounding box center [1076, 52] width 15 height 15
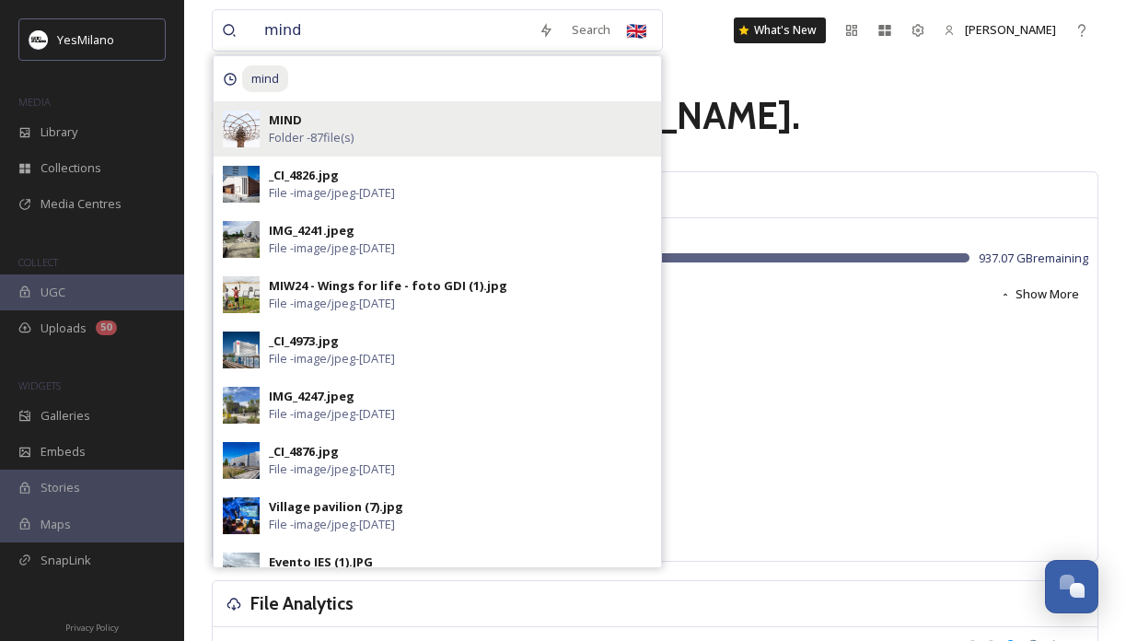
type input "mind"
click at [414, 109] on div "MIND Folder - 87 file(s)" at bounding box center [438, 128] width 448 height 55
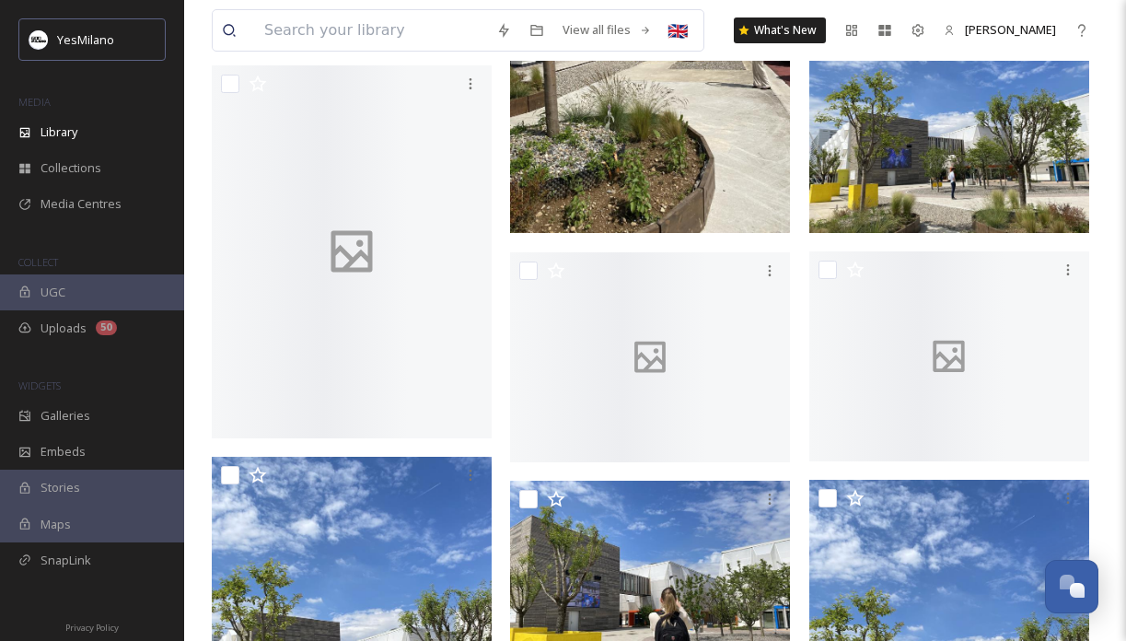
scroll to position [4628, 0]
